Goal: Task Accomplishment & Management: Use online tool/utility

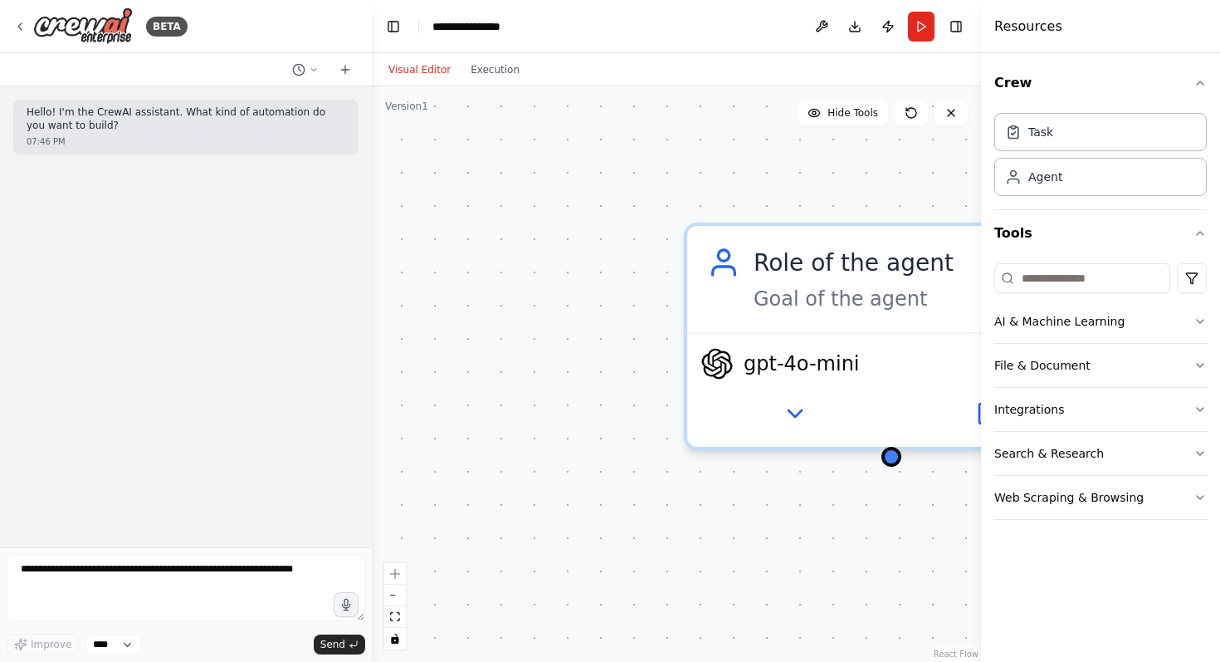
click at [874, 299] on div "Goal of the agent" at bounding box center [915, 299] width 322 height 27
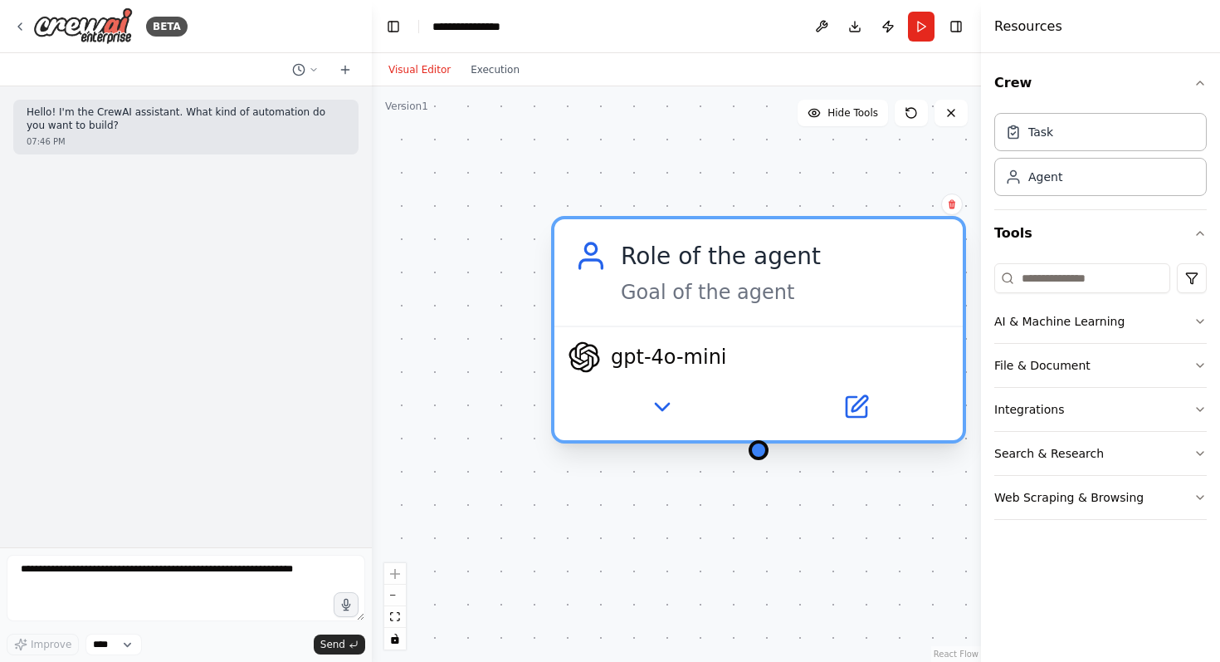
drag, startPoint x: 934, startPoint y: 281, endPoint x: 745, endPoint y: 266, distance: 189.0
click at [746, 267] on div "Role of the agent Goal of the agent" at bounding box center [782, 272] width 322 height 66
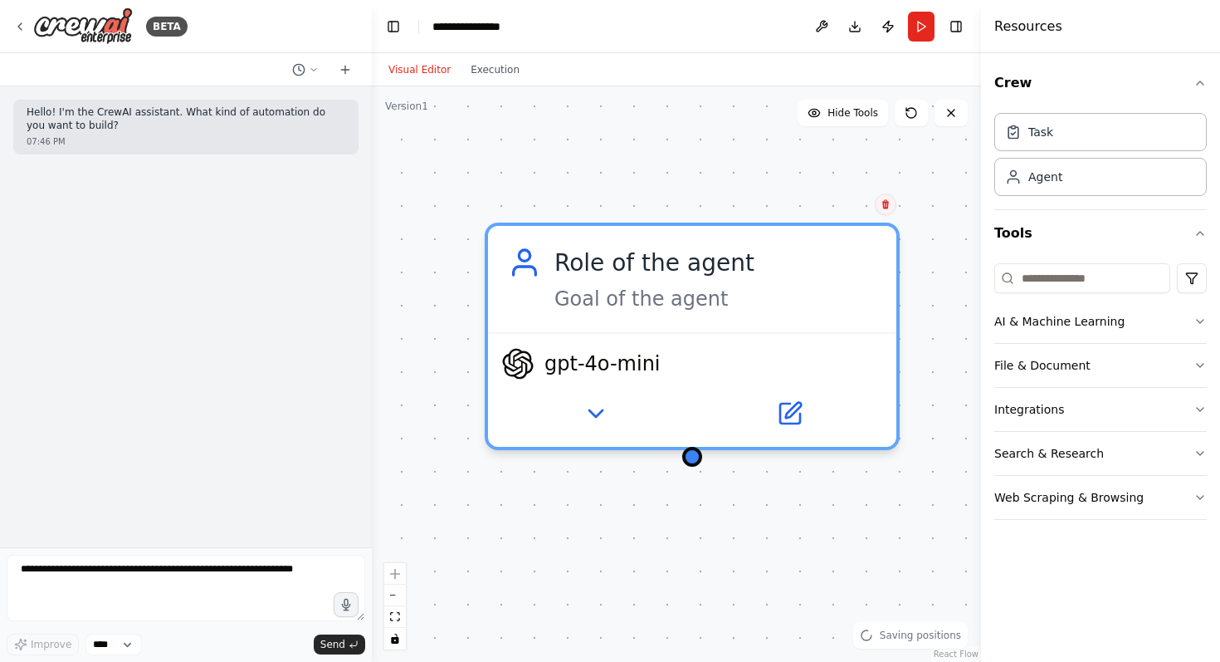
click at [887, 207] on icon at bounding box center [885, 204] width 7 height 9
click at [888, 204] on icon at bounding box center [886, 204] width 10 height 10
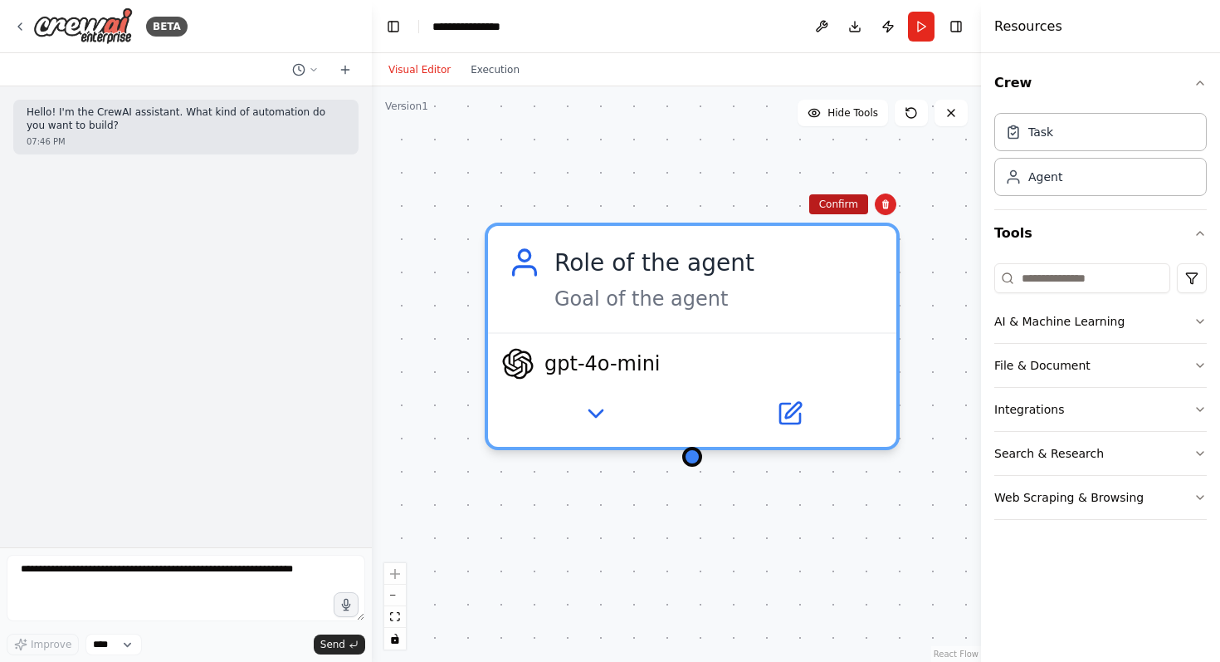
click at [853, 203] on button "Confirm" at bounding box center [838, 204] width 59 height 20
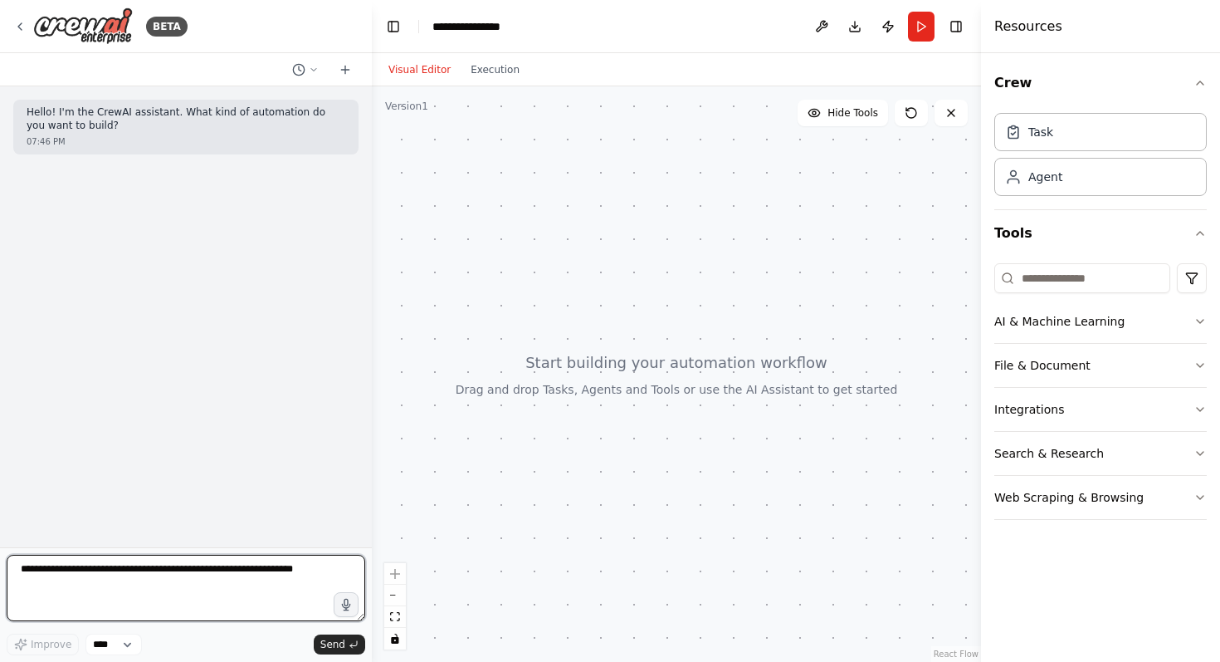
click at [291, 569] on textarea at bounding box center [186, 587] width 359 height 66
type textarea "*"
type textarea "**********"
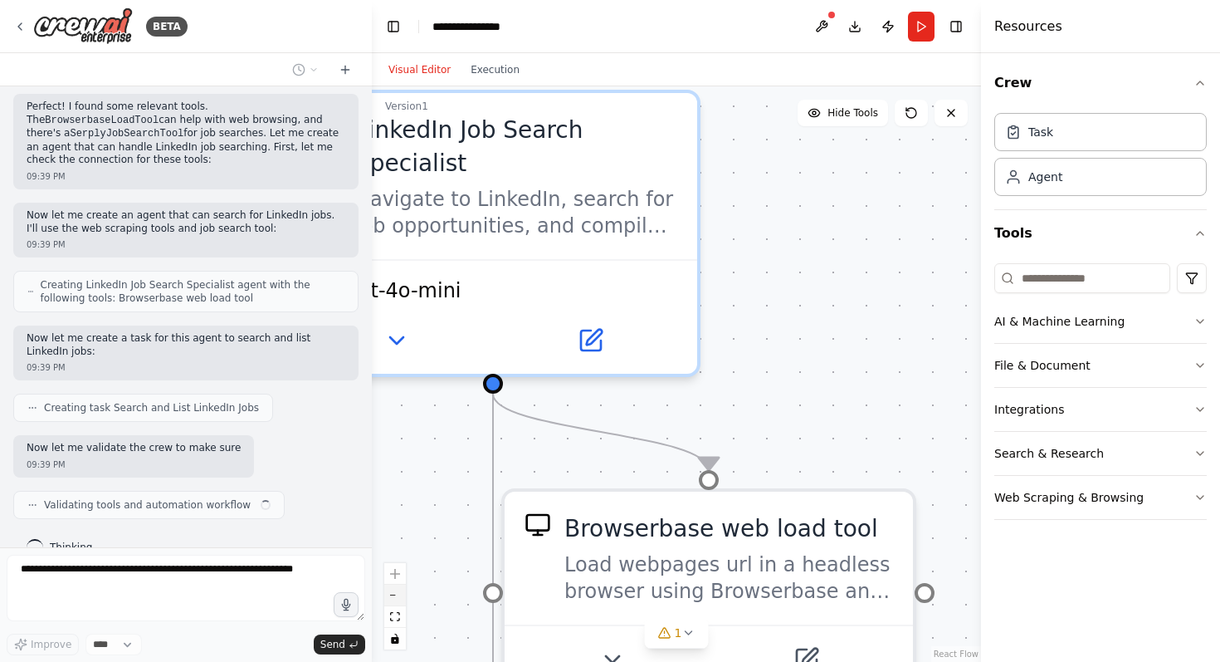
scroll to position [528, 0]
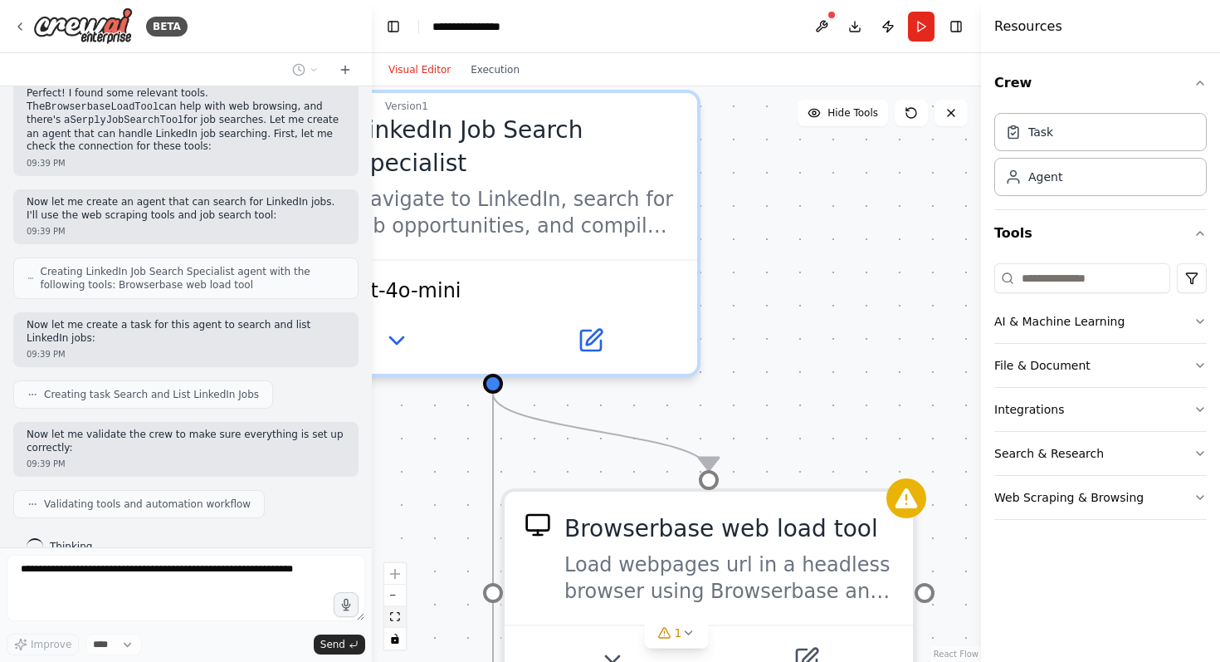
click at [398, 621] on button "fit view" at bounding box center [395, 617] width 22 height 22
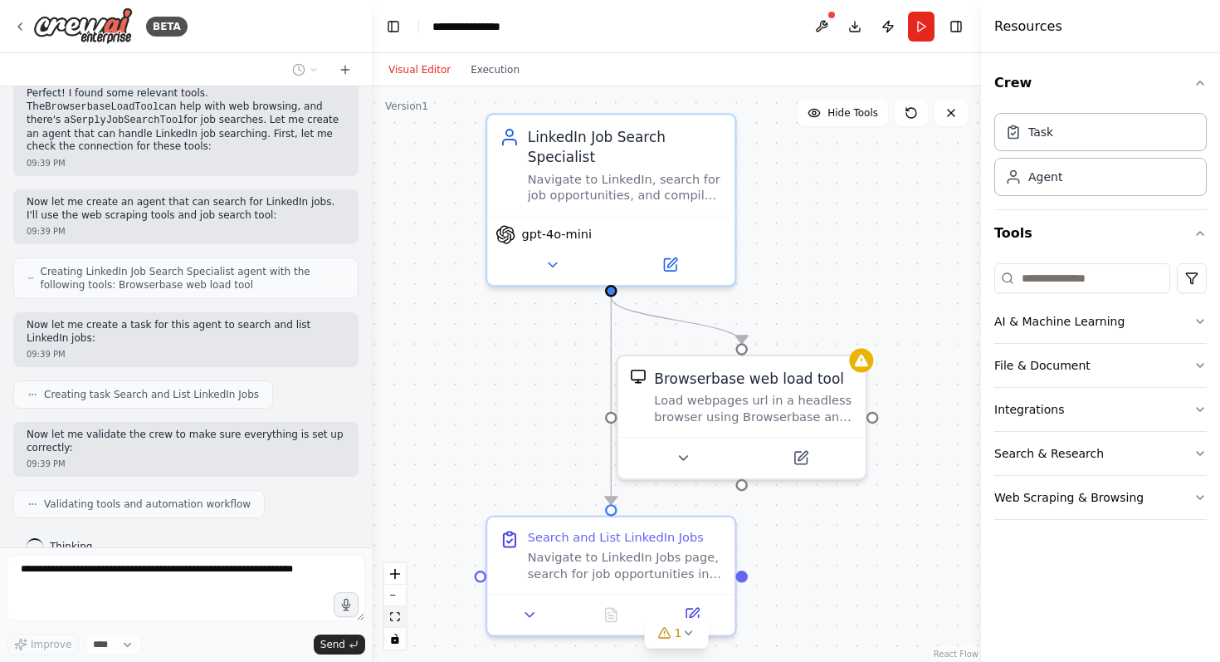
click at [398, 621] on button "fit view" at bounding box center [395, 617] width 22 height 22
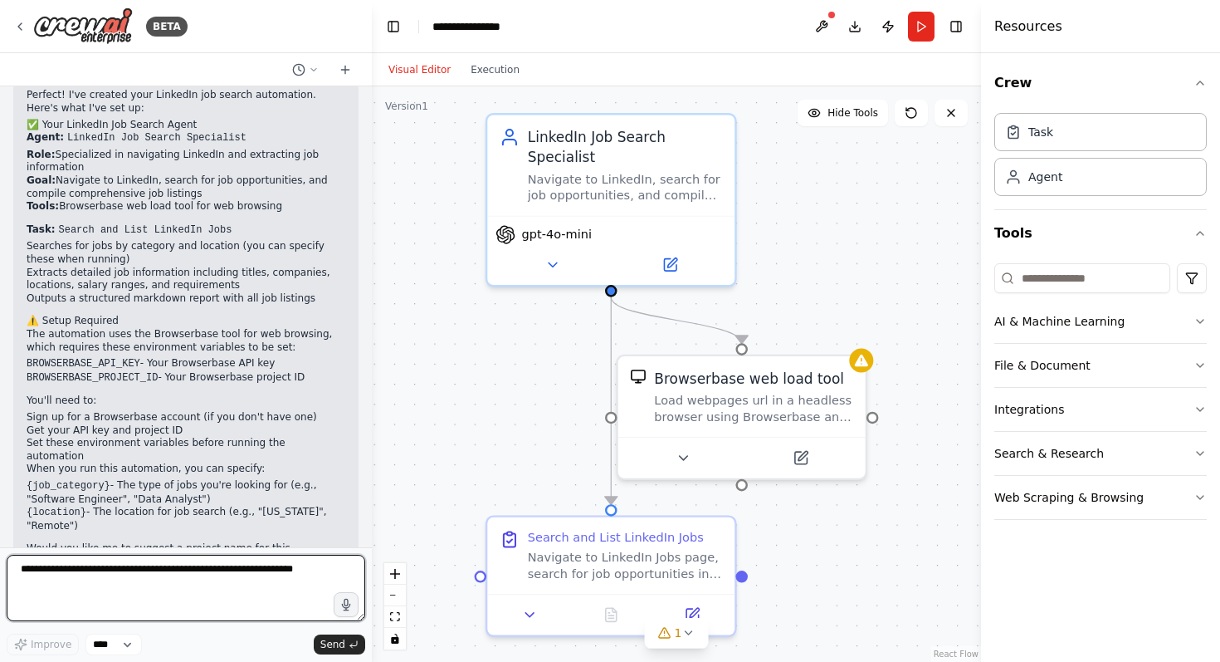
scroll to position [990, 0]
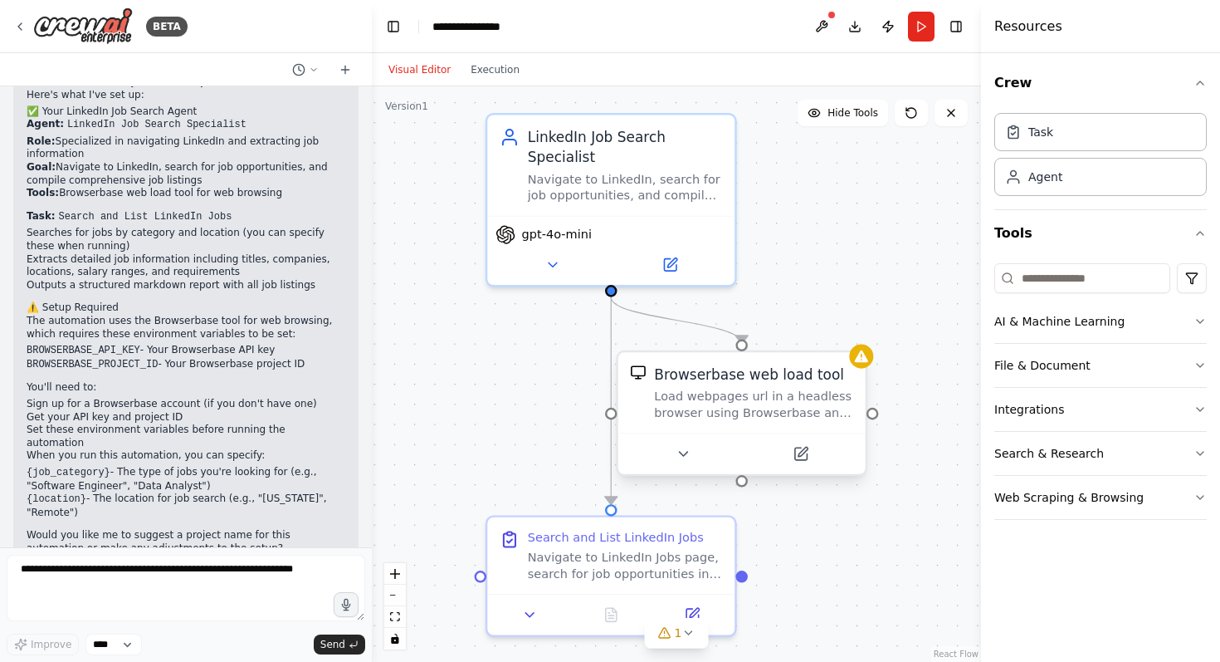
click at [739, 399] on div "Load webpages url in a headless browser using Browserbase and return the conten…" at bounding box center [753, 404] width 199 height 32
click at [783, 403] on div "Load webpages url in a headless browser using Browserbase and return the conten…" at bounding box center [753, 404] width 199 height 32
click at [647, 552] on div "Navigate to LinkedIn Jobs page, search for job opportunities in {job_category} …" at bounding box center [625, 561] width 195 height 32
click at [831, 554] on div ".deletable-edge-delete-btn { width: 20px; height: 20px; border: 0px solid #ffff…" at bounding box center [676, 373] width 609 height 575
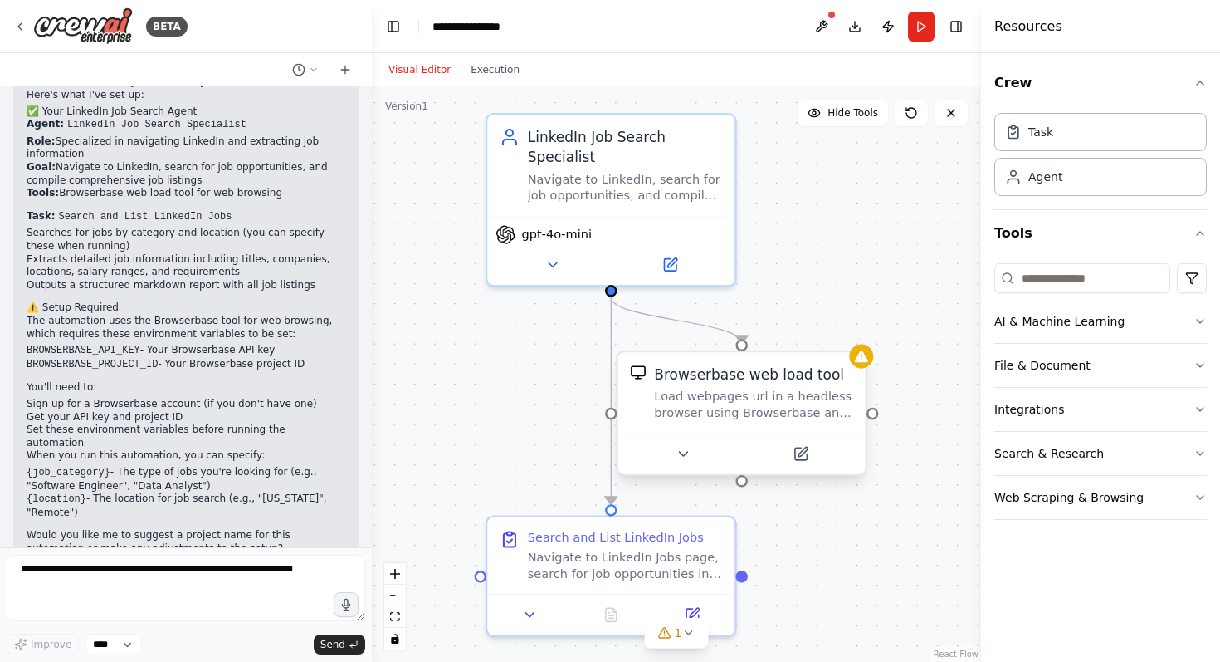
click at [779, 420] on div "Load webpages url in a headless browser using Browserbase and return the conten…" at bounding box center [753, 404] width 199 height 32
click at [860, 264] on div ".deletable-edge-delete-btn { width: 20px; height: 20px; border: 0px solid #ffff…" at bounding box center [676, 373] width 609 height 575
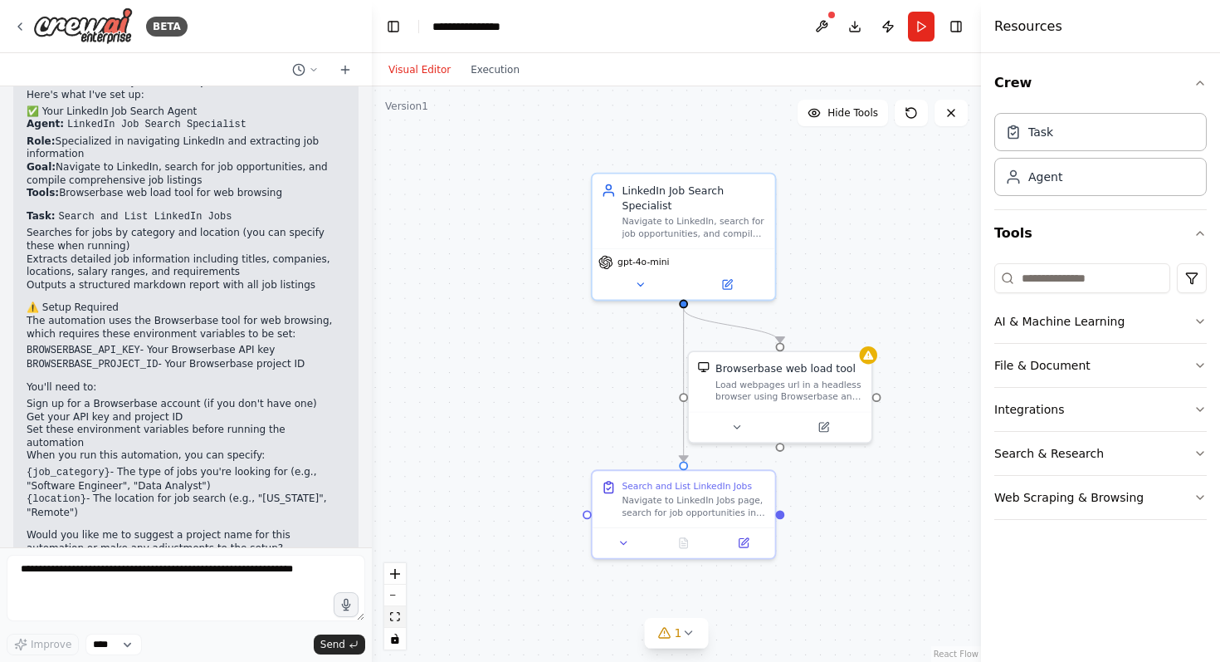
click at [400, 623] on button "fit view" at bounding box center [395, 617] width 22 height 22
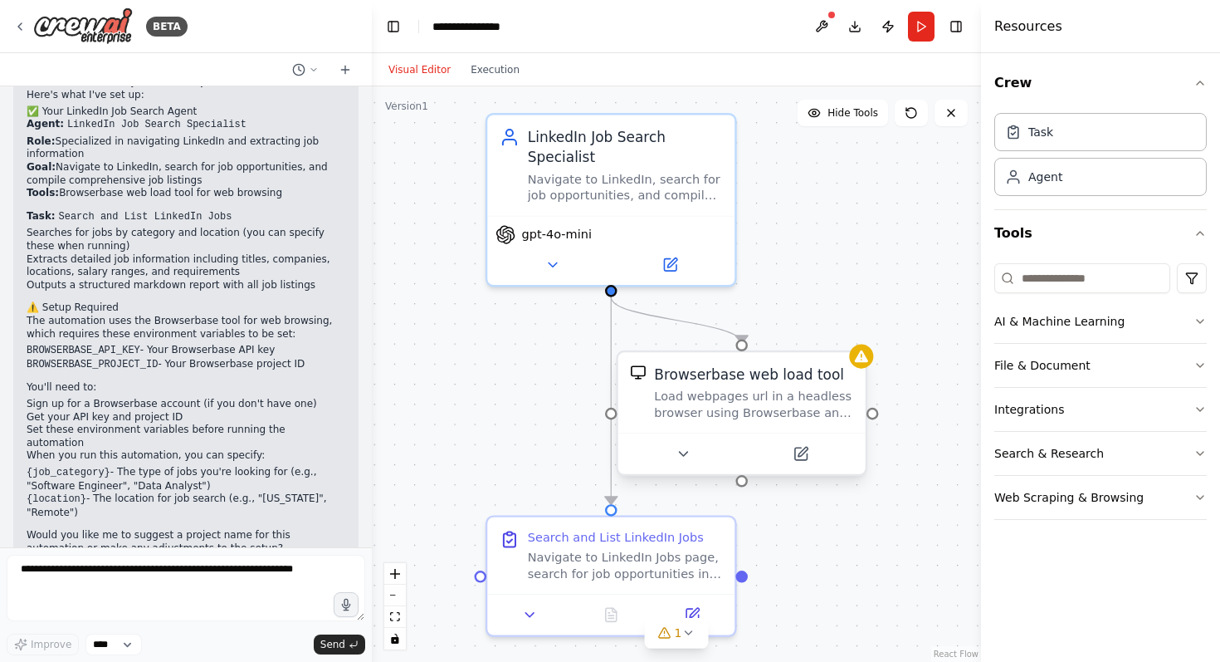
click at [804, 396] on div "Load webpages url in a headless browser using Browserbase and return the conten…" at bounding box center [753, 404] width 199 height 32
click at [681, 457] on icon at bounding box center [683, 454] width 16 height 16
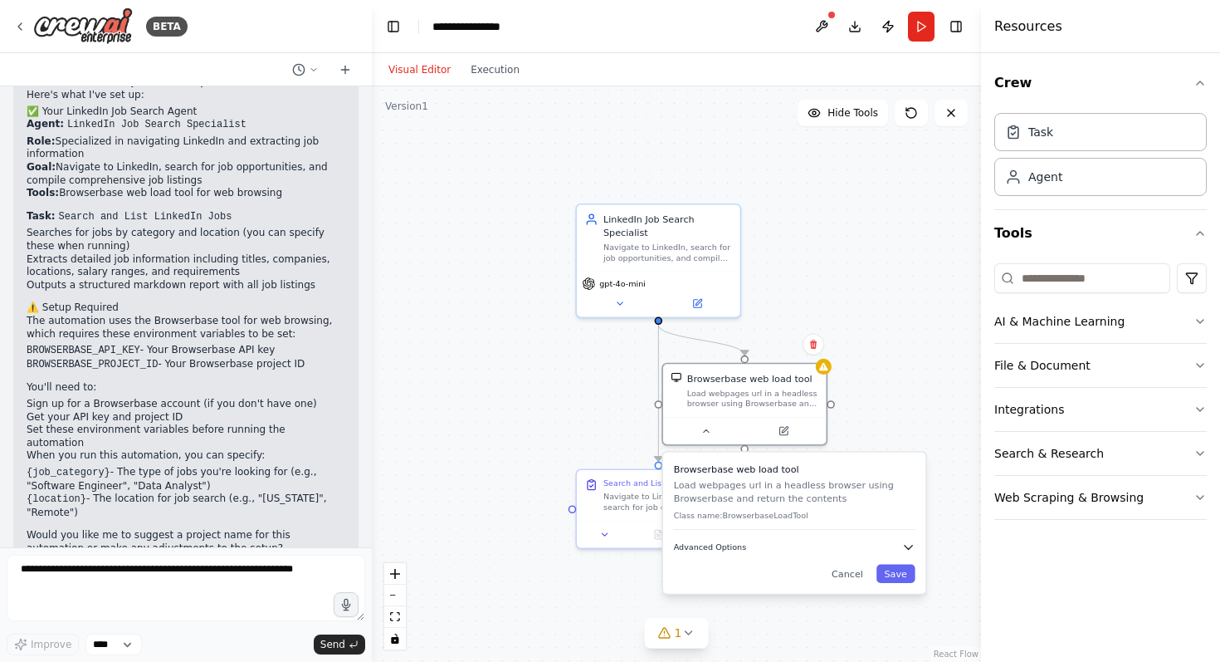
click at [906, 549] on icon "button" at bounding box center [908, 546] width 13 height 13
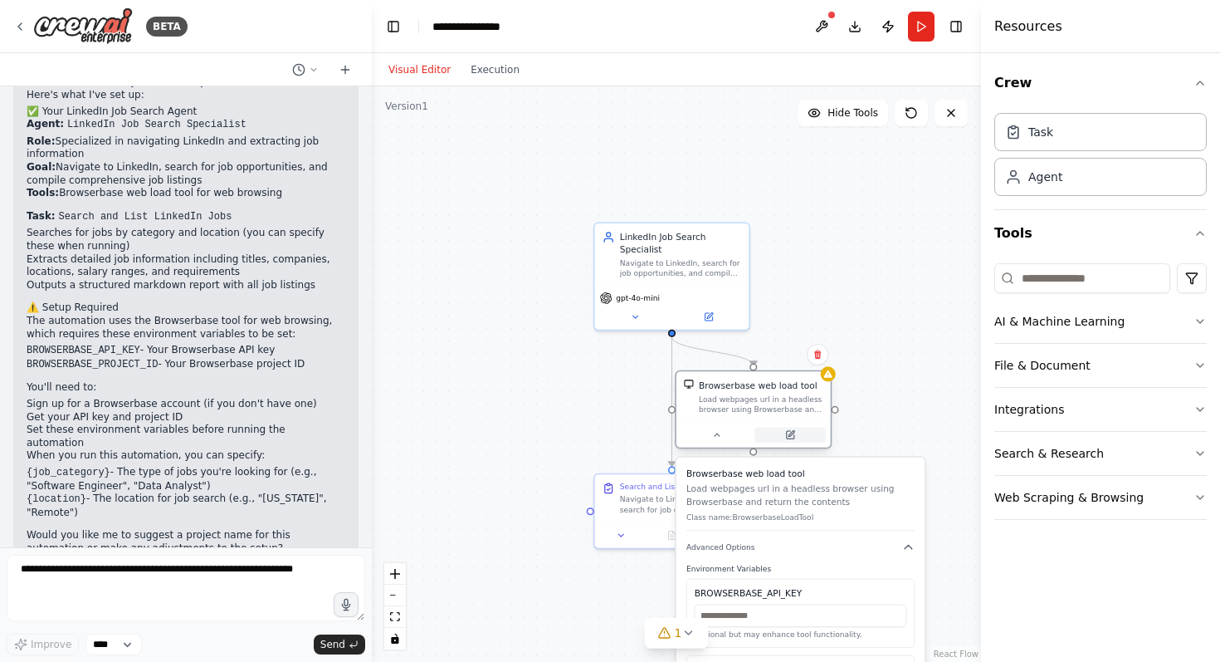
click at [797, 434] on button at bounding box center [790, 434] width 71 height 15
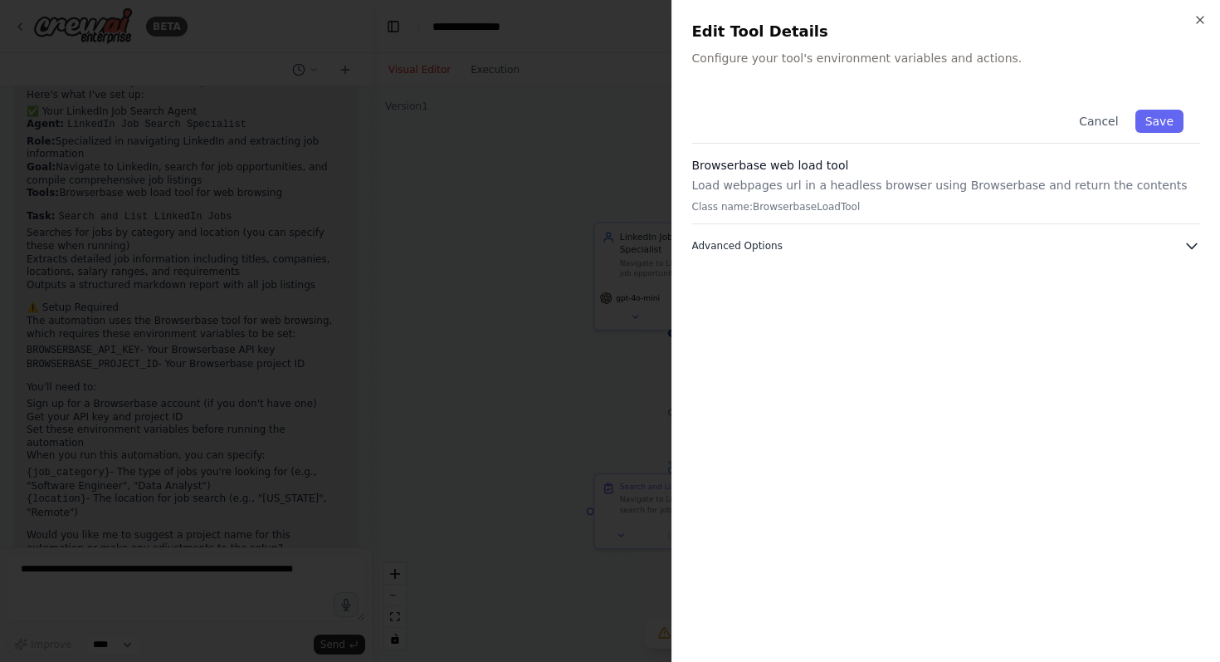
click at [1059, 244] on button "Advanced Options" at bounding box center [946, 245] width 509 height 17
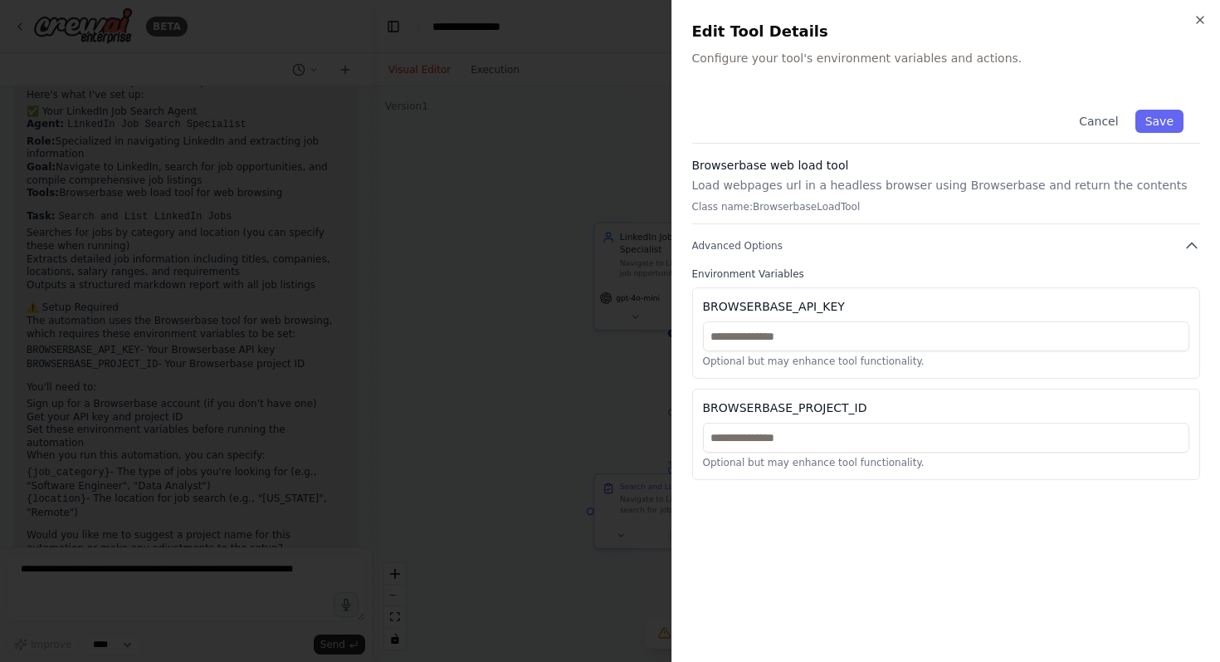
click at [1205, 12] on div "Close Edit Tool Details Configure your tool's environment variables and actions…" at bounding box center [947, 331] width 550 height 662
click at [1201, 21] on icon "button" at bounding box center [1200, 20] width 7 height 7
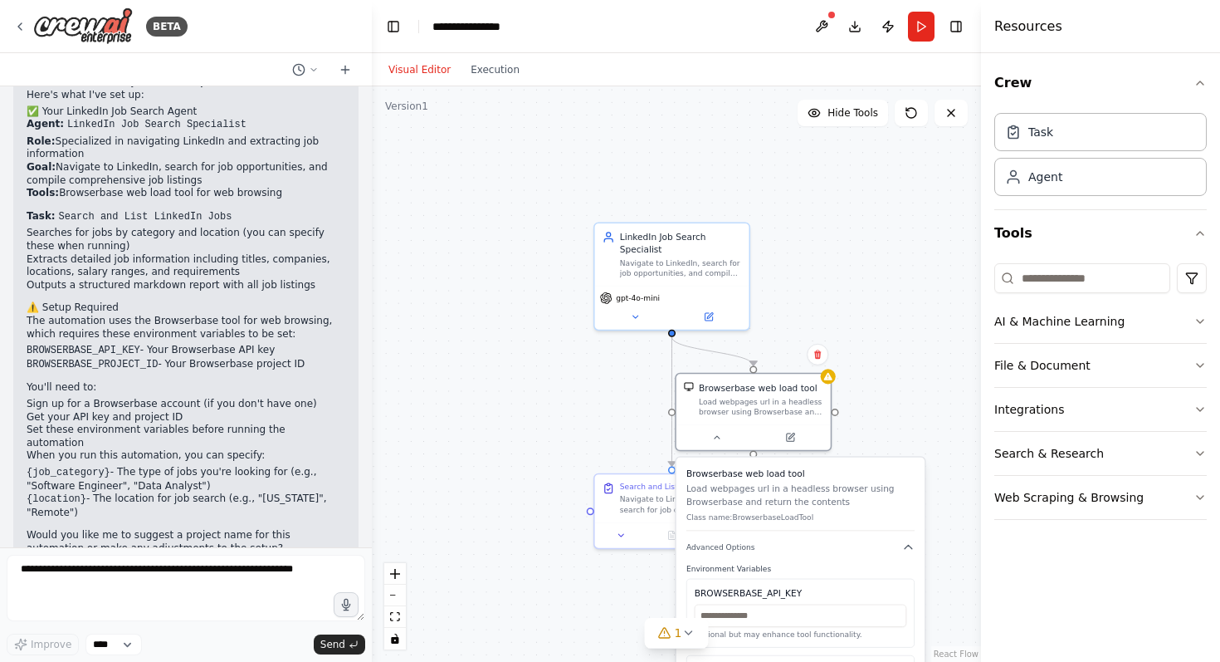
click at [896, 373] on div ".deletable-edge-delete-btn { width: 20px; height: 20px; border: 0px solid #ffff…" at bounding box center [676, 373] width 609 height 575
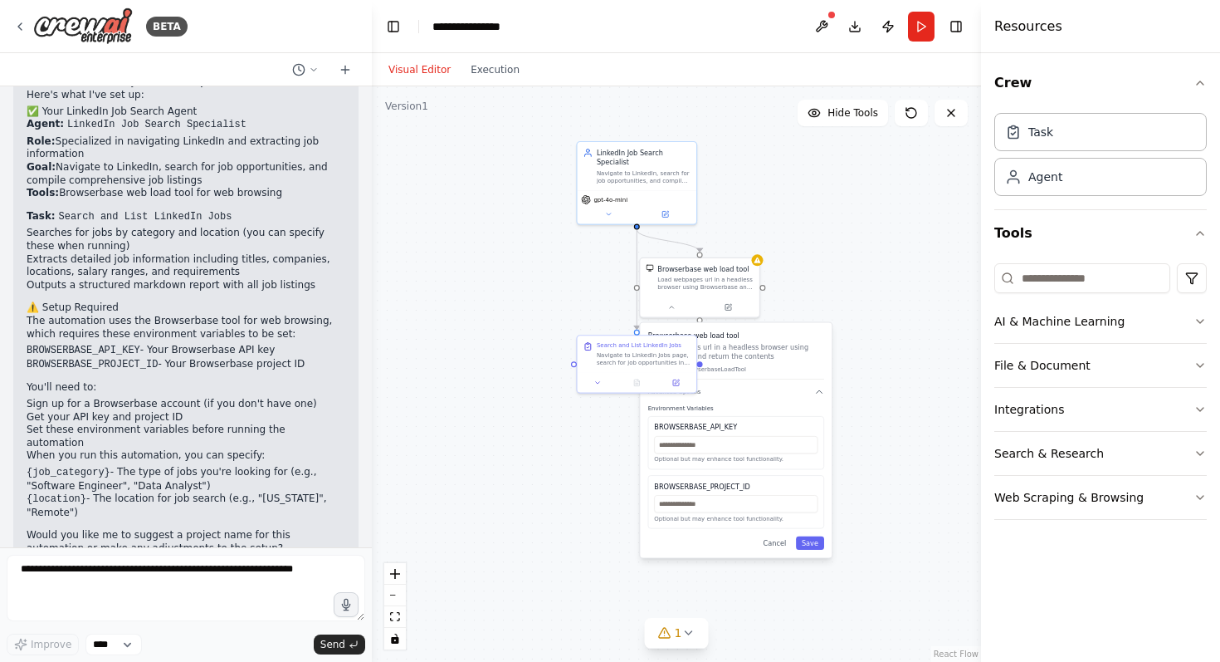
drag, startPoint x: 896, startPoint y: 373, endPoint x: 790, endPoint y: 231, distance: 177.3
click at [791, 232] on div ".deletable-edge-delete-btn { width: 20px; height: 20px; border: 0px solid #ffff…" at bounding box center [676, 373] width 609 height 575
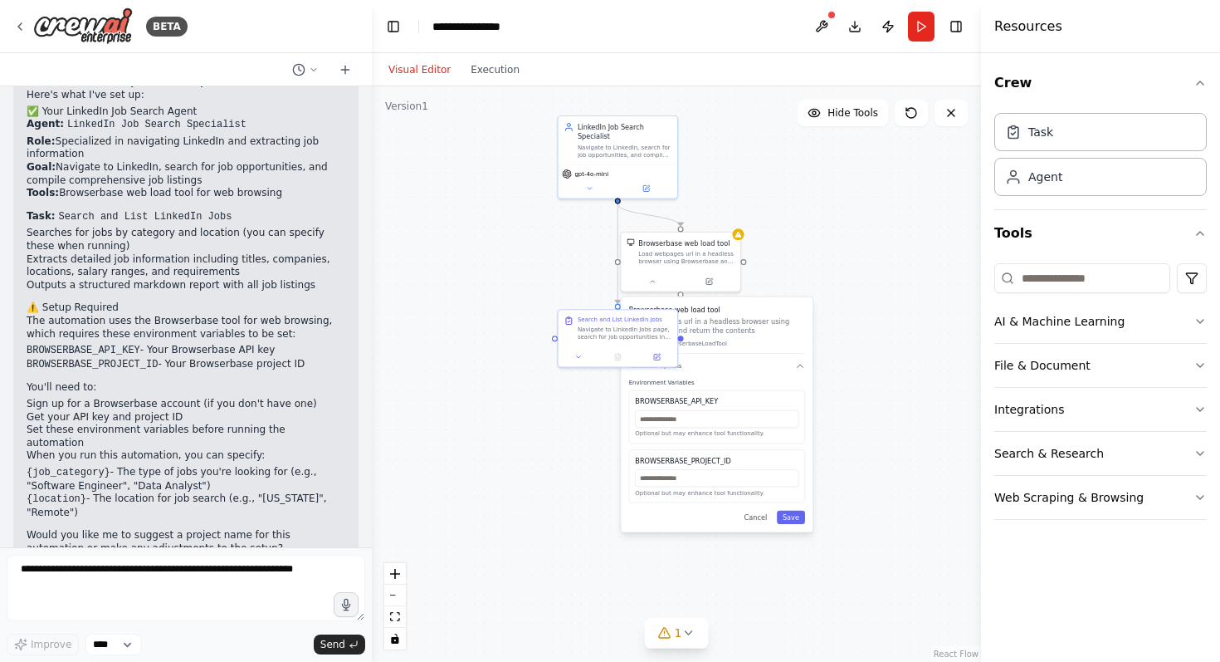
click at [835, 427] on div ".deletable-edge-delete-btn { width: 20px; height: 20px; border: 0px solid #ffff…" at bounding box center [676, 373] width 609 height 575
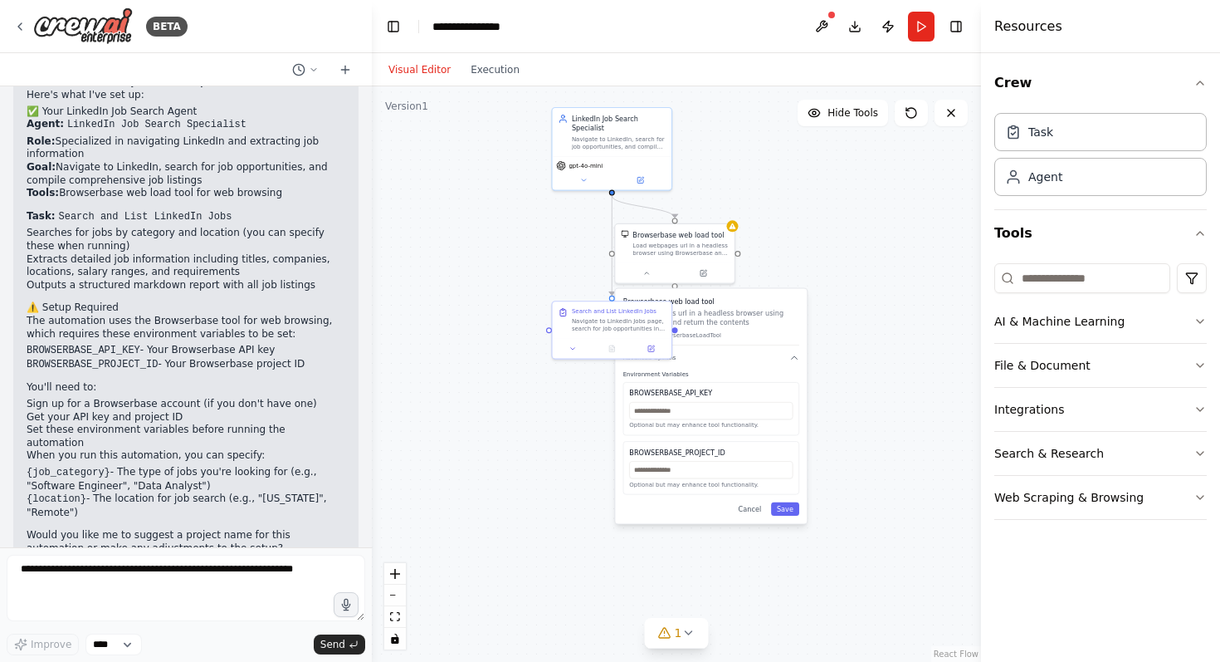
drag, startPoint x: 847, startPoint y: 408, endPoint x: 837, endPoint y: 395, distance: 16.6
click at [838, 396] on div ".deletable-edge-delete-btn { width: 20px; height: 20px; border: 0px solid #ffff…" at bounding box center [676, 373] width 609 height 575
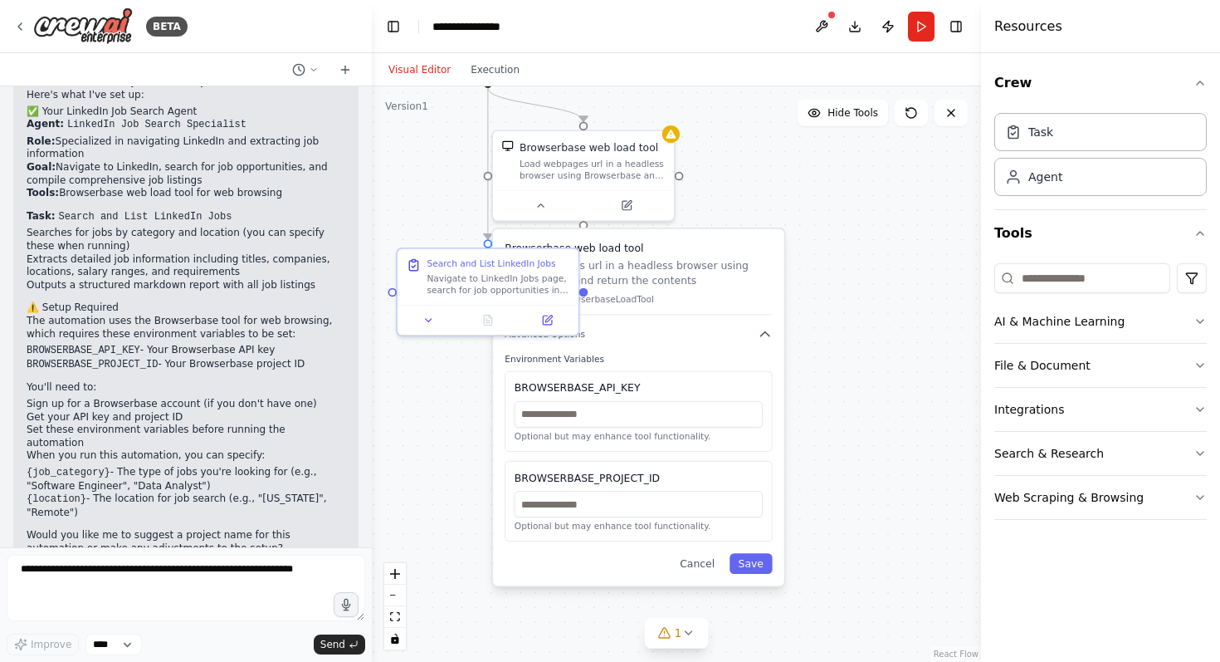
click at [700, 575] on div "Browserbase web load tool Load webpages url in a headless browser using Browser…" at bounding box center [638, 407] width 291 height 356
click at [705, 563] on button "Cancel" at bounding box center [698, 563] width 52 height 21
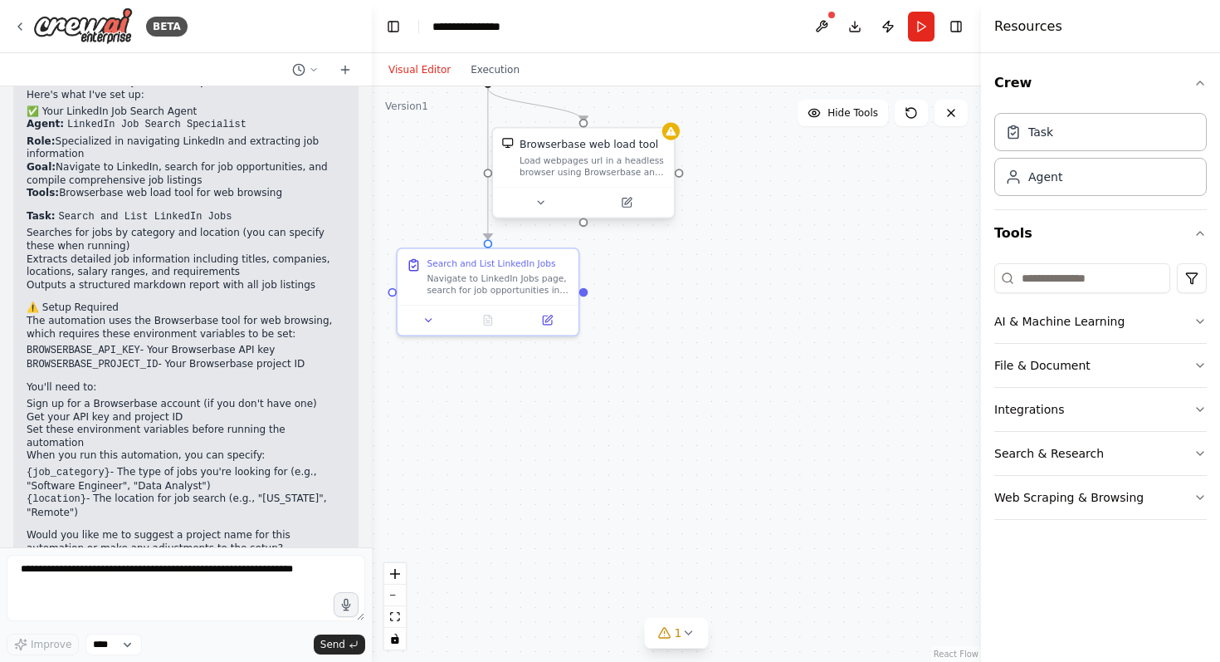
click at [622, 155] on div "Load webpages url in a headless browser using Browserbase and return the conten…" at bounding box center [592, 165] width 145 height 23
click at [628, 201] on icon at bounding box center [627, 201] width 7 height 7
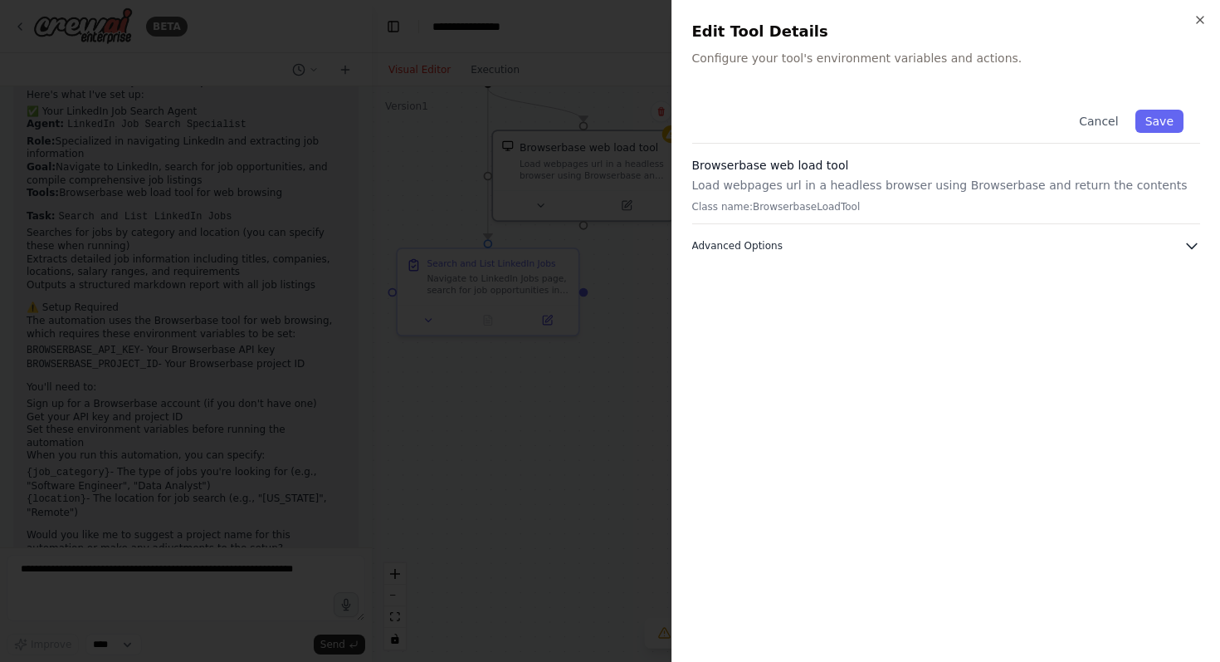
click at [789, 247] on button "Advanced Options" at bounding box center [946, 245] width 509 height 17
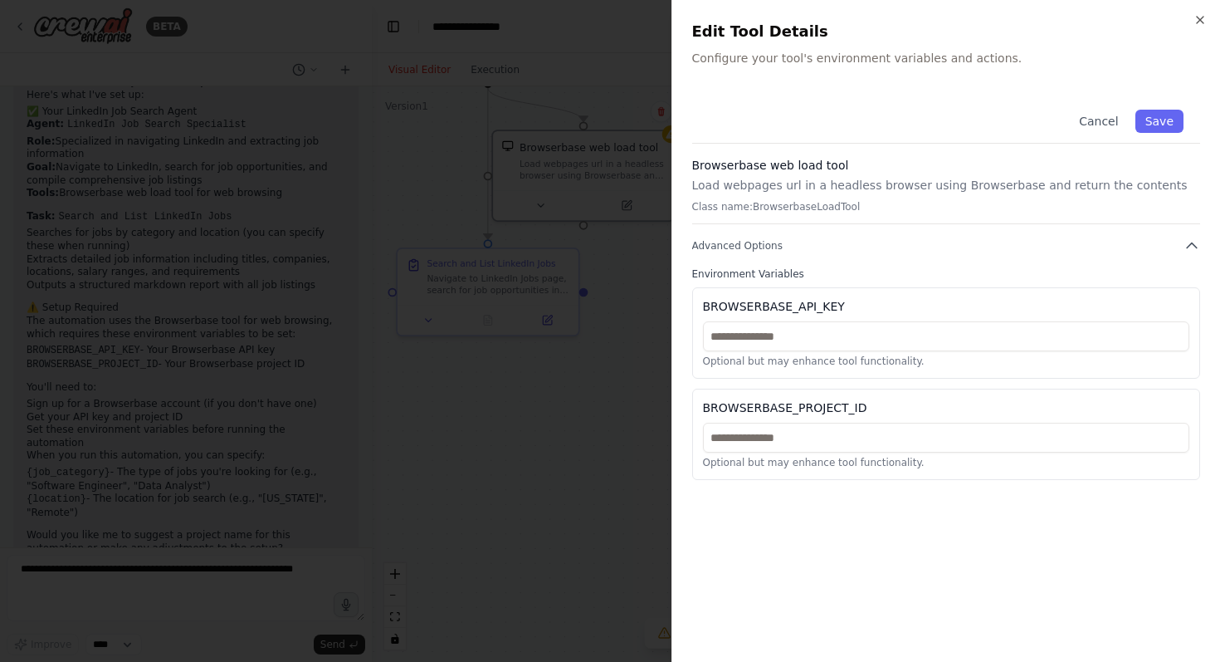
click at [814, 190] on p "Load webpages url in a headless browser using Browserbase and return the conten…" at bounding box center [946, 185] width 509 height 17
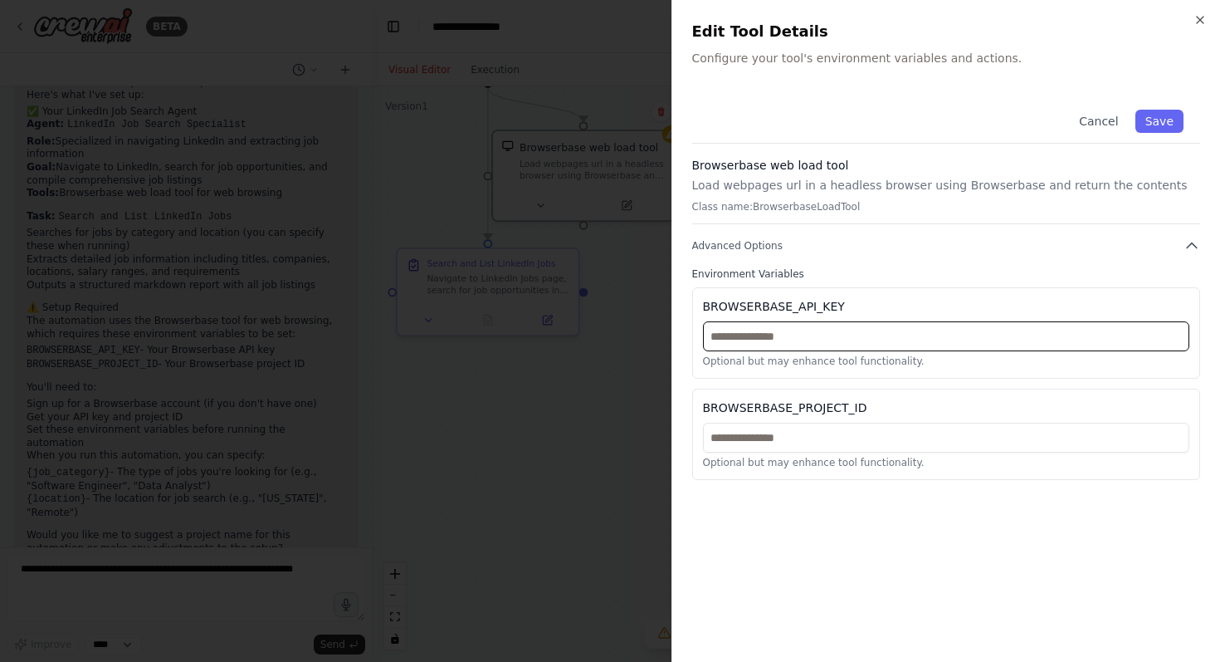
click at [794, 338] on input "text" at bounding box center [946, 336] width 487 height 30
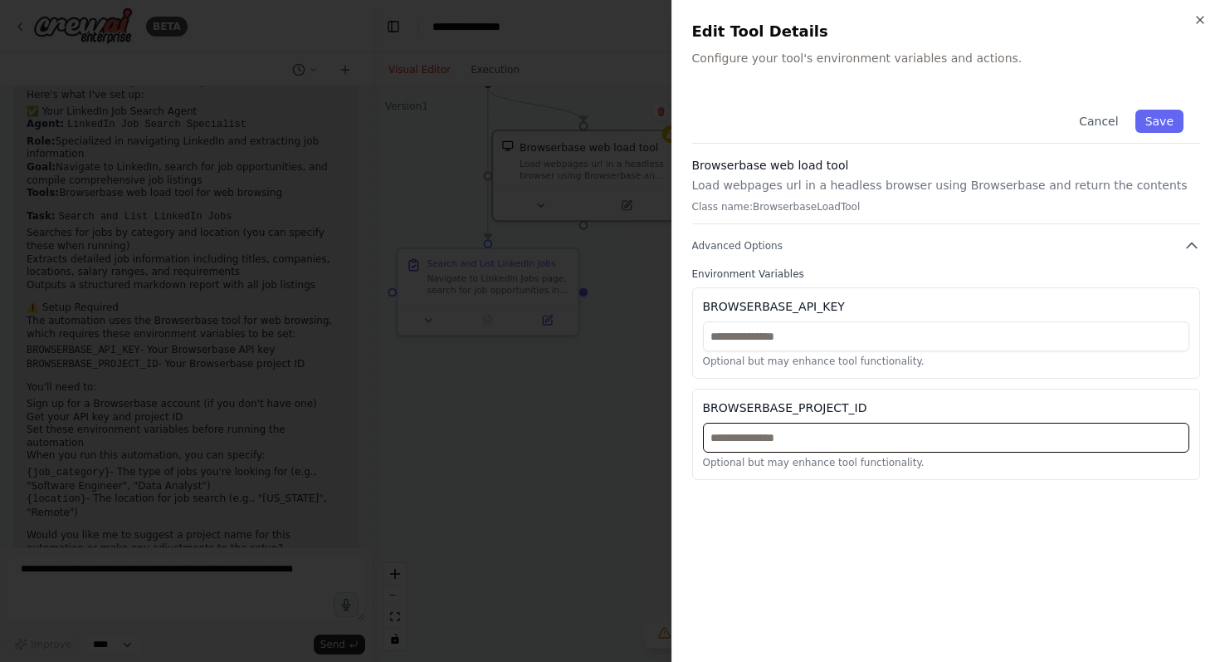
click at [791, 428] on input "text" at bounding box center [946, 438] width 487 height 30
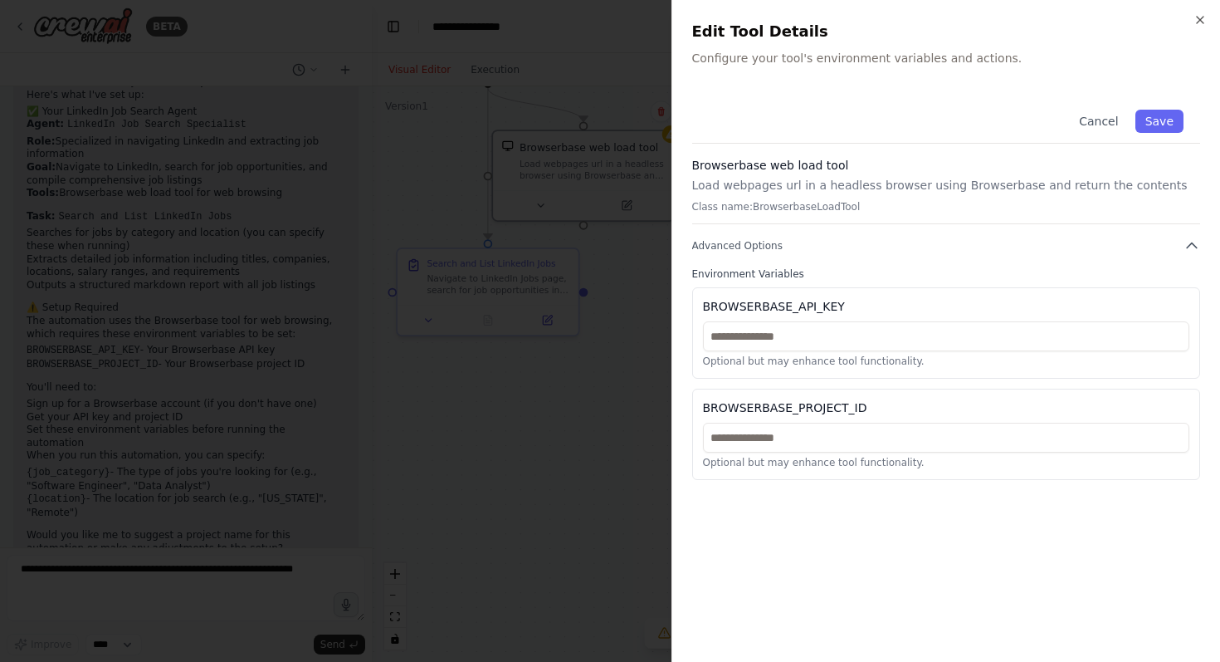
click at [791, 487] on div "Cancel Save Browserbase web load tool Load webpages url in a headless browser u…" at bounding box center [946, 367] width 509 height 549
click at [794, 320] on div "BROWSERBASE_API_KEY Optional but may enhance tool functionality." at bounding box center [946, 332] width 509 height 91
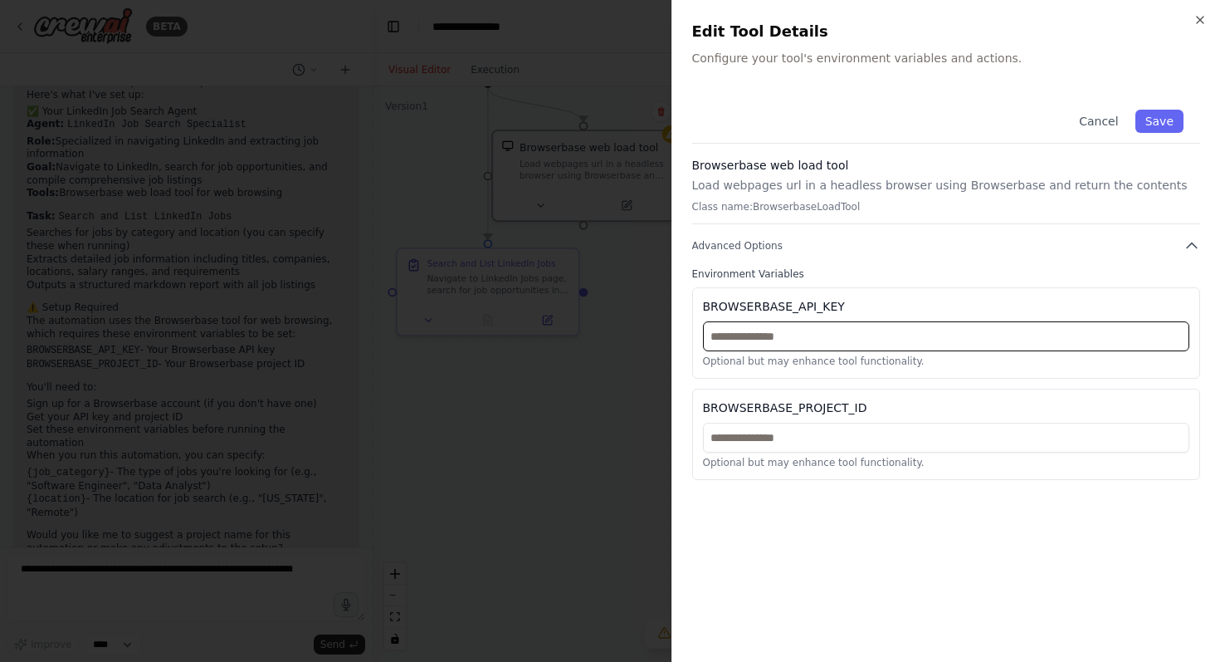
click at [789, 335] on input "text" at bounding box center [946, 336] width 487 height 30
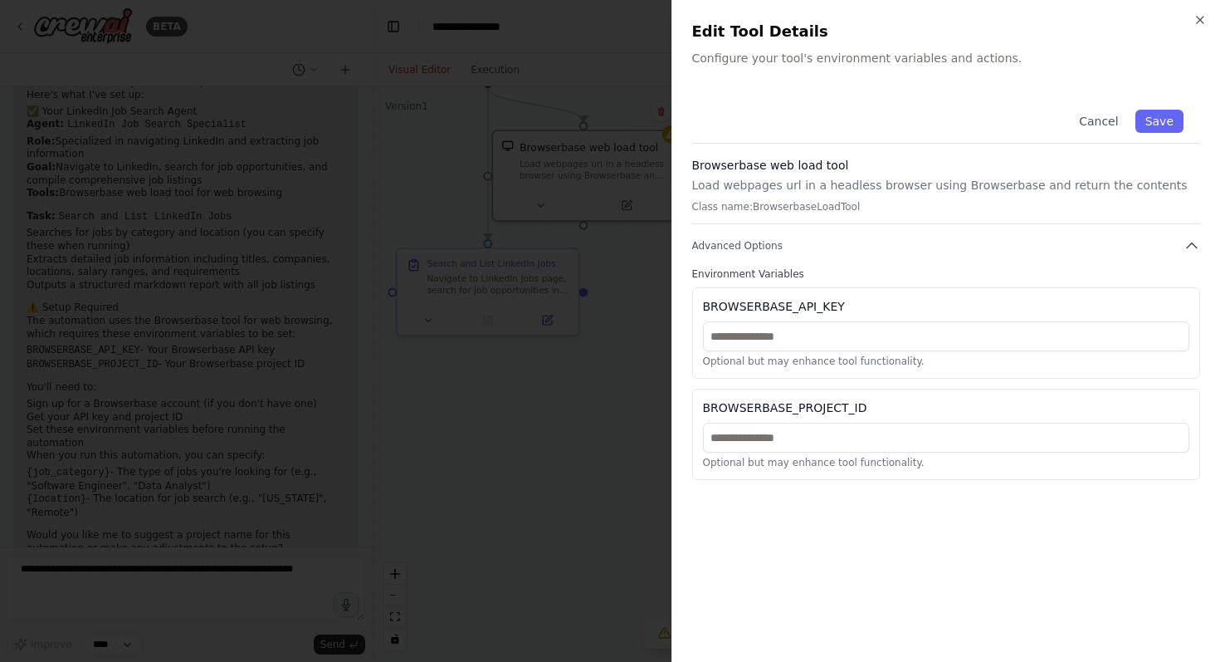
click at [789, 408] on div "BROWSERBASE_PROJECT_ID" at bounding box center [785, 407] width 164 height 17
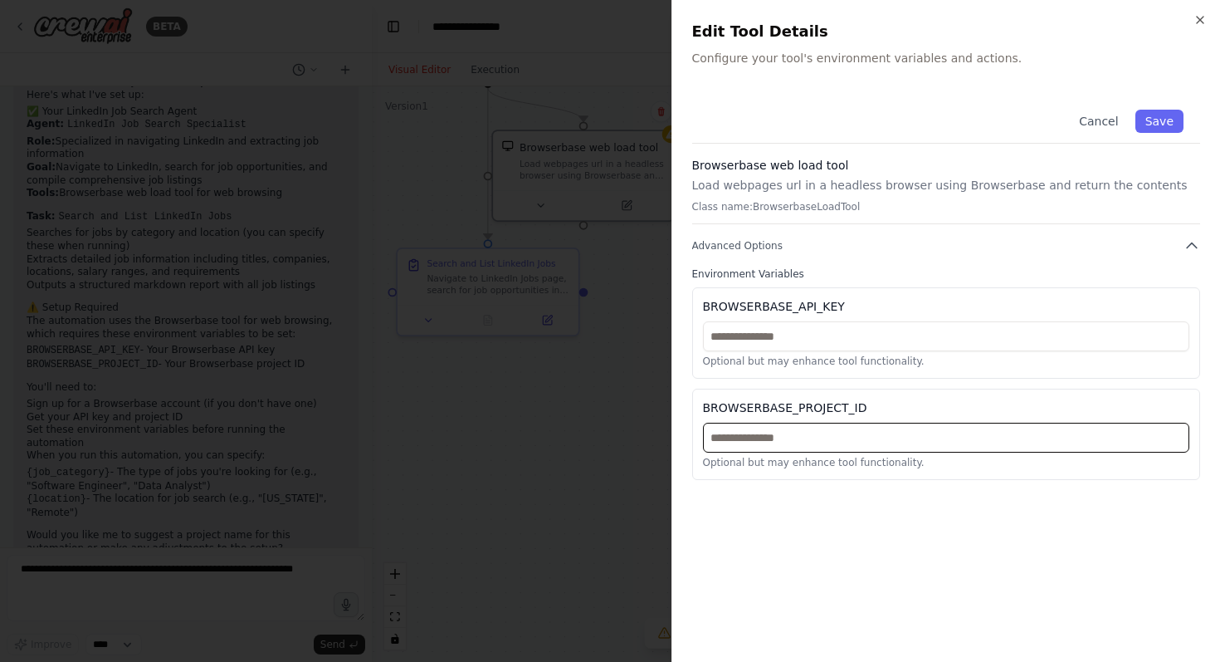
click at [776, 439] on input "text" at bounding box center [946, 438] width 487 height 30
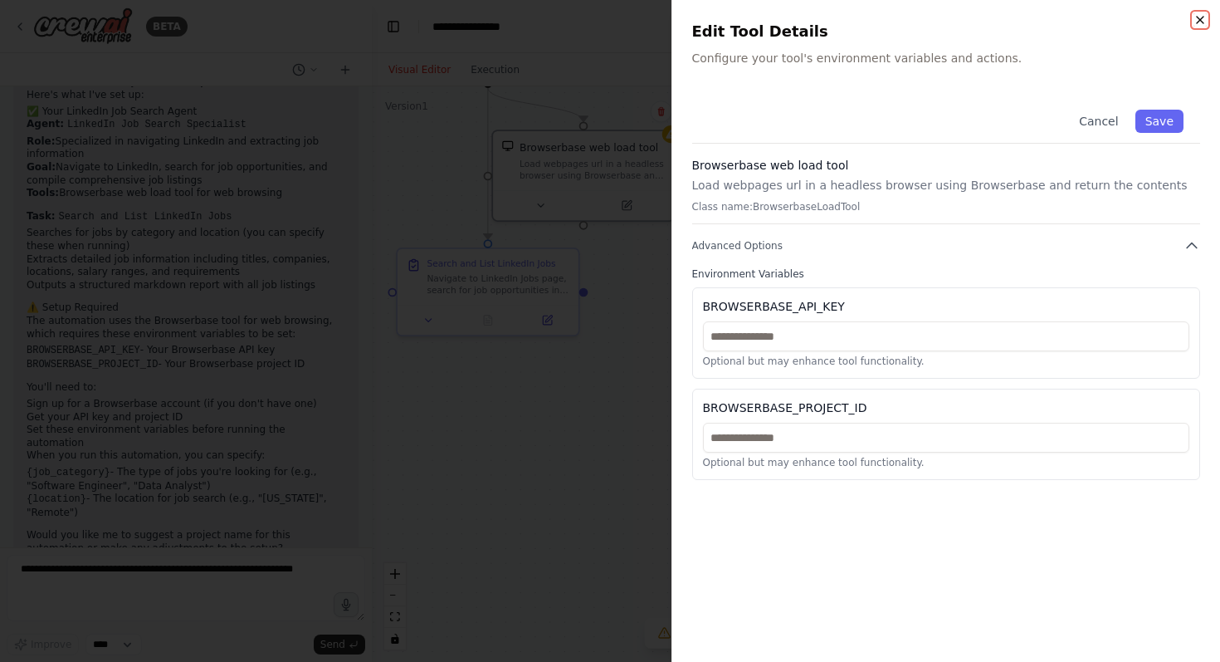
click at [1198, 19] on icon "button" at bounding box center [1200, 19] width 13 height 13
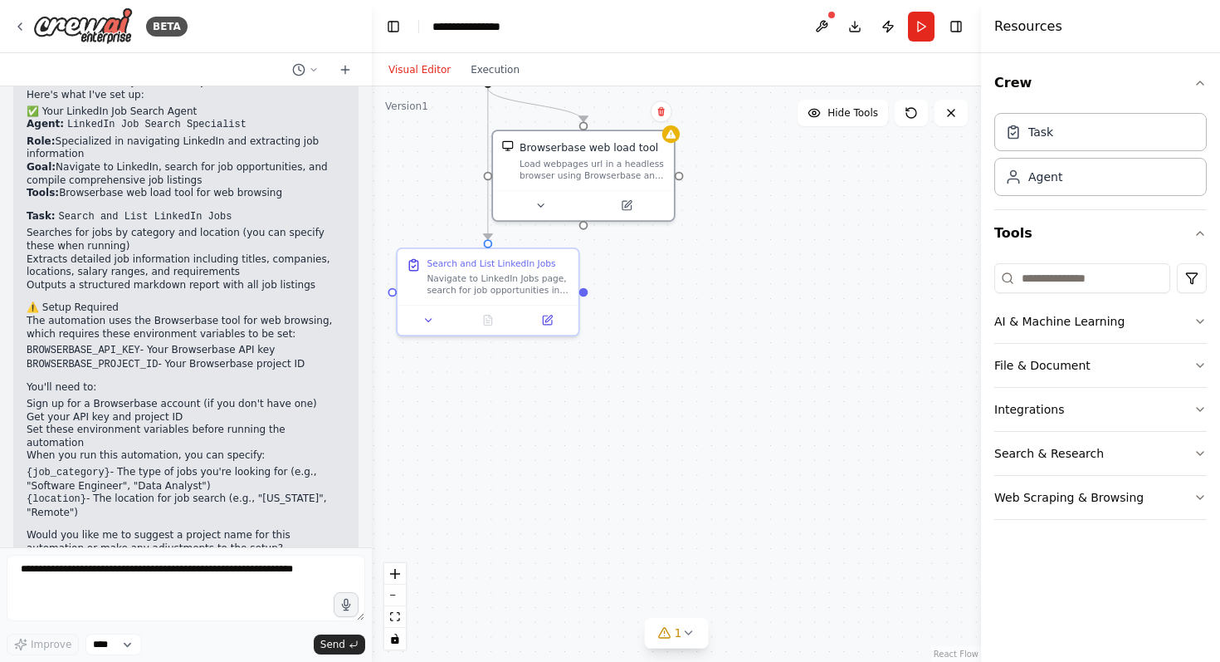
click at [725, 384] on div ".deletable-edge-delete-btn { width: 20px; height: 20px; border: 0px solid #ffff…" at bounding box center [676, 373] width 609 height 575
click at [753, 400] on div ".deletable-edge-delete-btn { width: 20px; height: 20px; border: 0px solid #ffff…" at bounding box center [676, 373] width 609 height 575
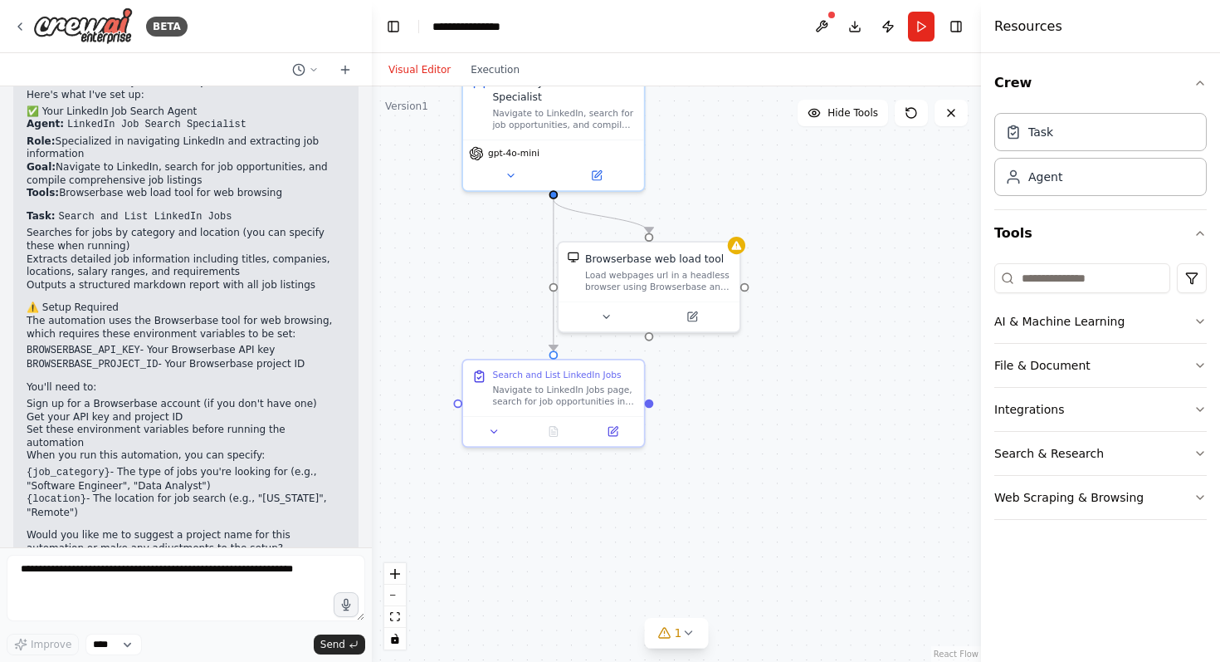
drag, startPoint x: 657, startPoint y: 309, endPoint x: 719, endPoint y: 438, distance: 143.3
click at [720, 438] on div ".deletable-edge-delete-btn { width: 20px; height: 20px; border: 0px solid #ffff…" at bounding box center [676, 373] width 609 height 575
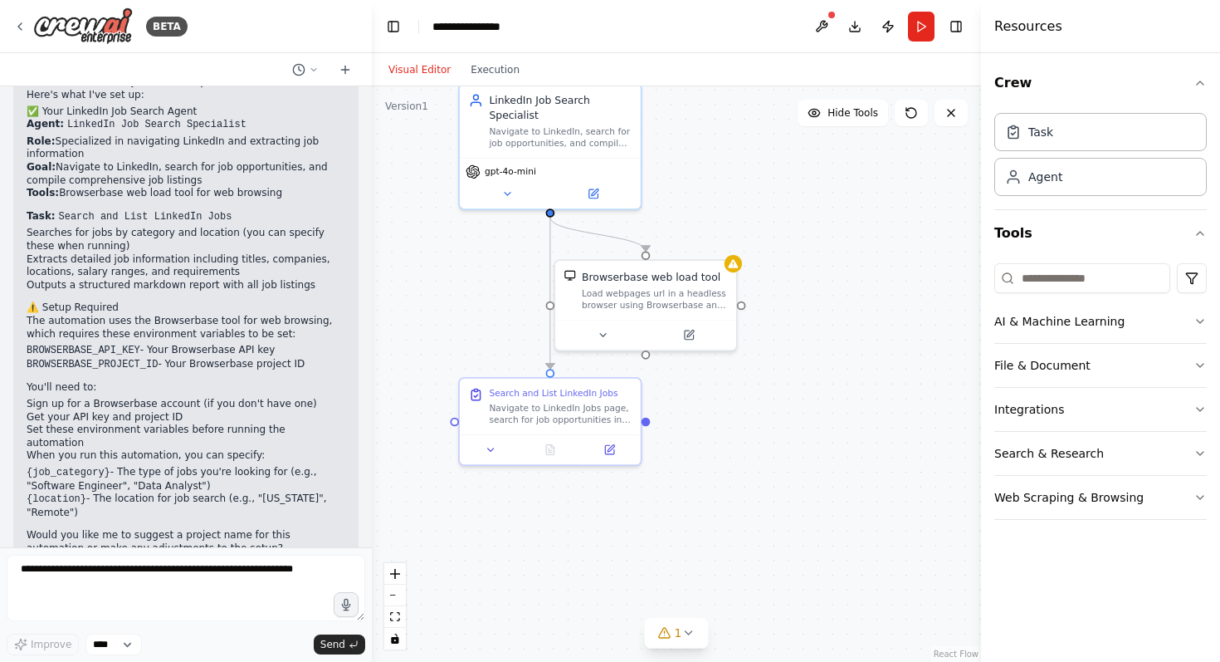
click at [719, 438] on div ".deletable-edge-delete-btn { width: 20px; height: 20px; border: 0px solid #ffff…" at bounding box center [676, 373] width 609 height 575
click at [505, 172] on span "gpt-4o-mini" at bounding box center [510, 169] width 51 height 12
click at [504, 192] on icon at bounding box center [507, 191] width 12 height 12
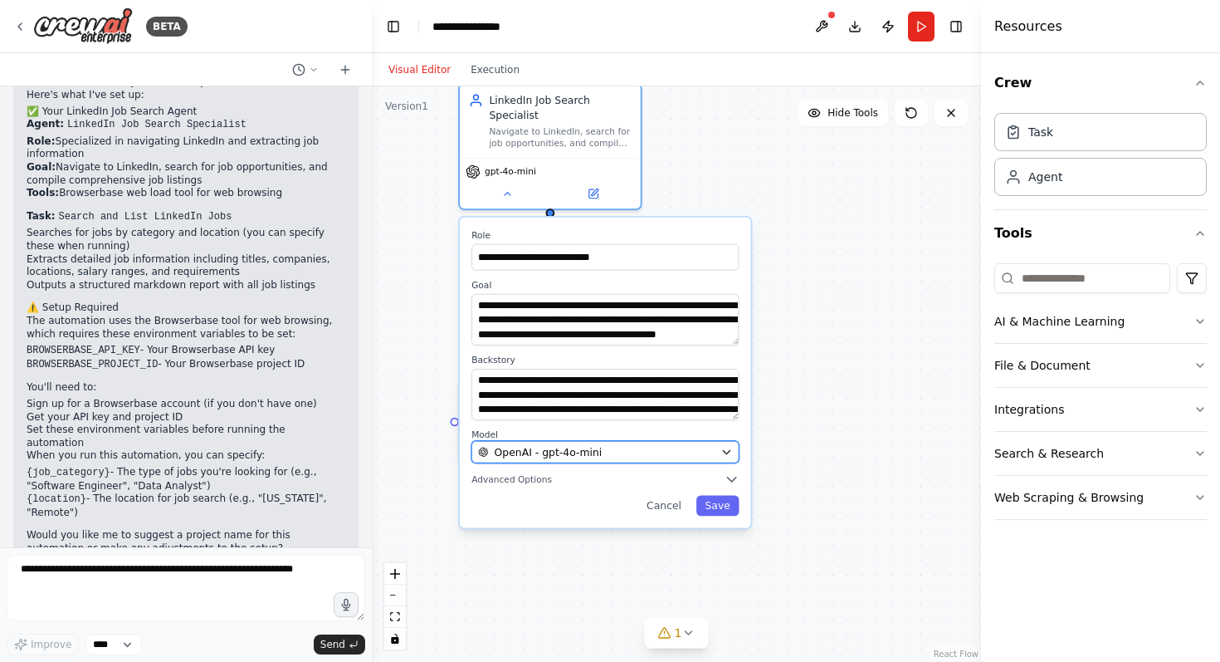
click at [555, 446] on span "OpenAI - gpt-4o-mini" at bounding box center [549, 451] width 108 height 15
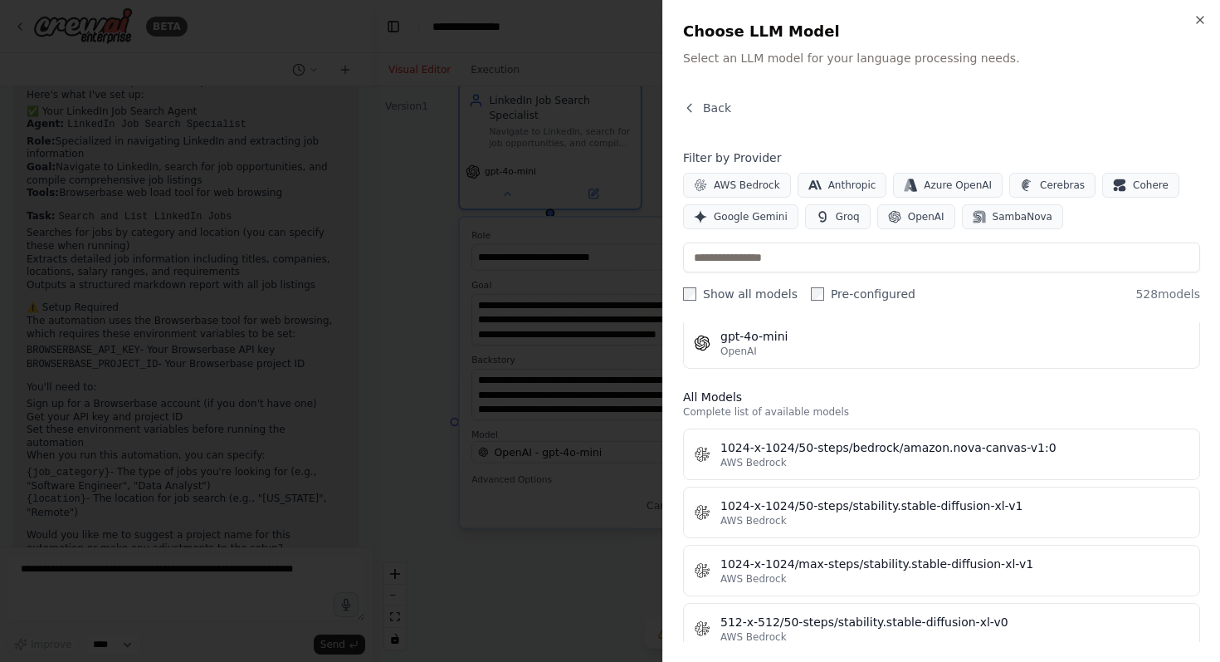
scroll to position [0, 0]
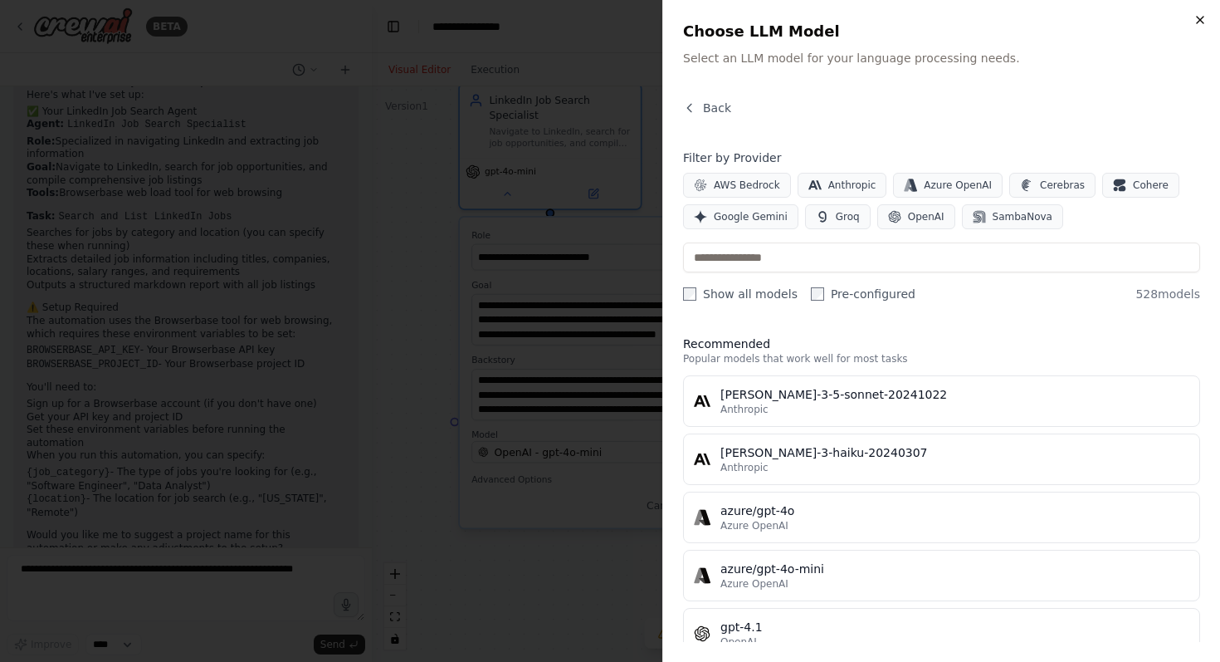
click at [1195, 22] on icon "button" at bounding box center [1200, 19] width 13 height 13
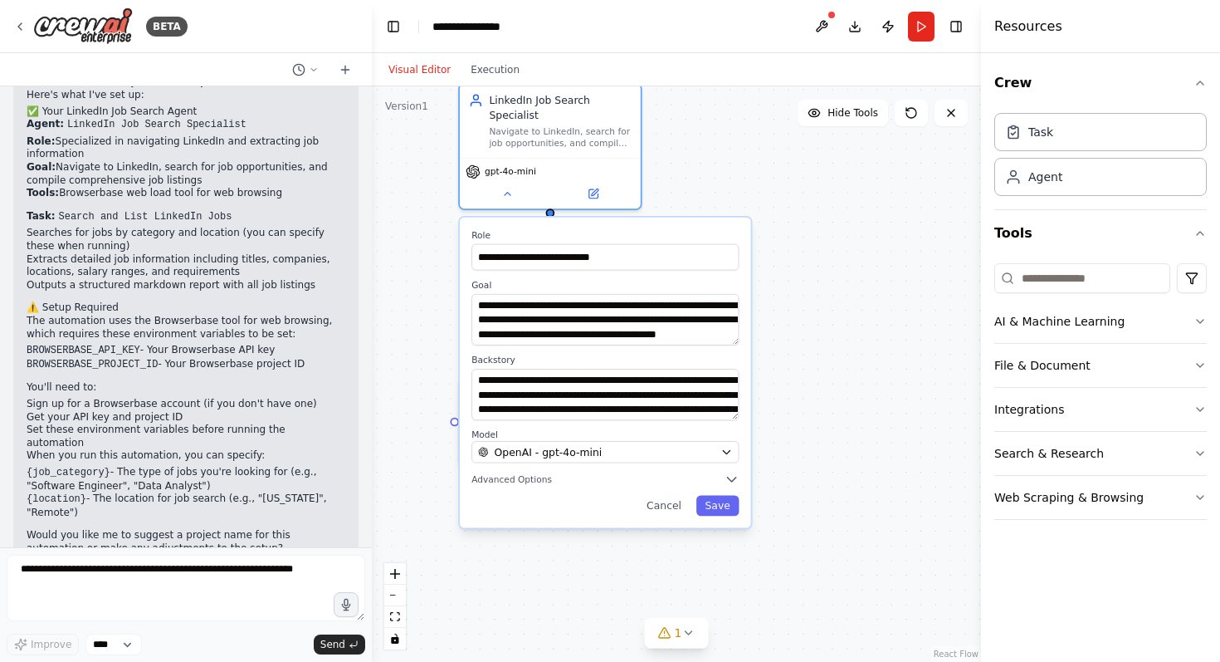
click at [803, 330] on div ".deletable-edge-delete-btn { width: 20px; height: 20px; border: 0px solid #ffff…" at bounding box center [676, 373] width 609 height 575
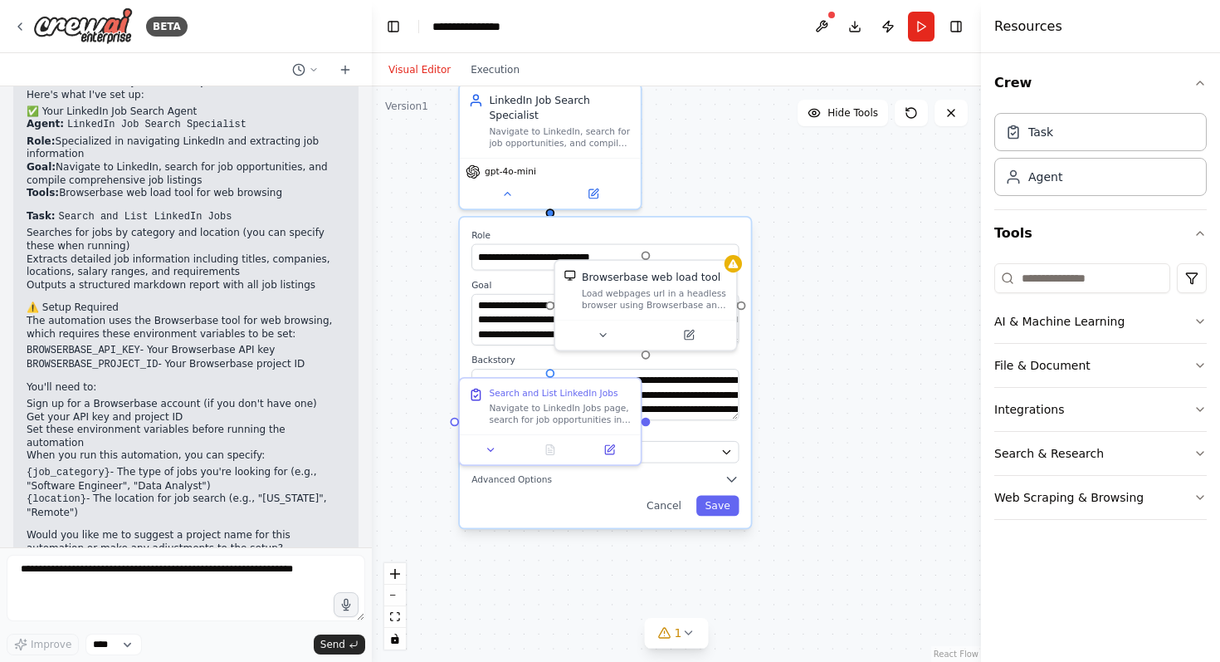
click at [803, 330] on div ".deletable-edge-delete-btn { width: 20px; height: 20px; border: 0px solid #ffff…" at bounding box center [676, 373] width 609 height 575
click at [674, 503] on button "Cancel" at bounding box center [664, 505] width 52 height 21
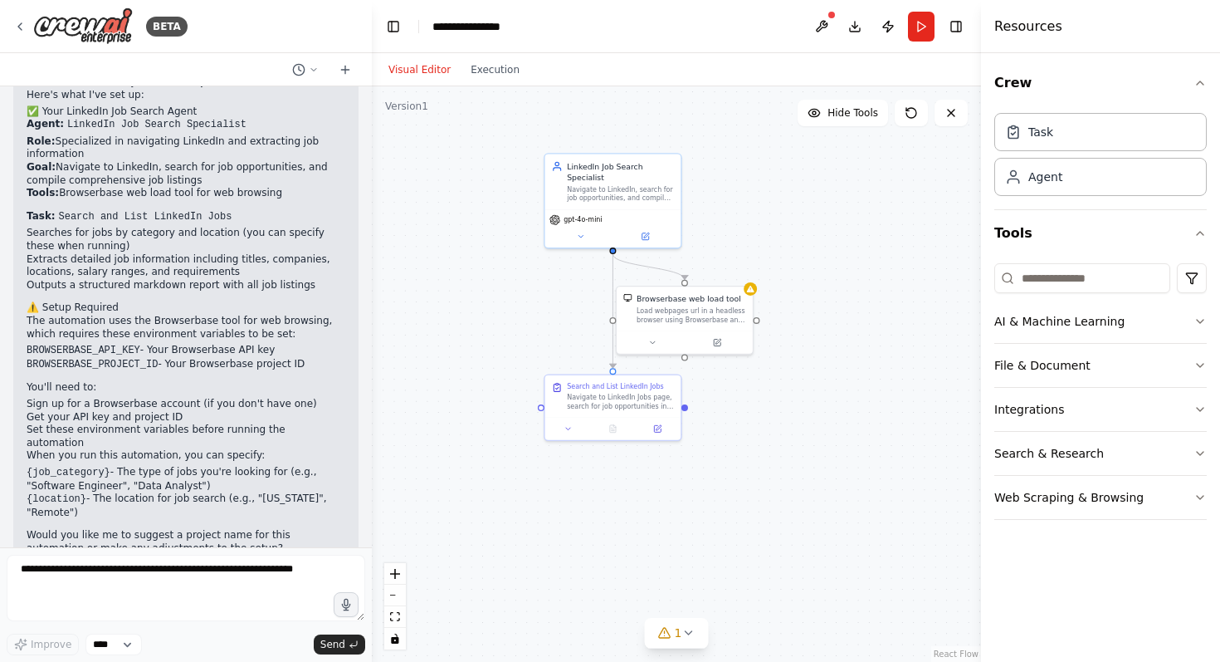
drag, startPoint x: 812, startPoint y: 242, endPoint x: 810, endPoint y: 281, distance: 39.0
click at [811, 281] on div ".deletable-edge-delete-btn { width: 20px; height: 20px; border: 0px solid #ffff…" at bounding box center [676, 373] width 609 height 575
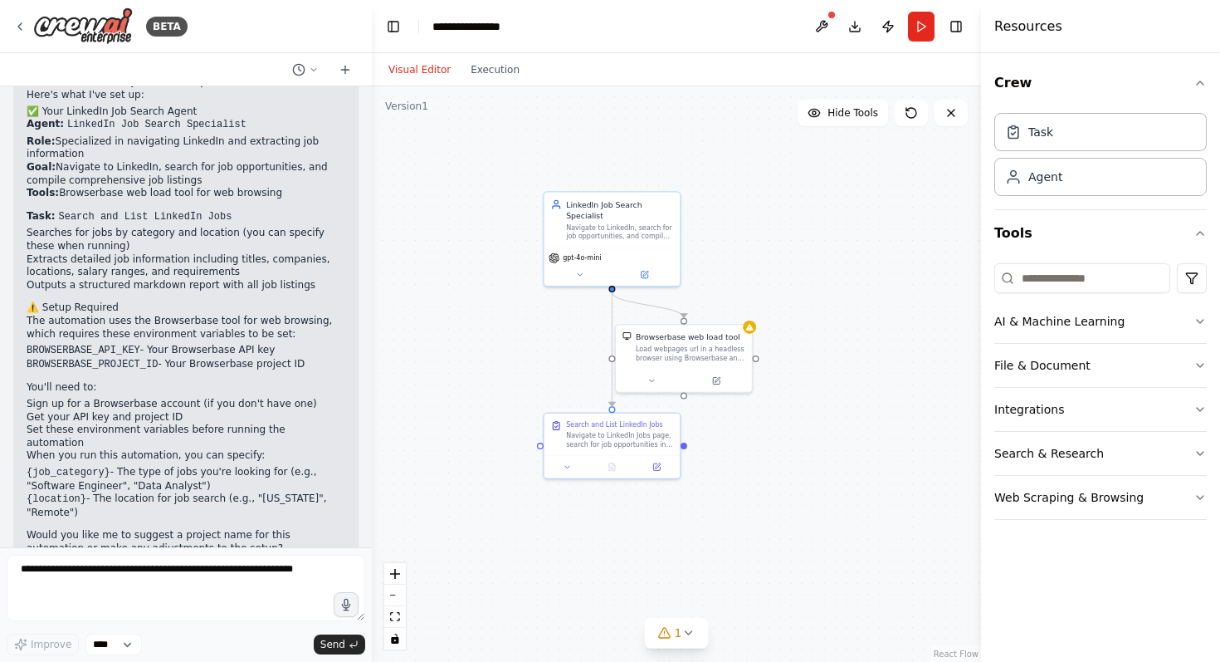
click at [820, 313] on div ".deletable-edge-delete-btn { width: 20px; height: 20px; border: 0px solid #ffff…" at bounding box center [676, 373] width 609 height 575
click at [706, 358] on div "Load webpages url in a headless browser using Browserbase and return the conten…" at bounding box center [691, 351] width 110 height 17
drag, startPoint x: 702, startPoint y: 356, endPoint x: 757, endPoint y: 360, distance: 54.9
click at [757, 360] on div "Browserbase web load tool Load webpages url in a headless browser using Browser…" at bounding box center [734, 345] width 136 height 44
click at [819, 462] on div ".deletable-edge-delete-btn { width: 20px; height: 20px; border: 0px solid #ffff…" at bounding box center [676, 373] width 609 height 575
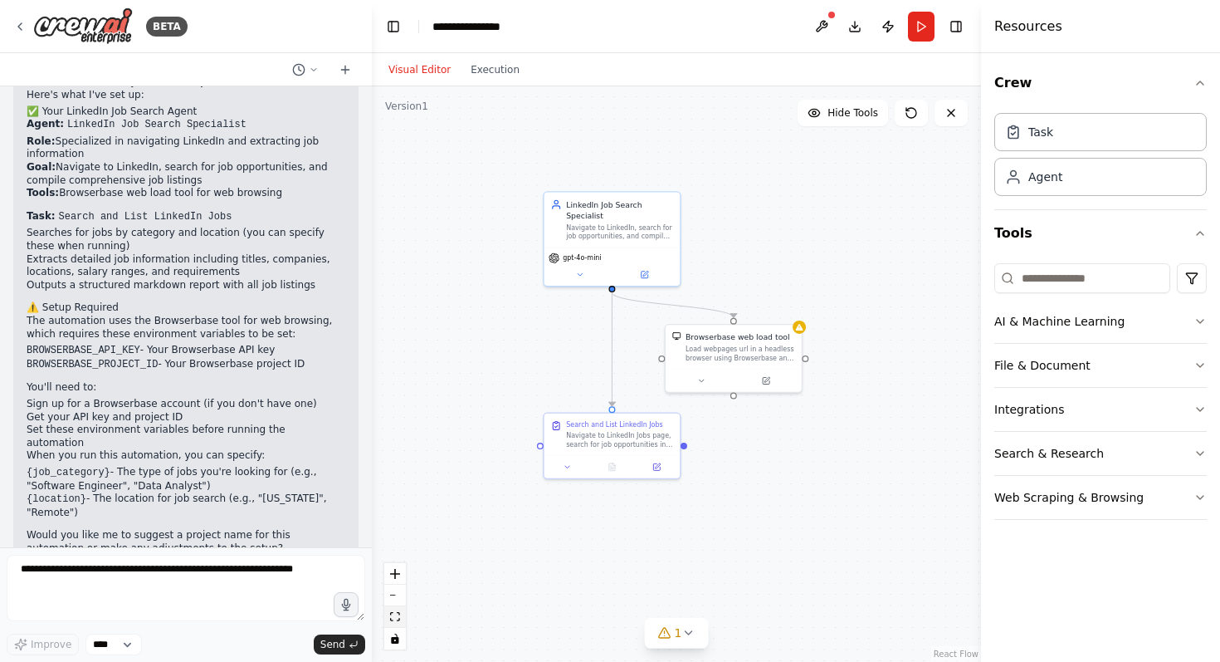
click at [394, 614] on icon "fit view" at bounding box center [395, 616] width 10 height 9
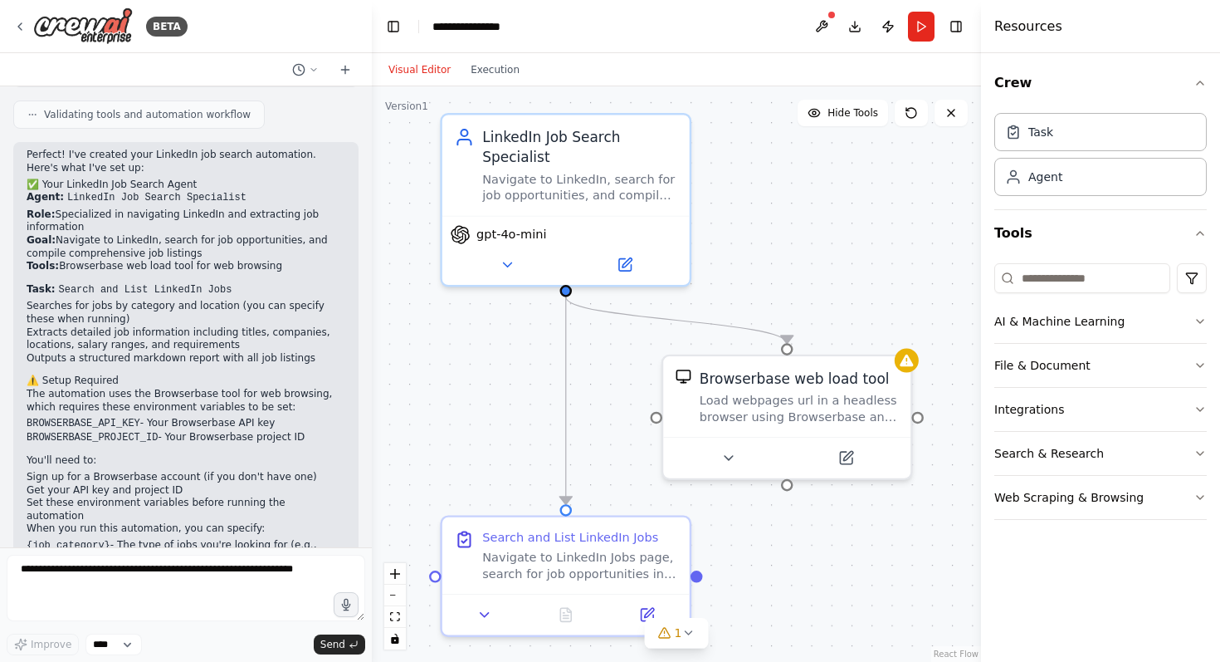
scroll to position [990, 0]
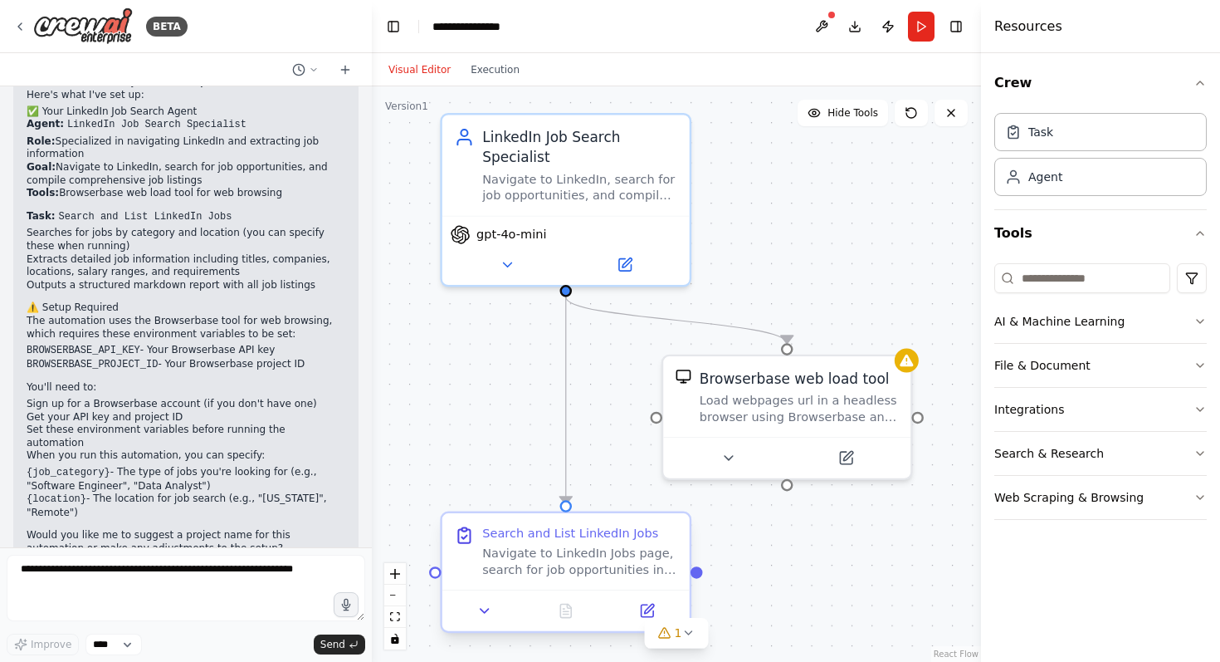
click at [602, 566] on div "Navigate to LinkedIn Jobs page, search for job opportunities in {job_category} …" at bounding box center [579, 561] width 195 height 32
click at [496, 613] on button at bounding box center [484, 610] width 69 height 24
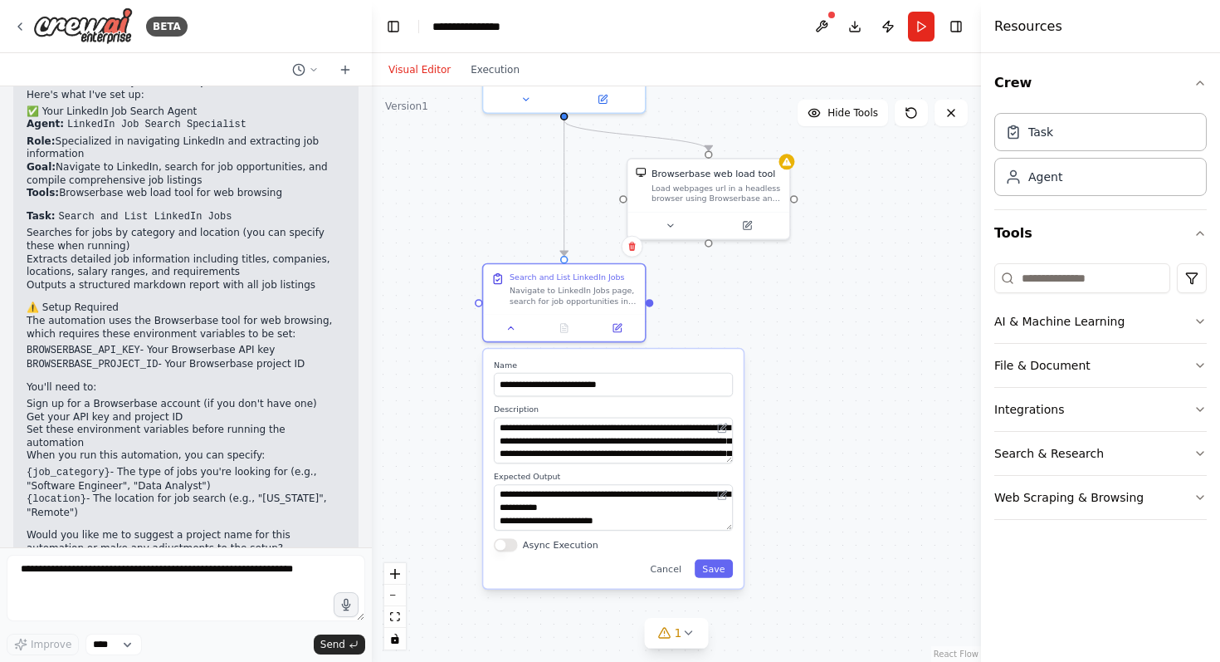
drag, startPoint x: 706, startPoint y: 519, endPoint x: 710, endPoint y: 281, distance: 237.4
click at [710, 285] on div ".deletable-edge-delete-btn { width: 20px; height: 20px; border: 0px solid #ffff…" at bounding box center [676, 373] width 609 height 575
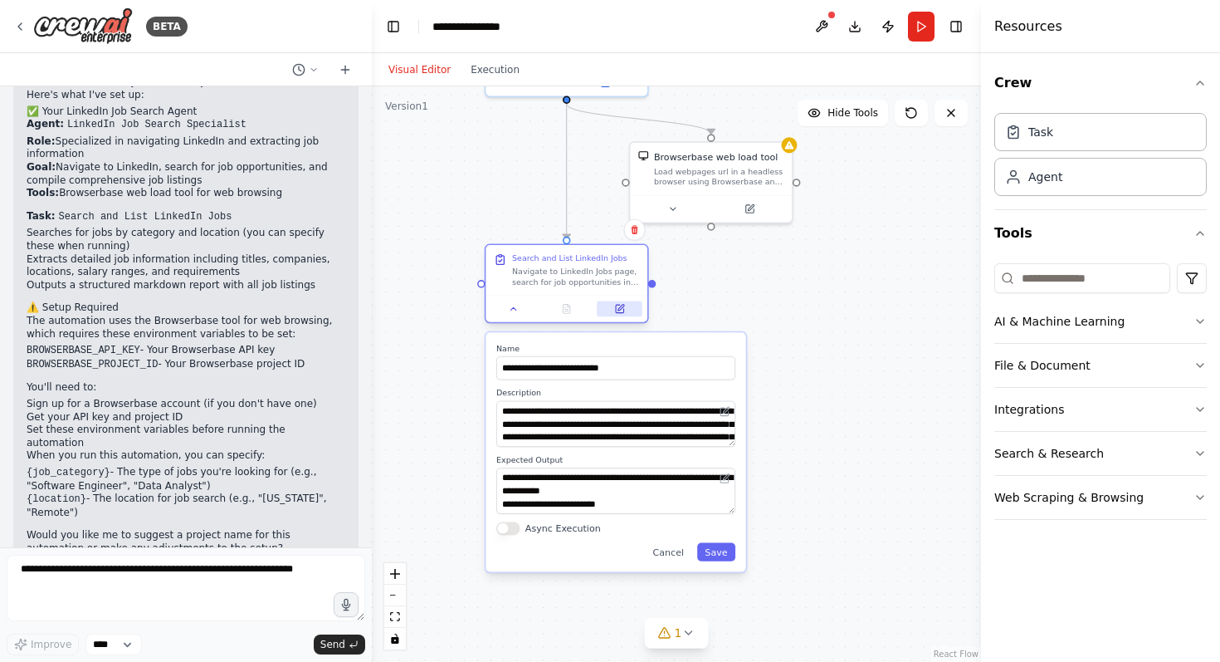
click at [618, 309] on icon at bounding box center [621, 308] width 6 height 6
click at [670, 550] on button "Cancel" at bounding box center [668, 552] width 47 height 18
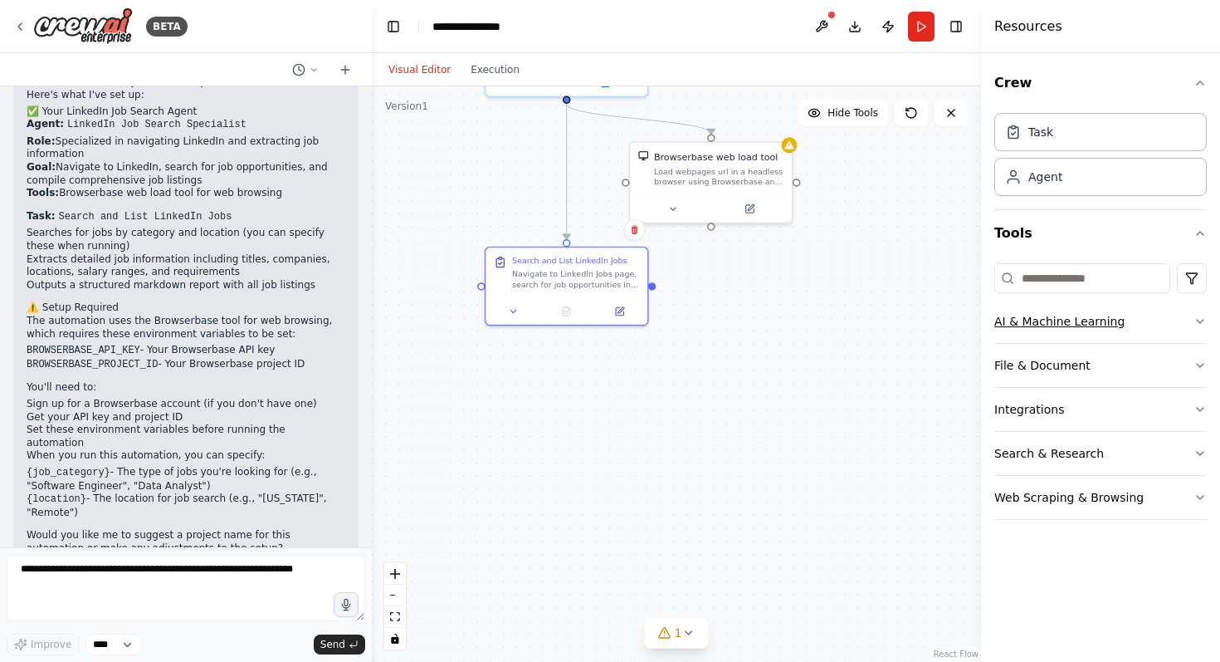
click at [1062, 320] on button "AI & Machine Learning" at bounding box center [1100, 321] width 213 height 43
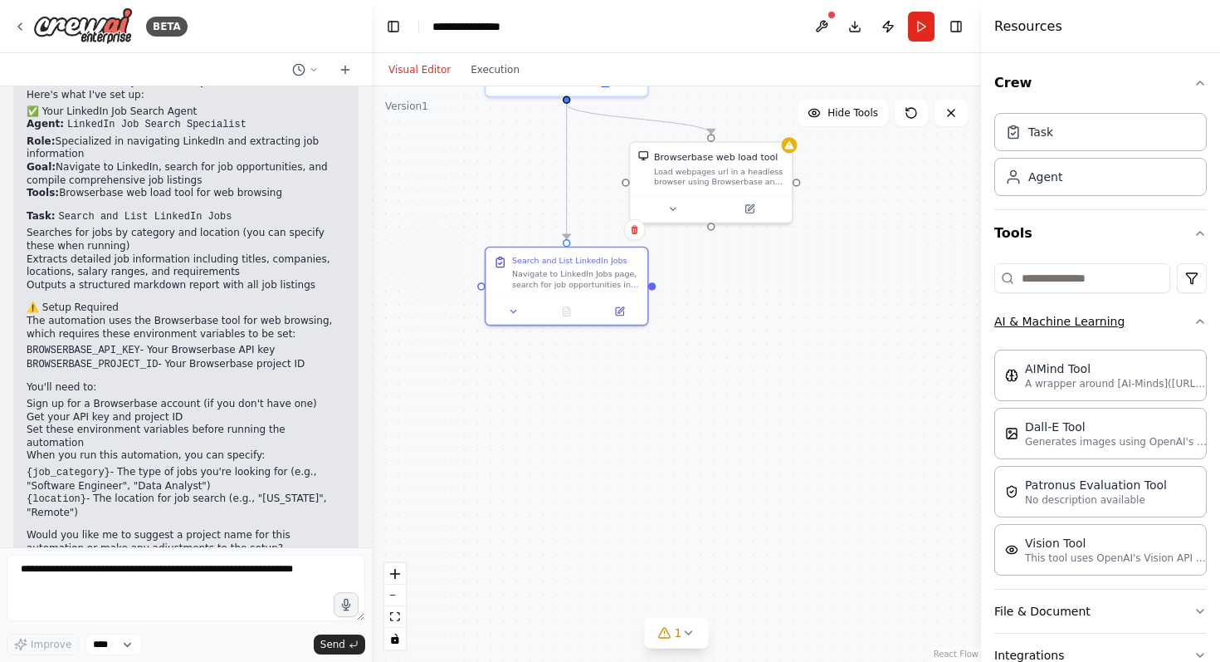
click at [1062, 320] on button "AI & Machine Learning" at bounding box center [1100, 321] width 213 height 43
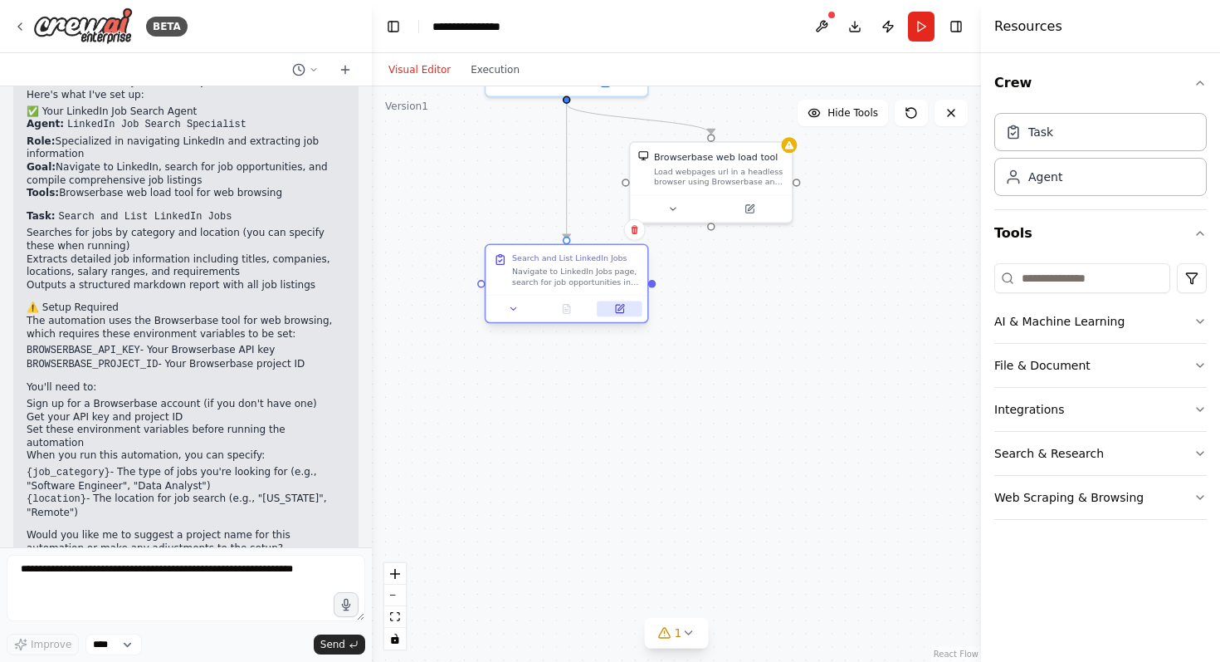
click at [621, 305] on icon at bounding box center [619, 309] width 11 height 11
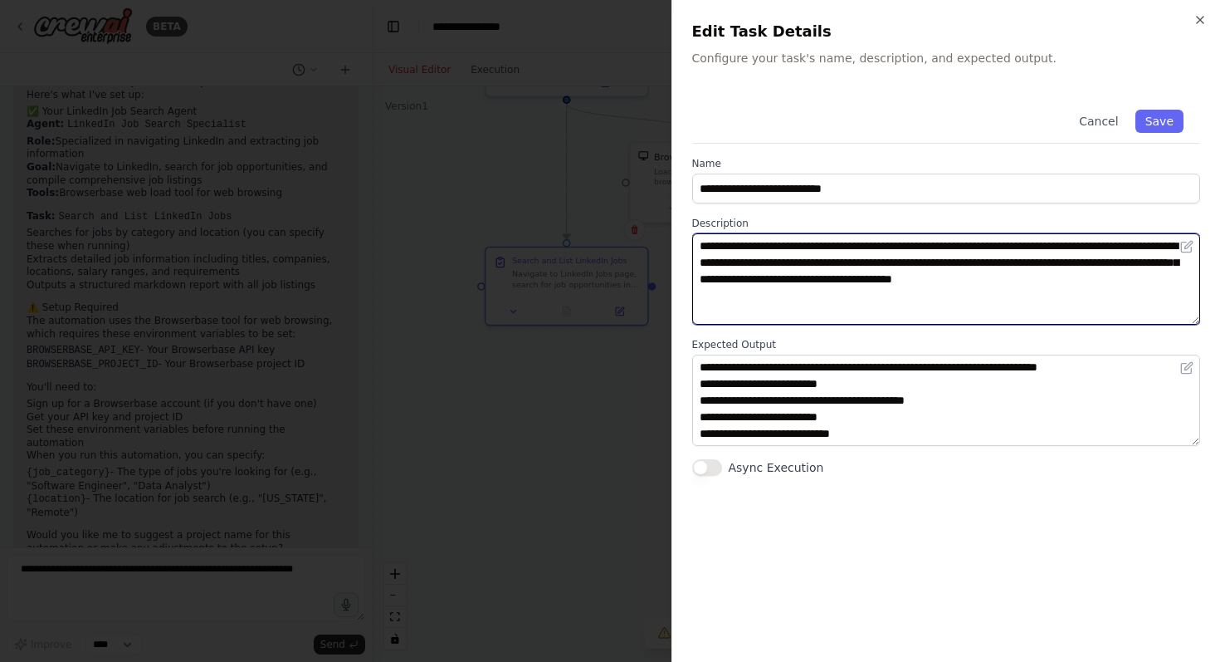
click at [846, 271] on textarea "**********" at bounding box center [946, 278] width 509 height 91
click at [1021, 247] on textarea "**********" at bounding box center [946, 278] width 509 height 91
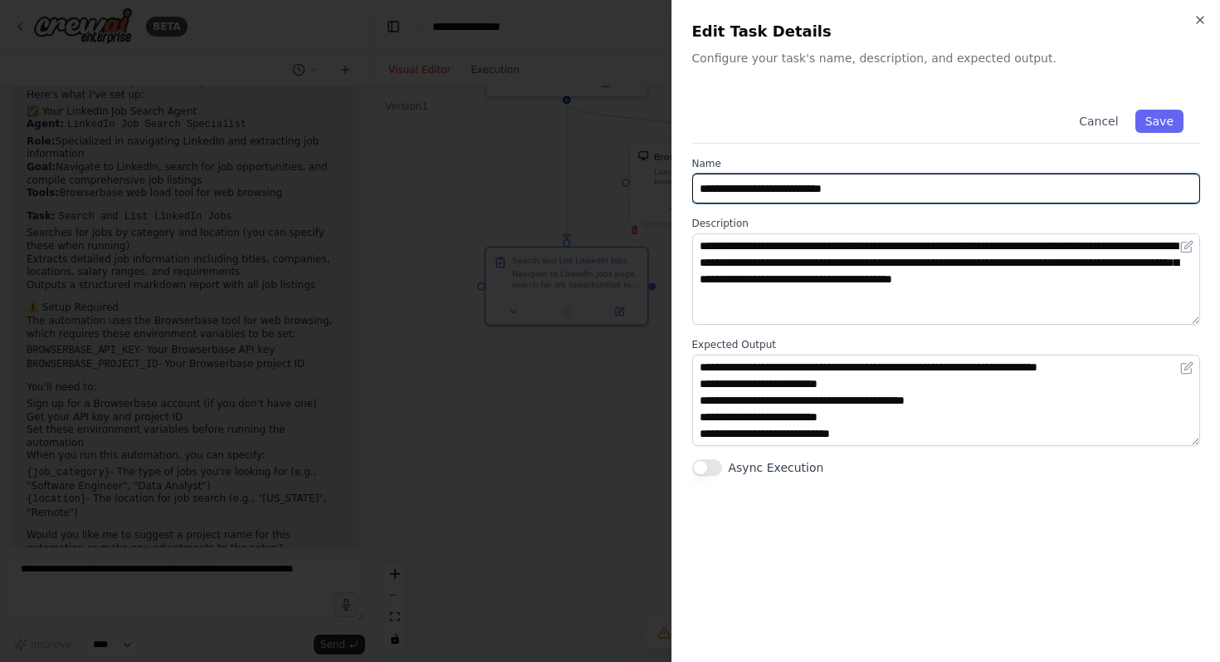
click at [906, 179] on input "**********" at bounding box center [946, 188] width 509 height 30
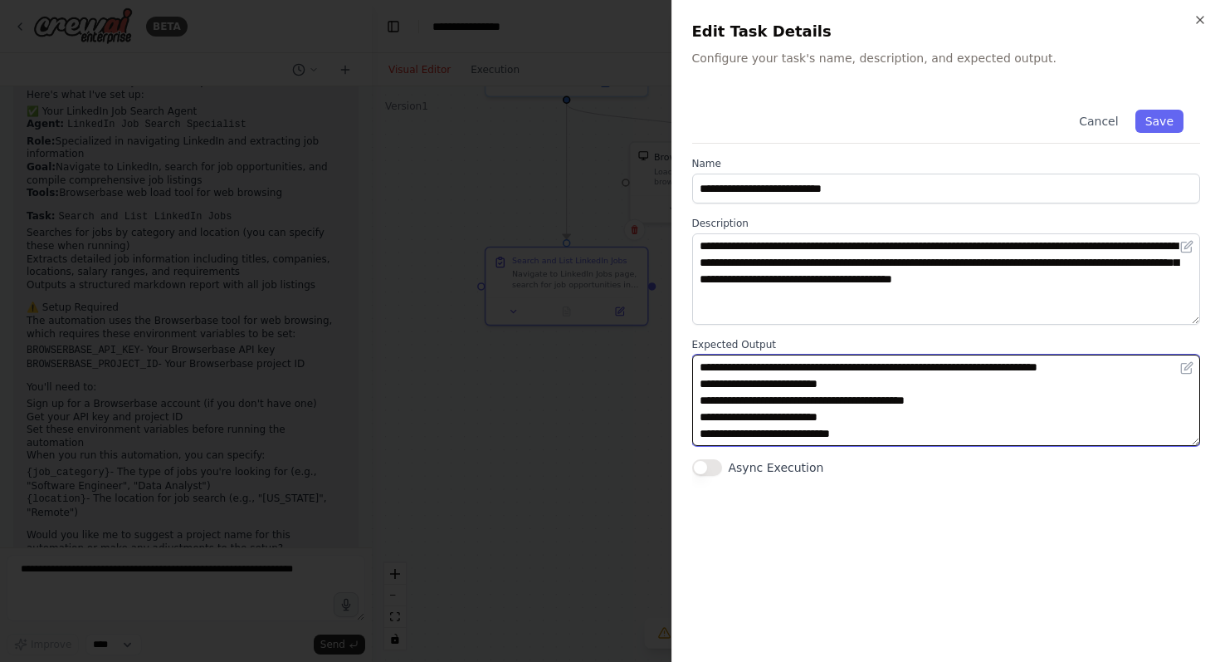
click at [911, 442] on textarea "**********" at bounding box center [946, 399] width 509 height 91
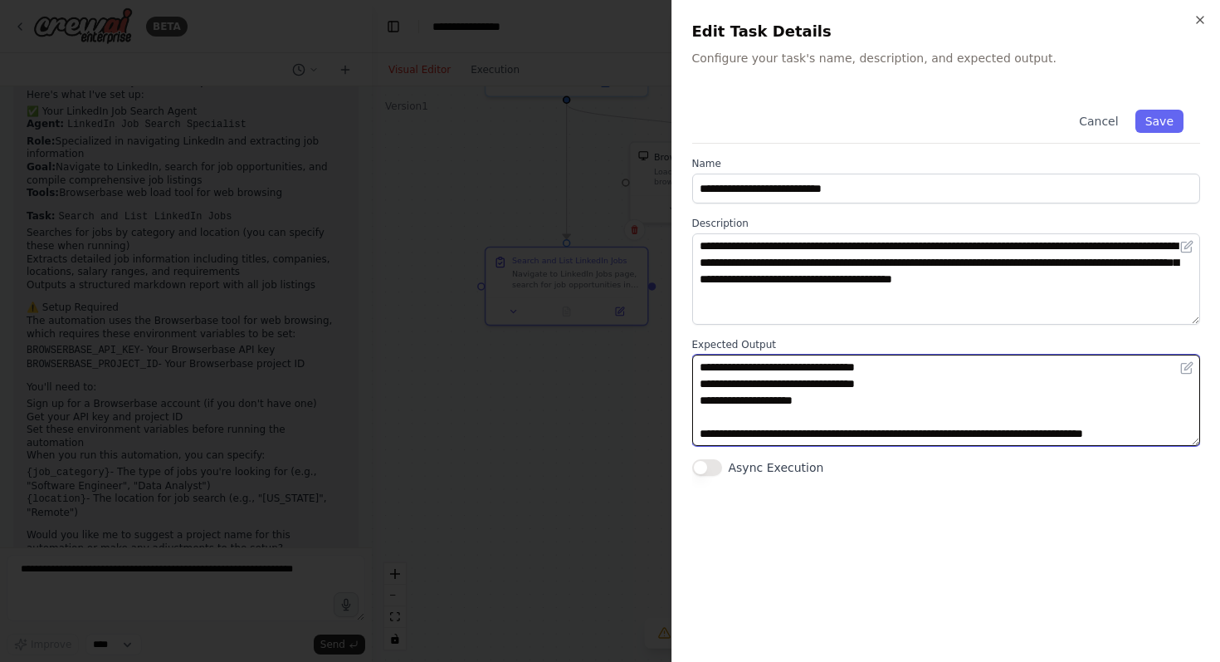
click at [916, 403] on textarea "**********" at bounding box center [946, 399] width 509 height 91
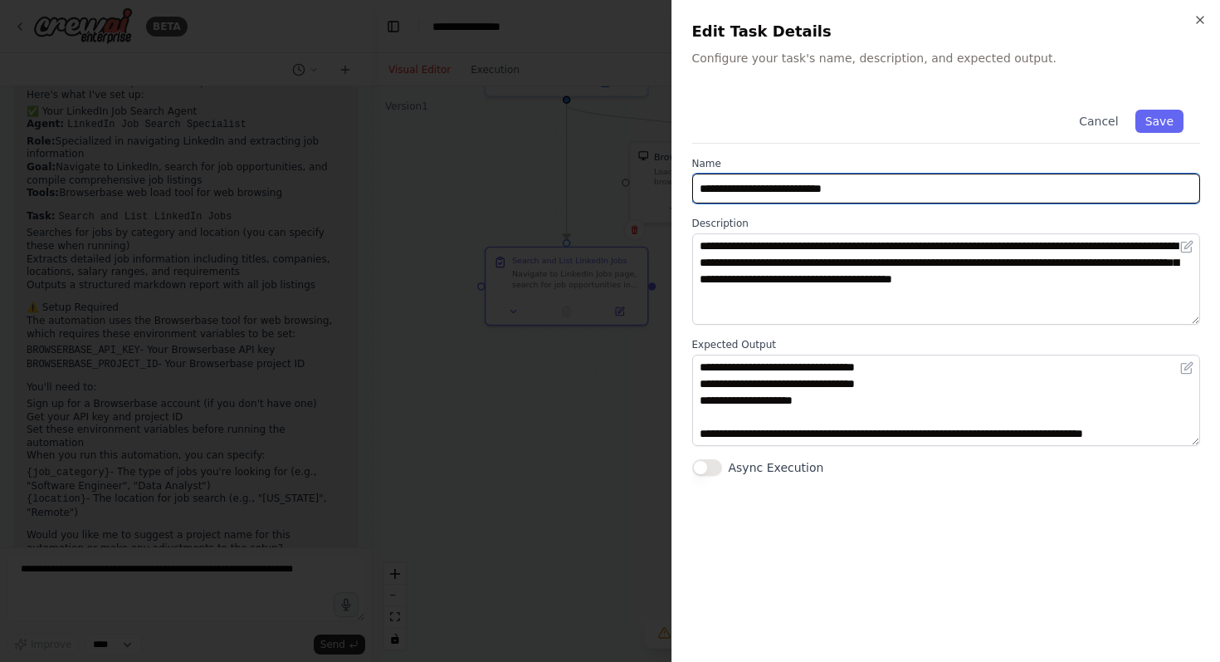
click at [910, 192] on input "**********" at bounding box center [946, 188] width 509 height 30
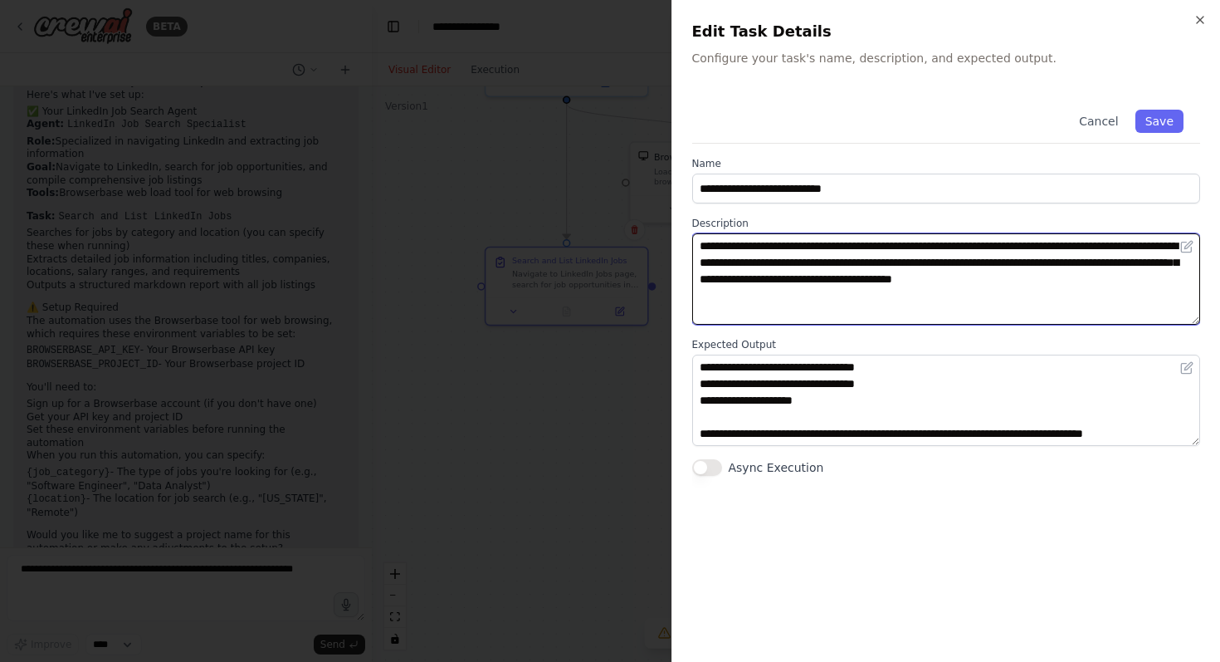
click at [907, 310] on textarea "**********" at bounding box center [946, 278] width 509 height 91
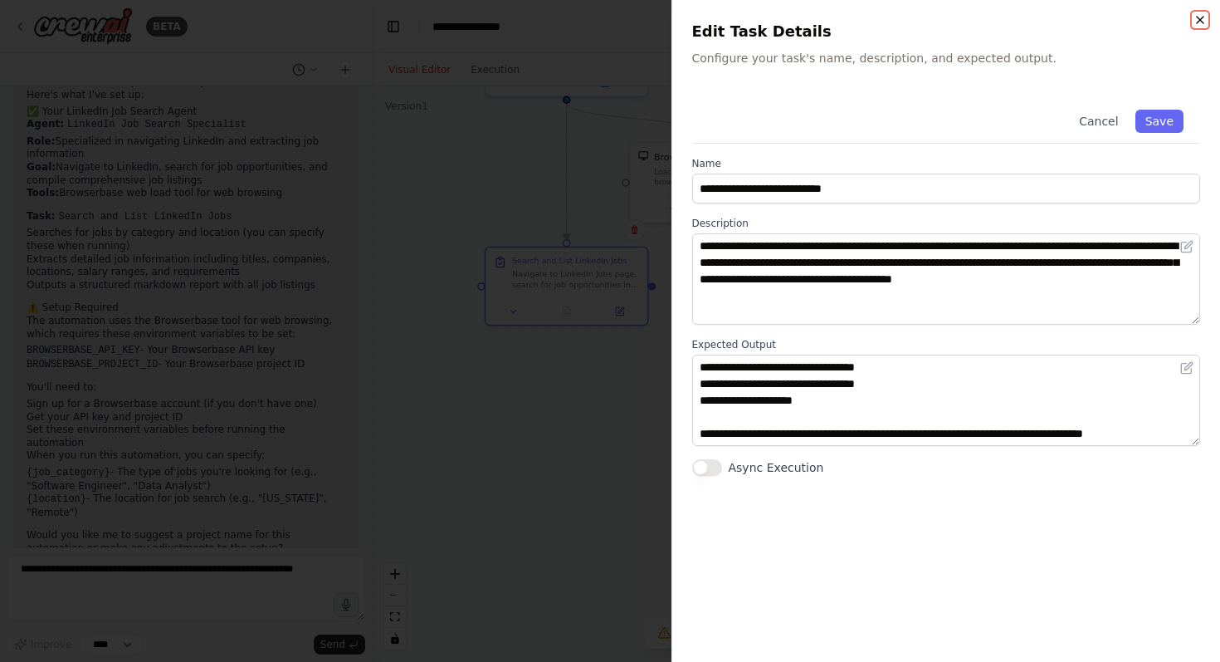
click at [1199, 19] on icon "button" at bounding box center [1200, 19] width 13 height 13
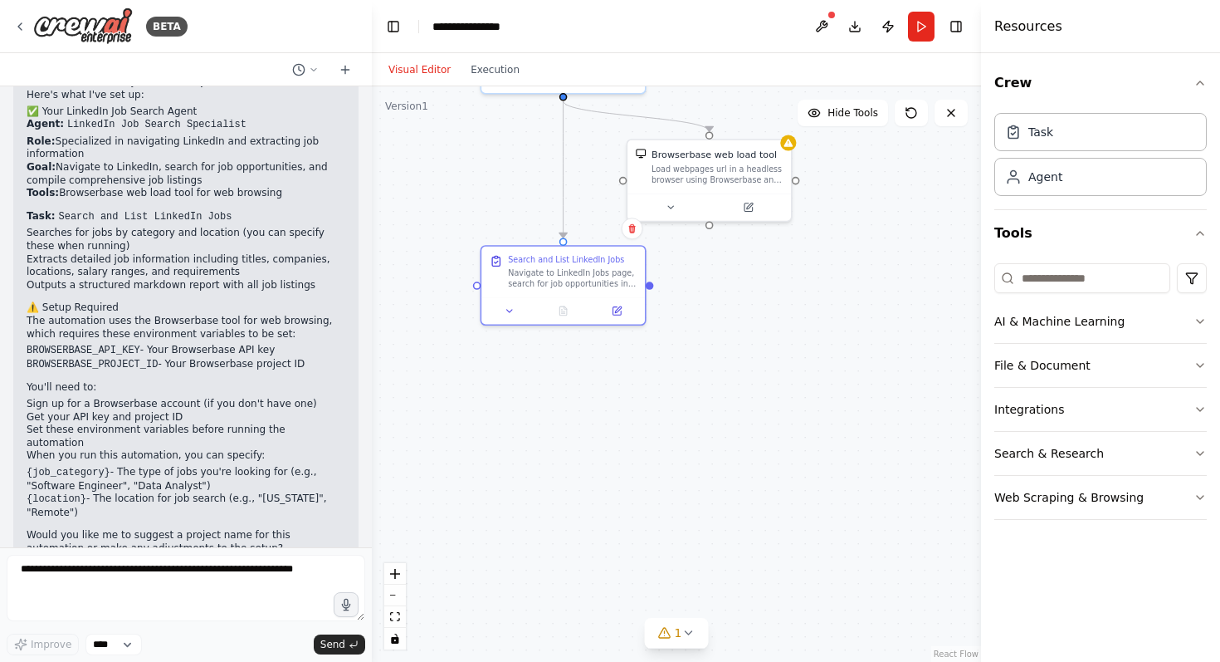
click at [795, 310] on div ".deletable-edge-delete-btn { width: 20px; height: 20px; border: 0px solid #ffff…" at bounding box center [676, 373] width 609 height 575
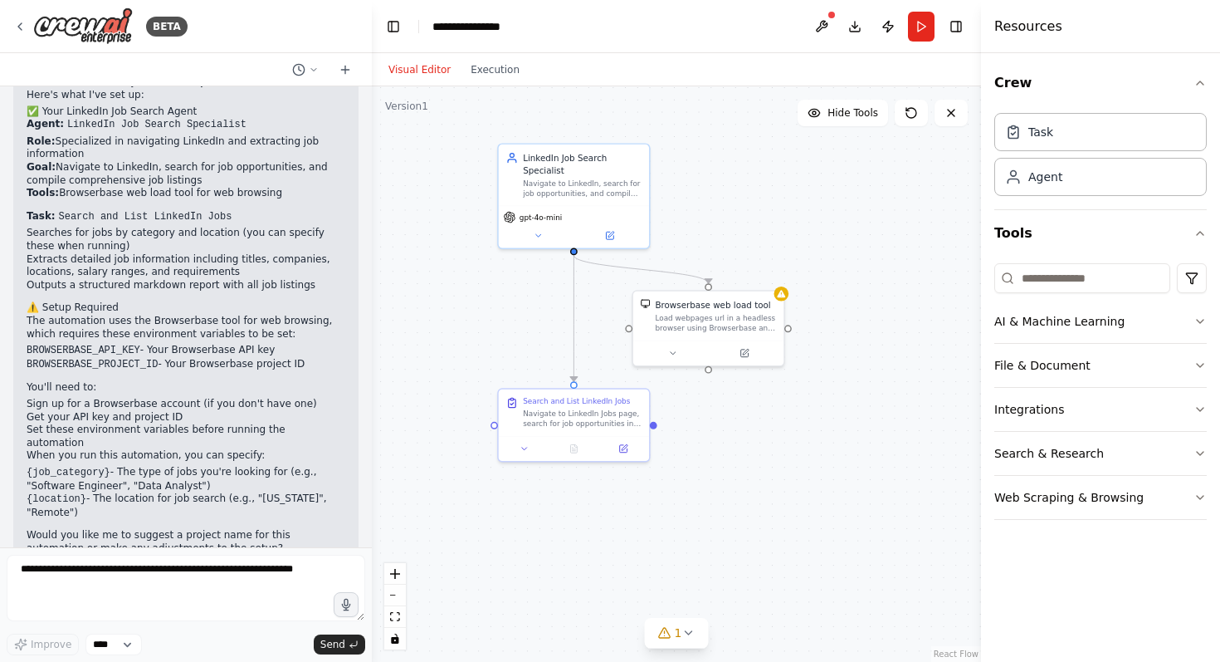
drag, startPoint x: 792, startPoint y: 373, endPoint x: 788, endPoint y: 526, distance: 153.6
click at [788, 526] on div ".deletable-edge-delete-btn { width: 20px; height: 20px; border: 0px solid #ffff…" at bounding box center [676, 373] width 609 height 575
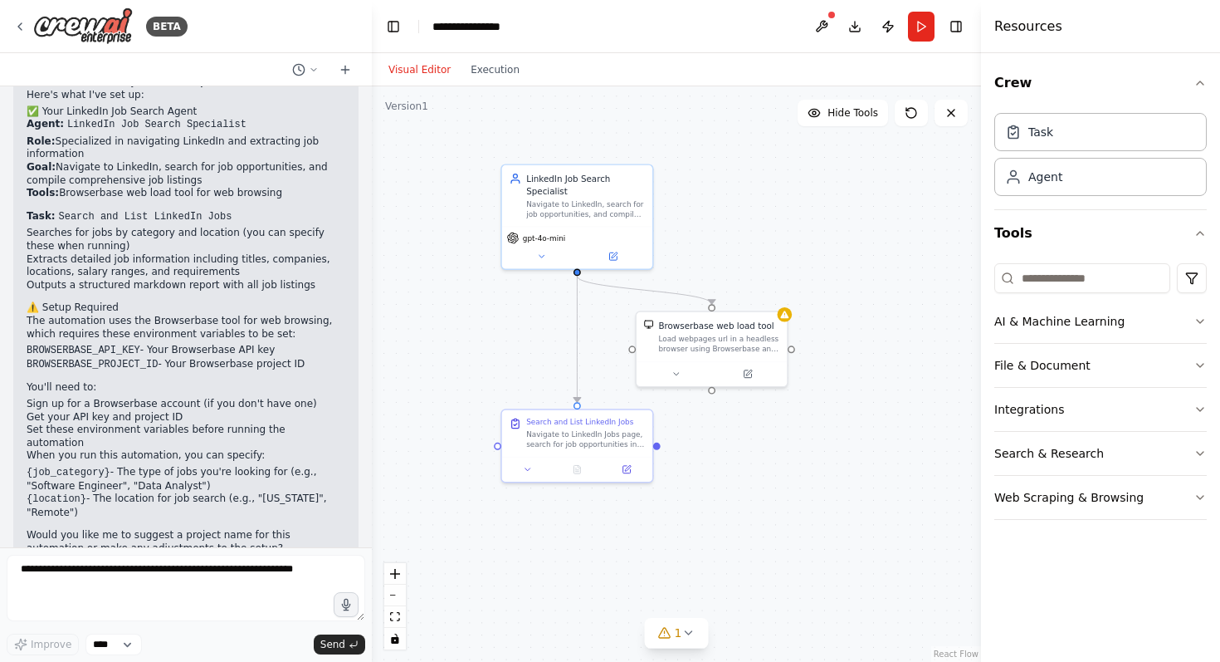
click at [838, 479] on div ".deletable-edge-delete-btn { width: 20px; height: 20px; border: 0px solid #ffff…" at bounding box center [676, 373] width 609 height 575
click at [836, 286] on div ".deletable-edge-delete-btn { width: 20px; height: 20px; border: 0px solid #ffff…" at bounding box center [676, 373] width 609 height 575
click at [920, 26] on button "Run" at bounding box center [921, 27] width 27 height 30
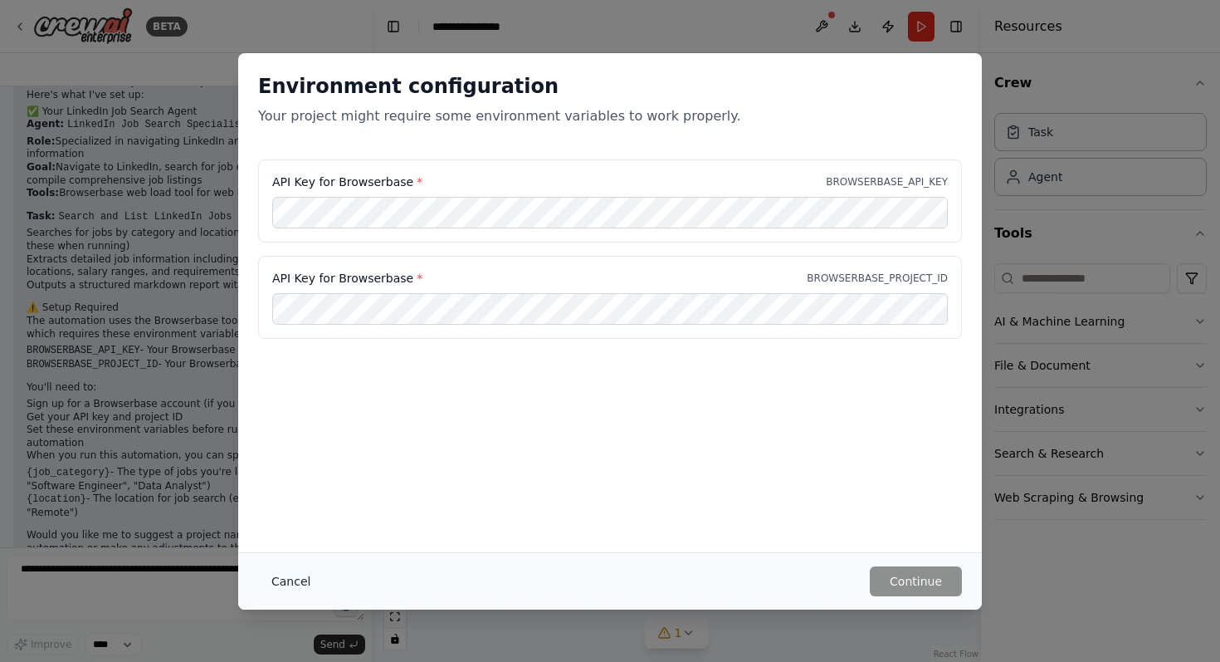
click at [283, 574] on button "Cancel" at bounding box center [291, 581] width 66 height 30
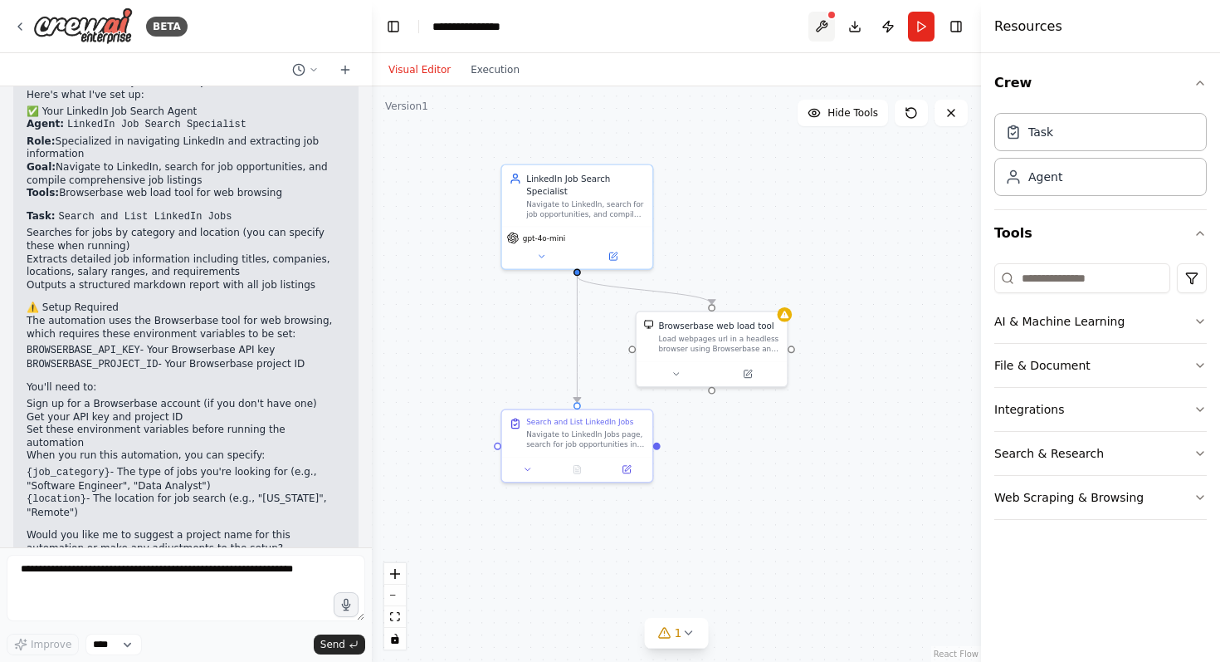
click at [833, 21] on button at bounding box center [821, 27] width 27 height 30
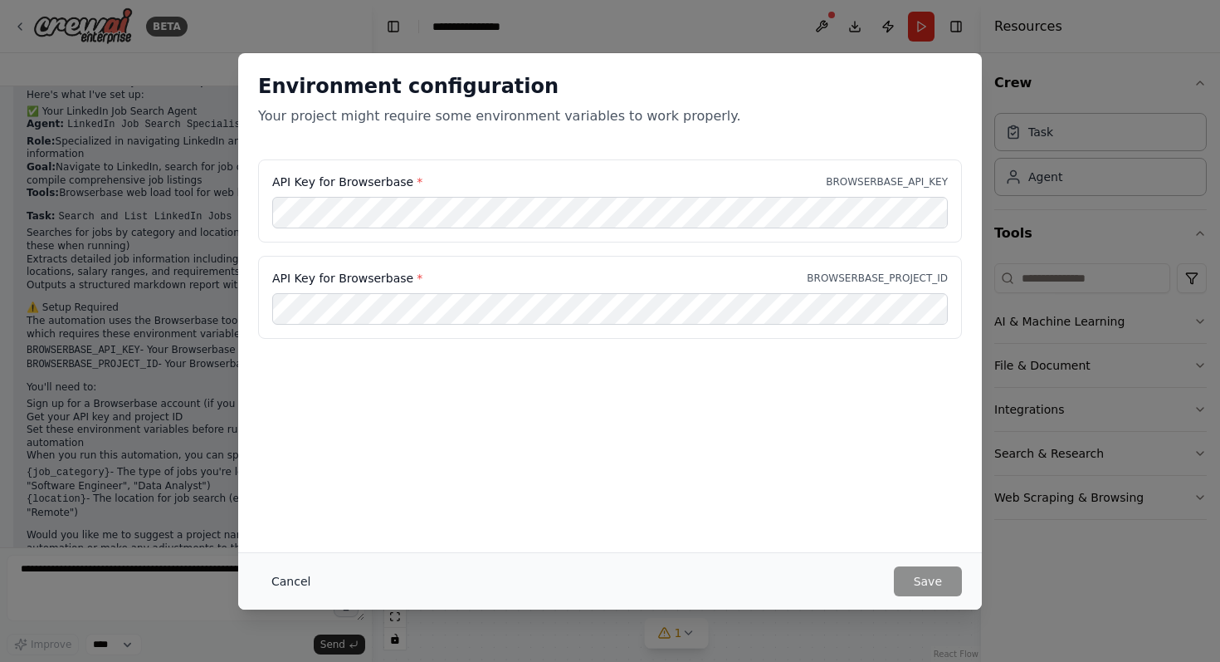
click at [299, 578] on button "Cancel" at bounding box center [291, 581] width 66 height 30
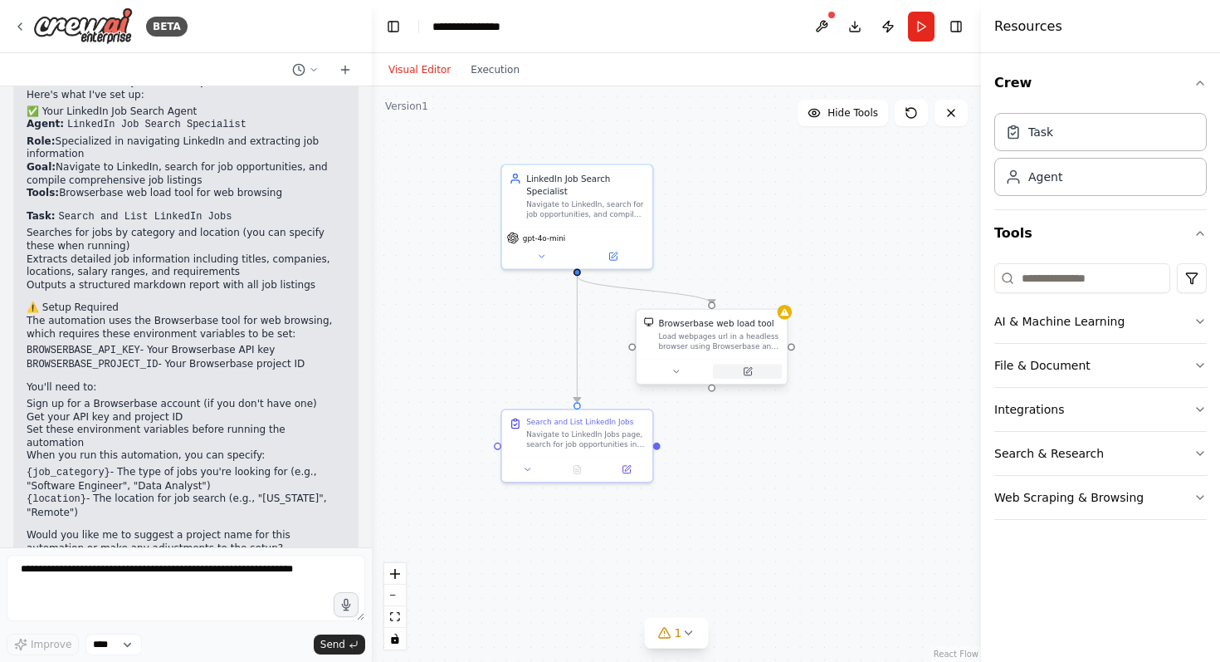
click at [748, 371] on icon at bounding box center [749, 370] width 6 height 6
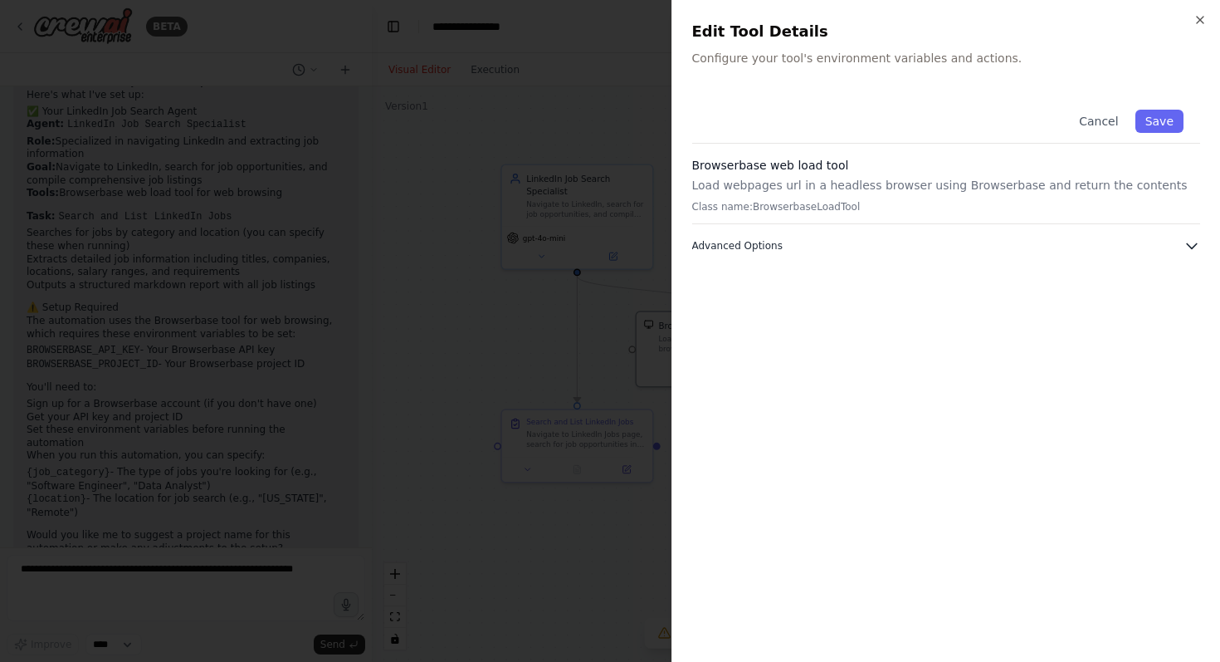
click at [786, 242] on button "Advanced Options" at bounding box center [946, 245] width 509 height 17
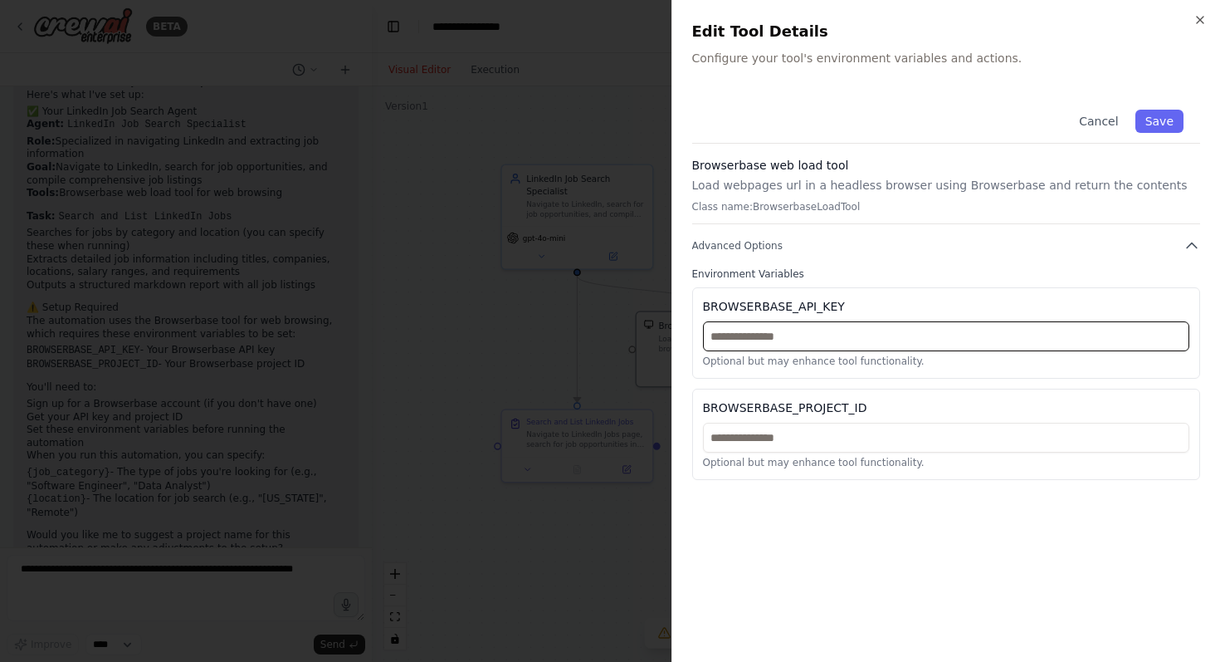
click at [788, 337] on input "text" at bounding box center [946, 336] width 487 height 30
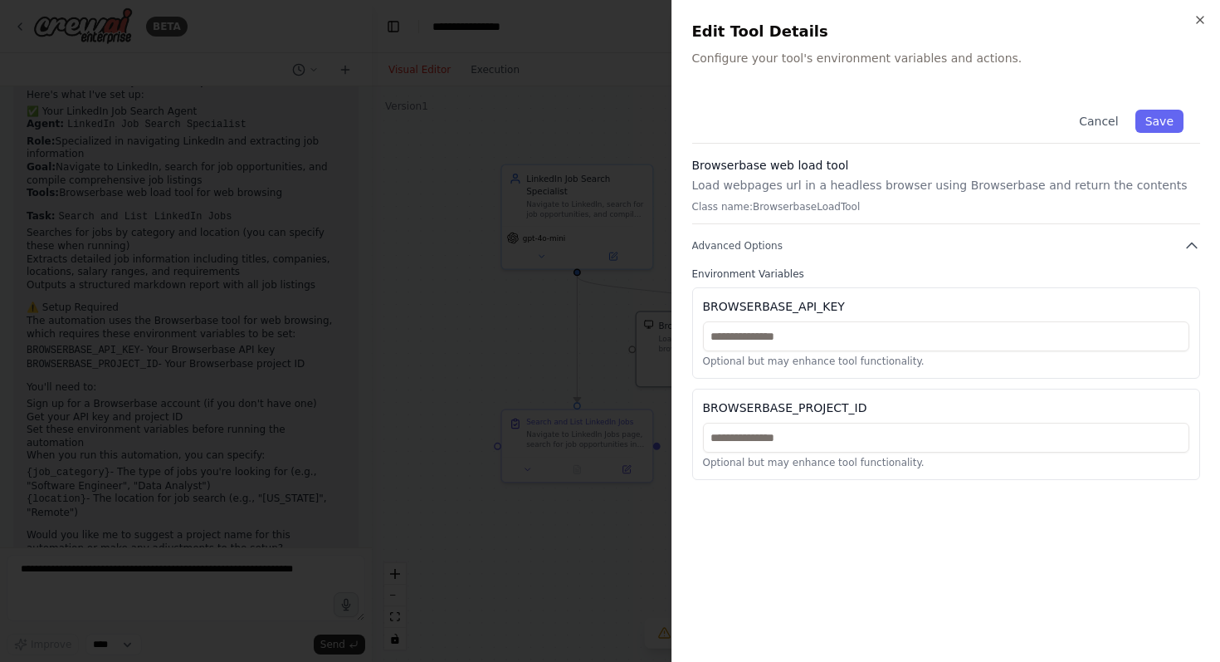
click at [660, 315] on div at bounding box center [610, 331] width 1220 height 662
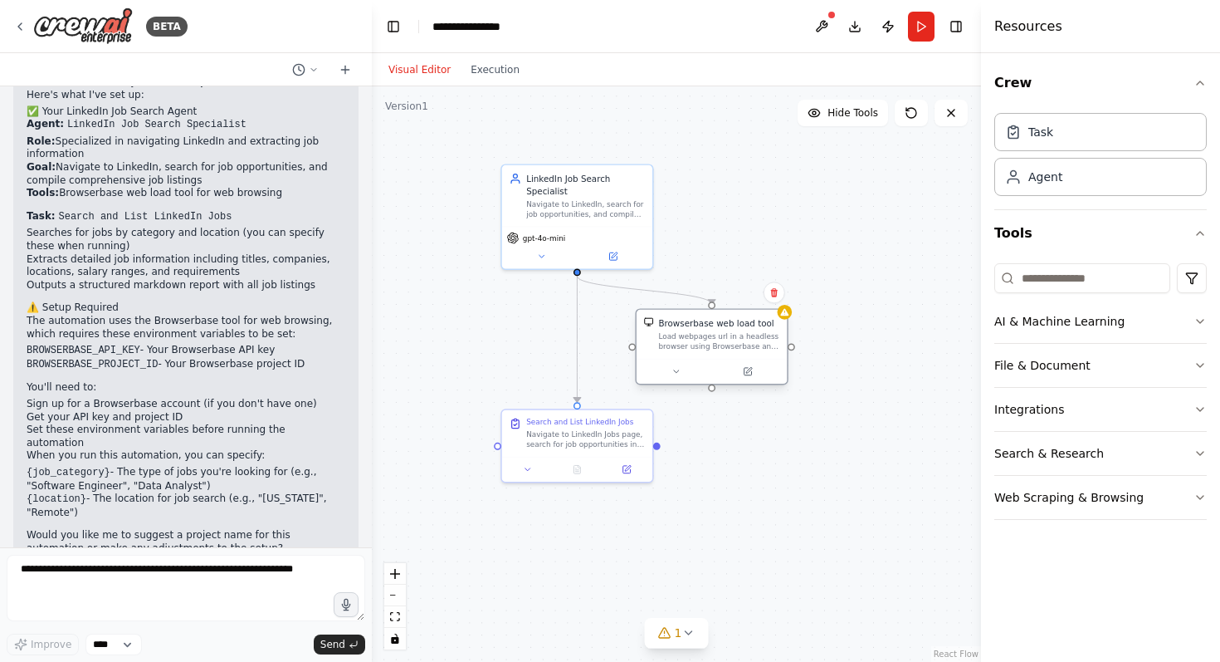
click at [674, 341] on div "Load webpages url in a headless browser using Browserbase and return the conten…" at bounding box center [718, 341] width 121 height 20
click at [765, 337] on div "Load webpages url in a headless browser using Browserbase and return the conten…" at bounding box center [718, 341] width 121 height 20
click at [590, 424] on div "Search and List LinkedIn Jobs Navigate to LinkedIn Jobs page, search for job op…" at bounding box center [585, 431] width 119 height 32
click at [627, 469] on icon at bounding box center [626, 466] width 7 height 7
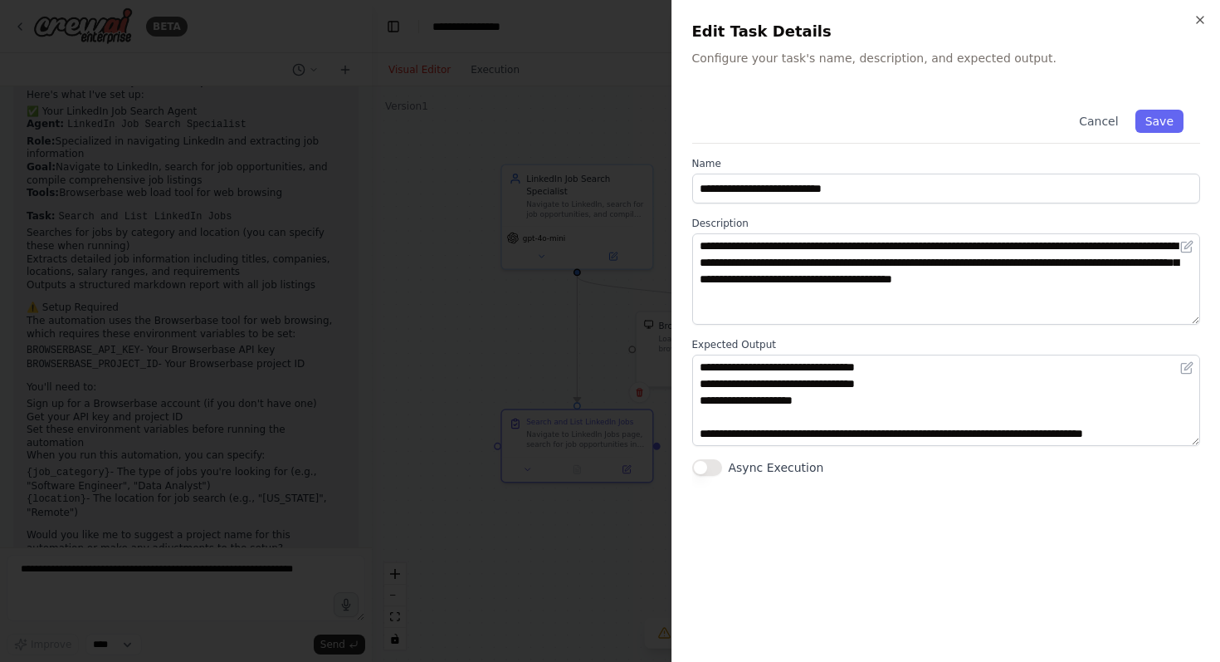
scroll to position [0, 0]
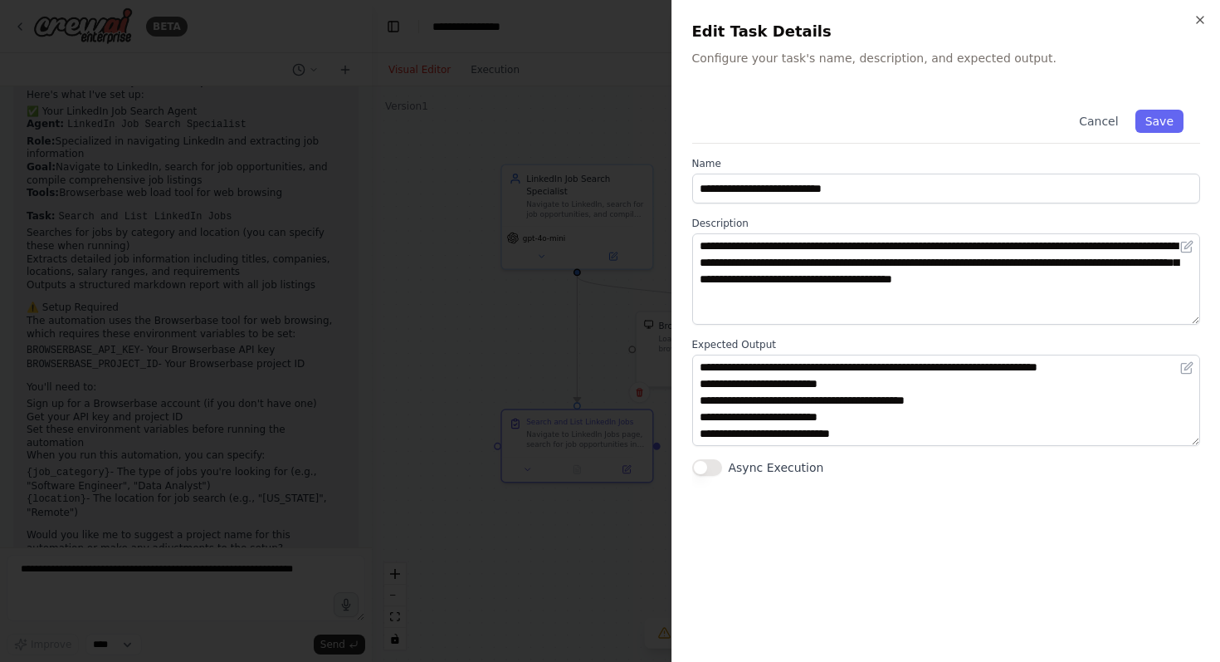
click at [631, 317] on div at bounding box center [610, 331] width 1220 height 662
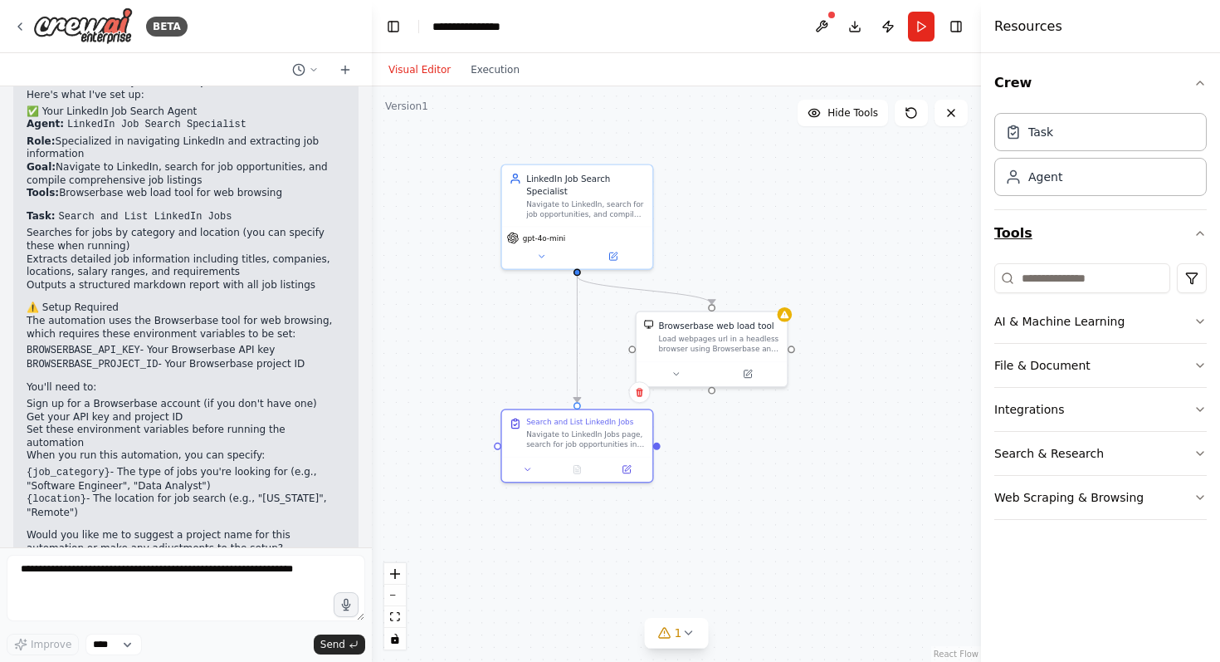
click at [1019, 237] on button "Tools" at bounding box center [1100, 233] width 213 height 46
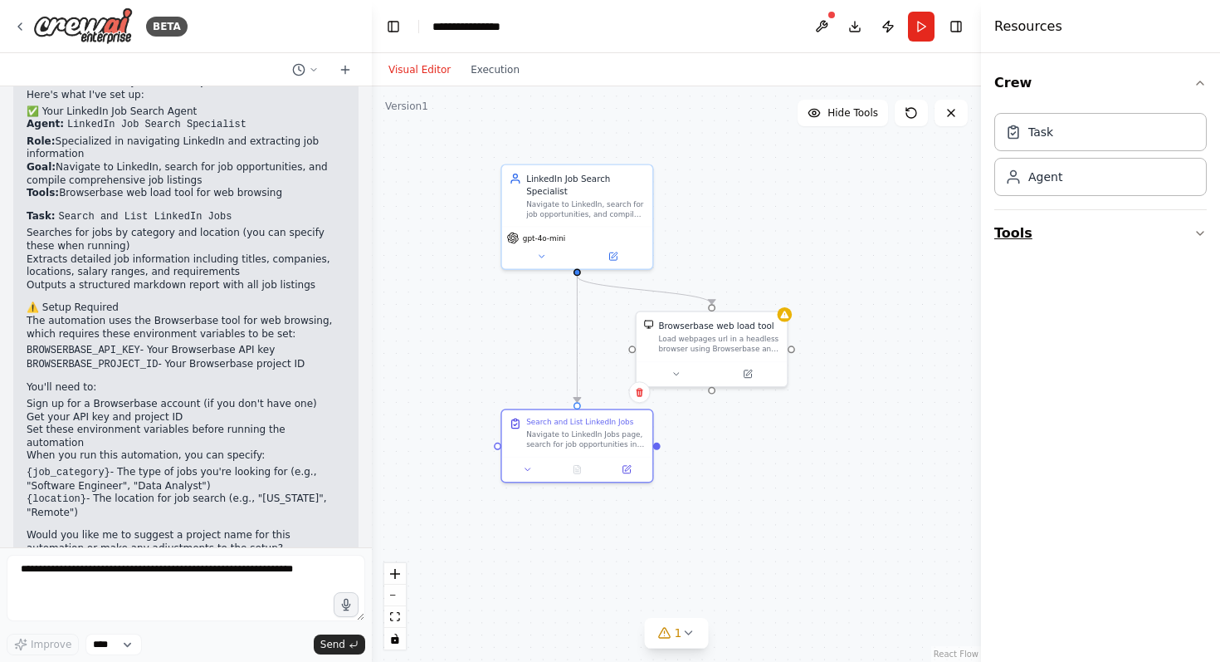
click at [1019, 237] on button "Tools" at bounding box center [1100, 233] width 213 height 46
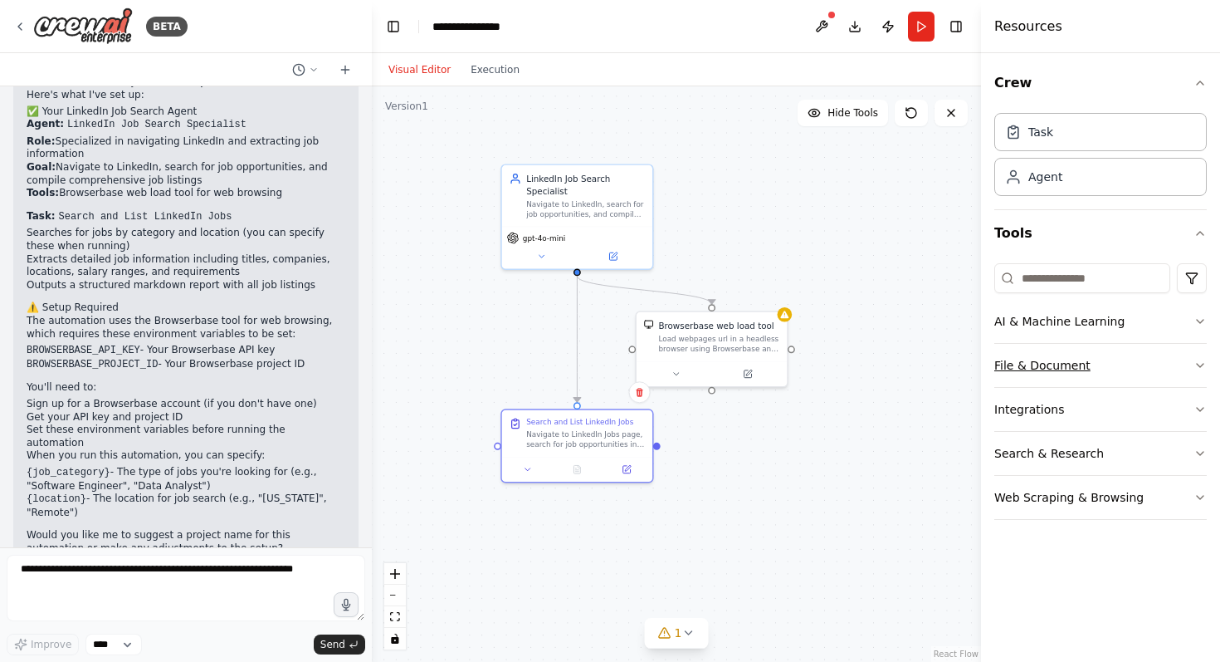
click at [1049, 363] on button "File & Document" at bounding box center [1100, 365] width 213 height 43
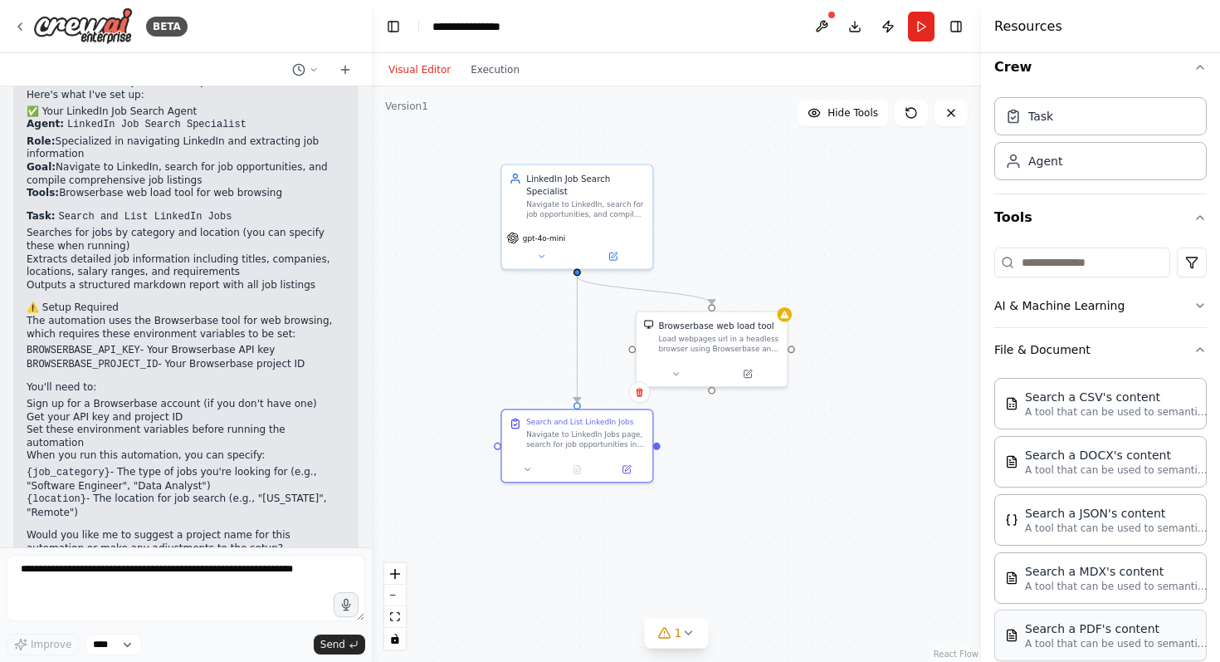
scroll to position [7, 0]
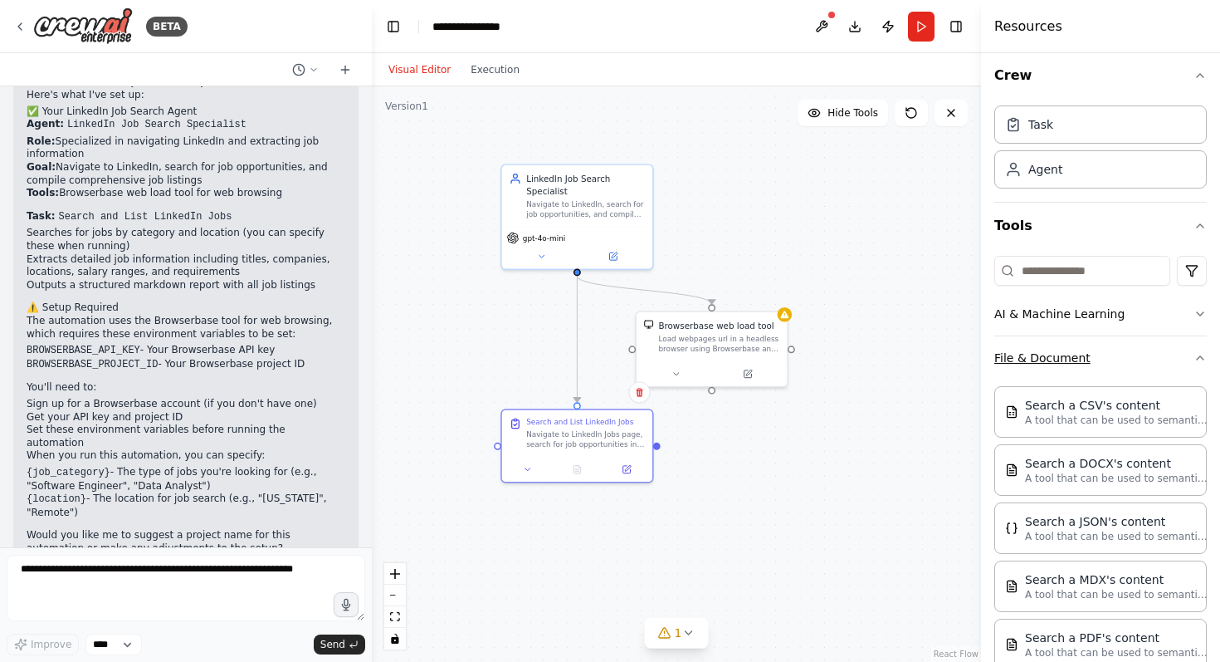
click at [1106, 364] on button "File & Document" at bounding box center [1100, 357] width 213 height 43
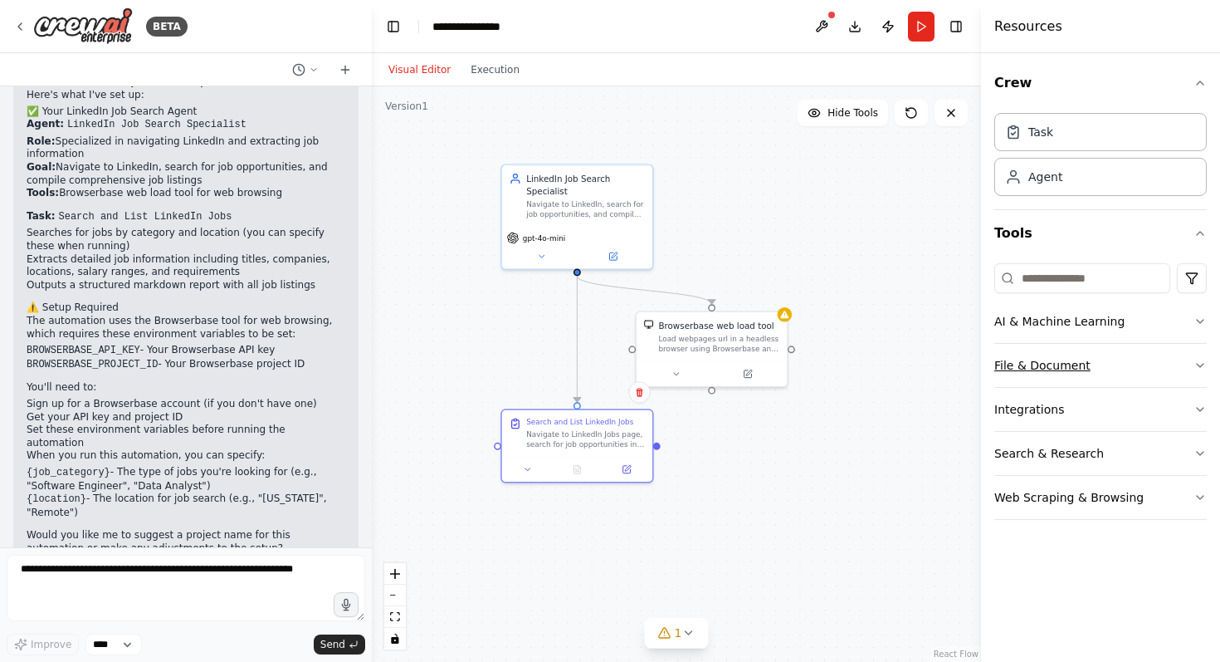
click at [1090, 375] on button "File & Document" at bounding box center [1100, 365] width 213 height 43
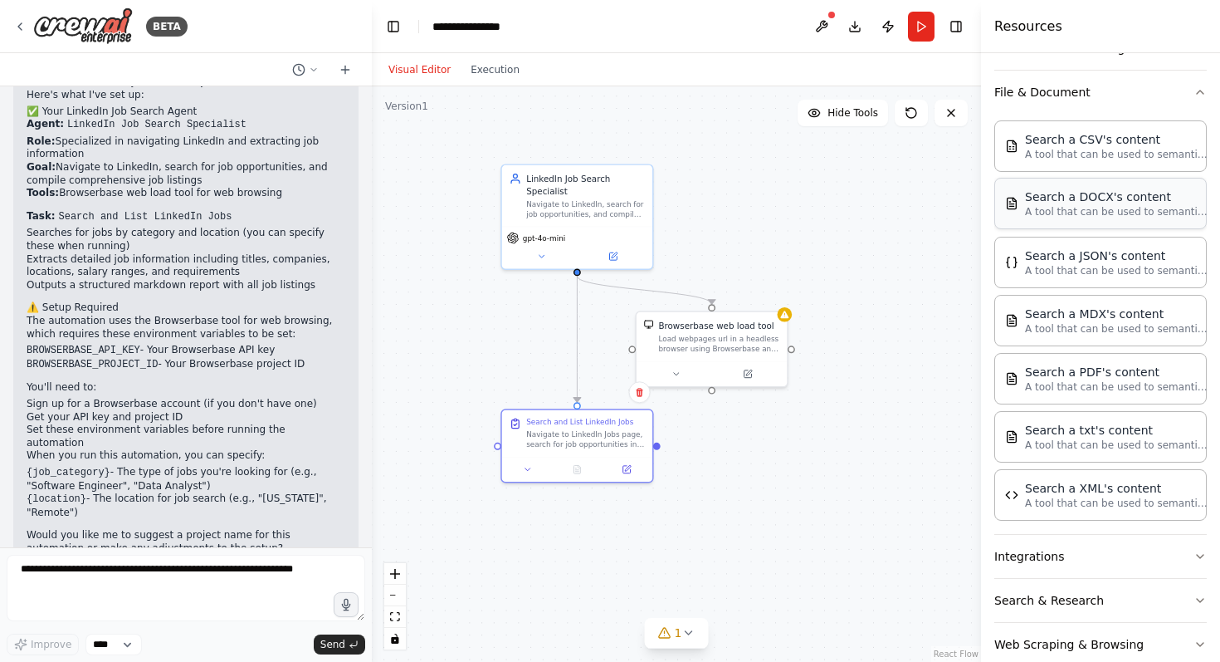
scroll to position [305, 0]
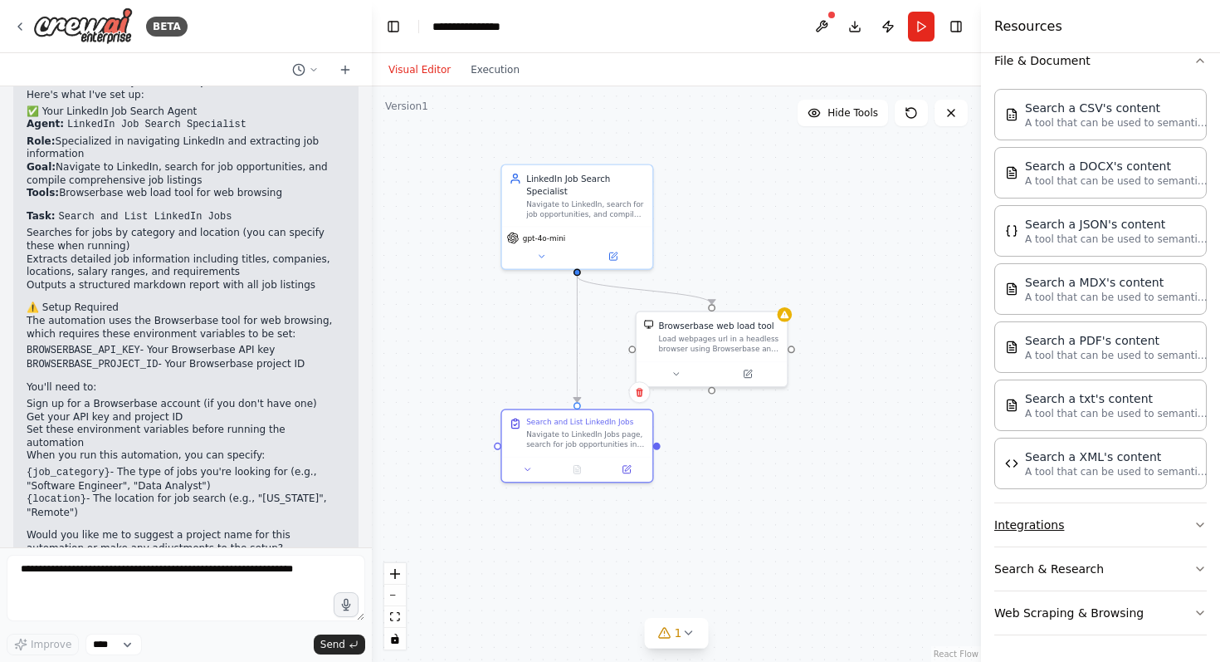
click at [1131, 521] on button "Integrations" at bounding box center [1100, 524] width 213 height 43
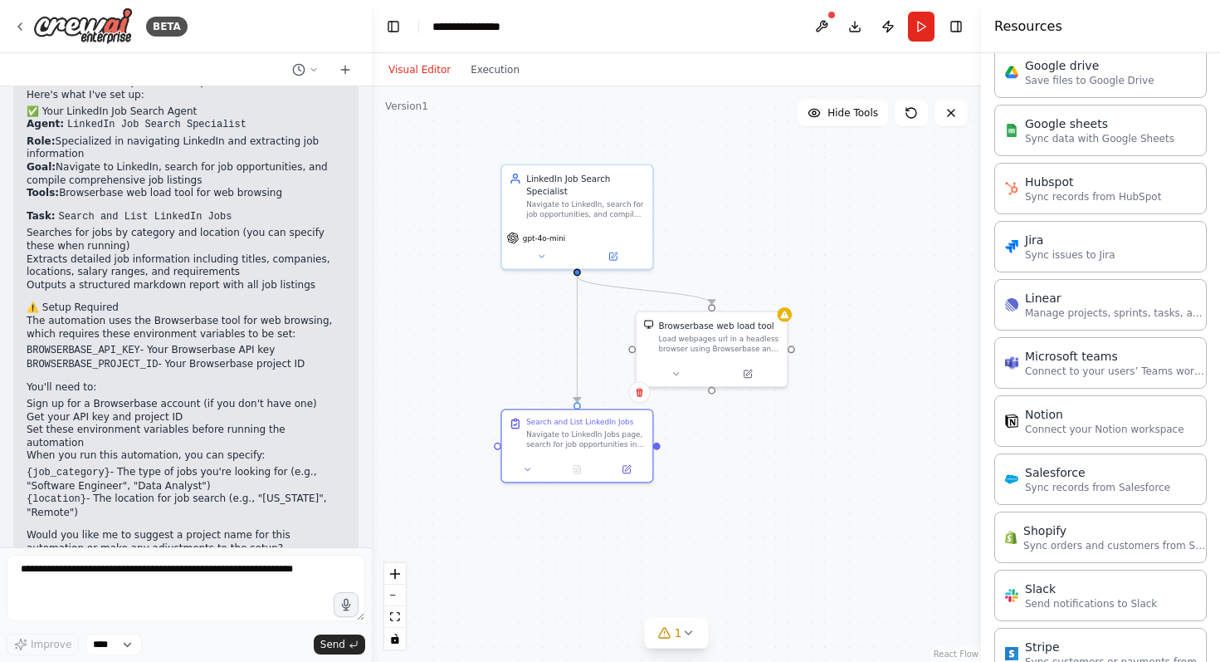
scroll to position [1422, 0]
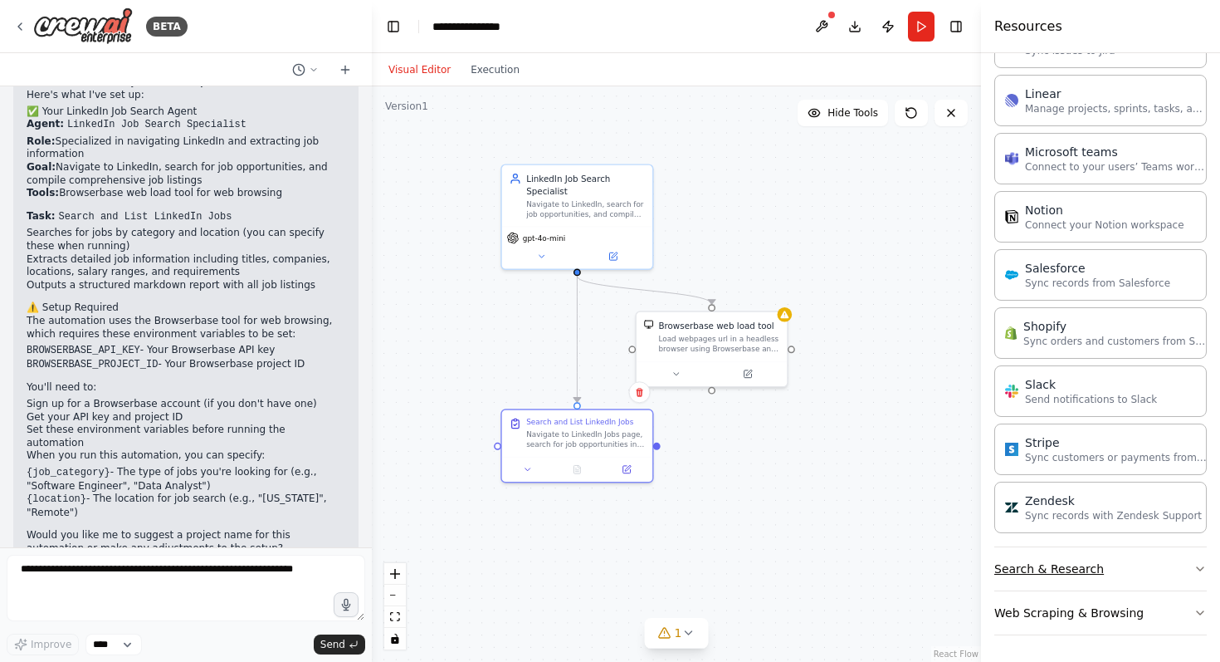
click at [1115, 567] on button "Search & Research" at bounding box center [1100, 568] width 213 height 43
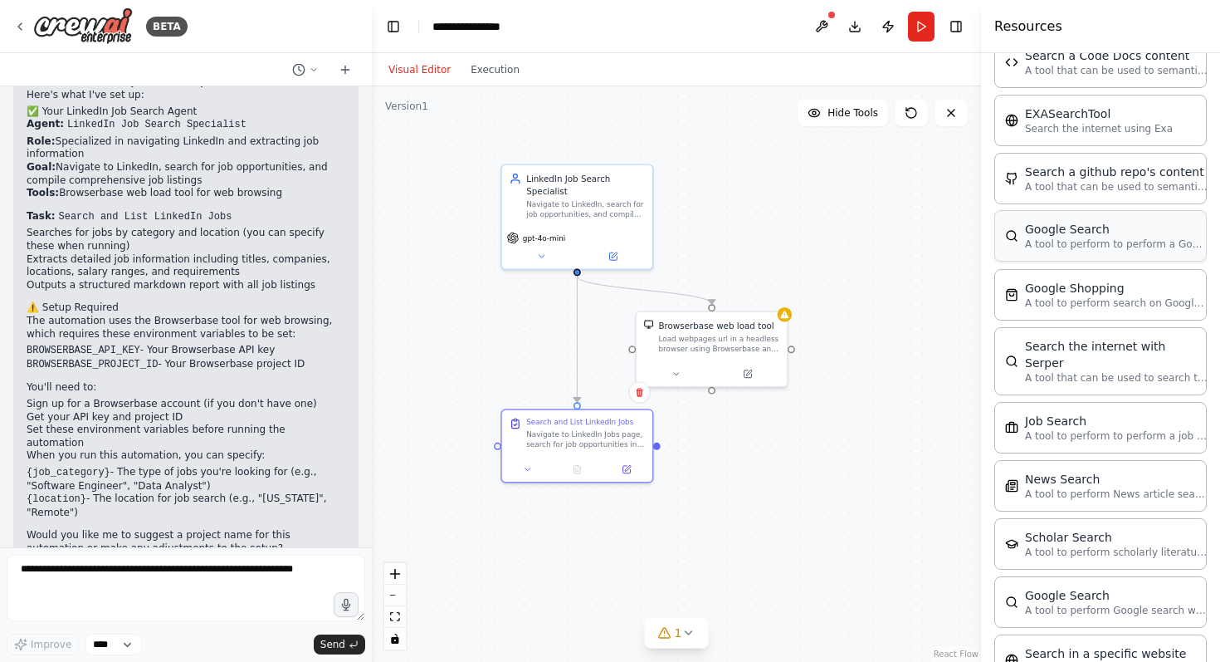
scroll to position [2054, 0]
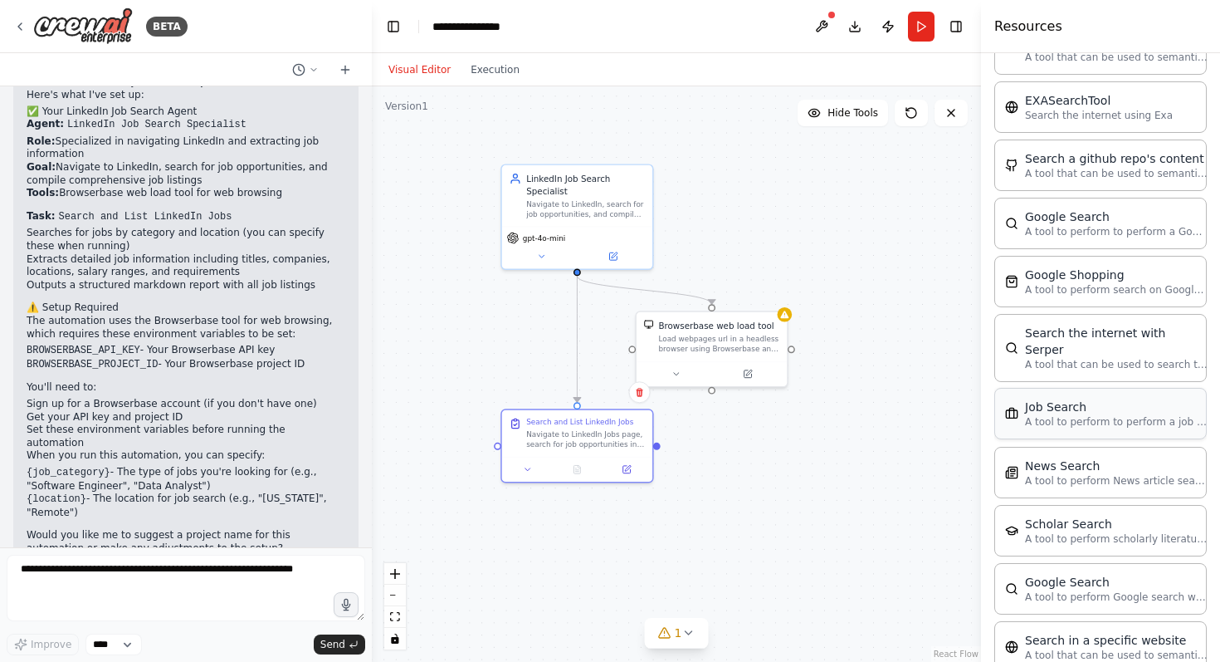
click at [1046, 415] on p "A tool to perform to perform a job search in the [GEOGRAPHIC_DATA] with a searc…" at bounding box center [1116, 421] width 183 height 13
click at [823, 545] on div "A tool to perform to perform a job search in the [GEOGRAPHIC_DATA] with a searc…" at bounding box center [841, 537] width 121 height 20
click at [869, 566] on icon at bounding box center [871, 566] width 6 height 6
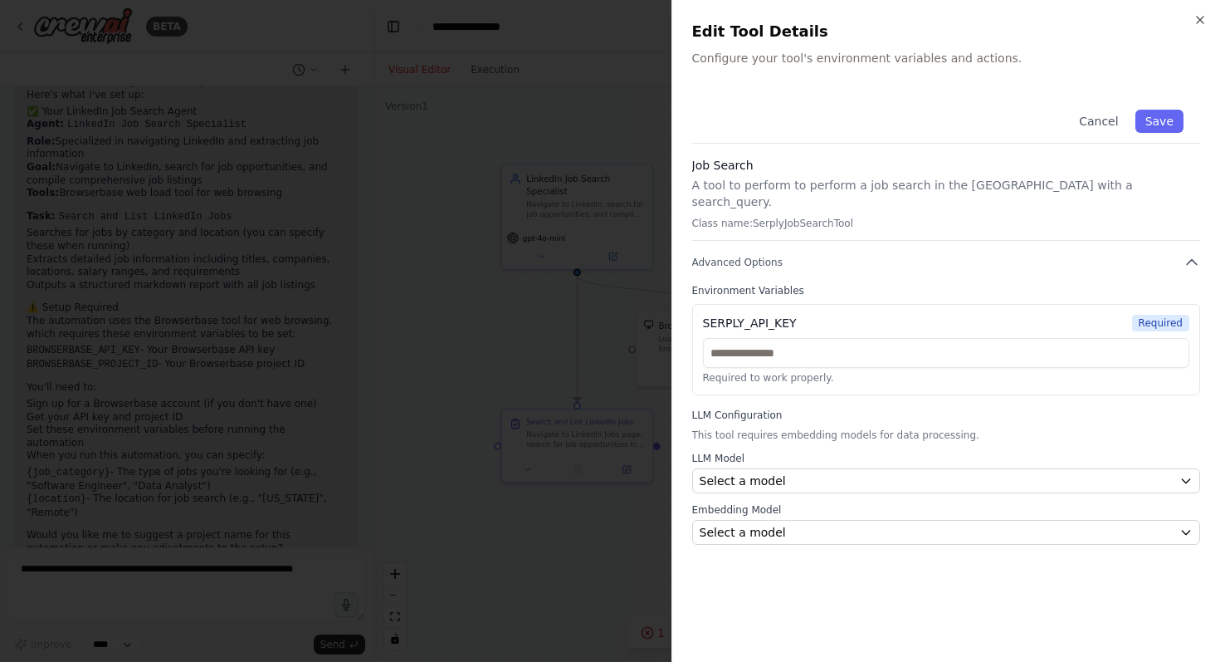
click at [898, 187] on p "A tool to perform to perform a job search in the [GEOGRAPHIC_DATA] with a searc…" at bounding box center [946, 193] width 509 height 33
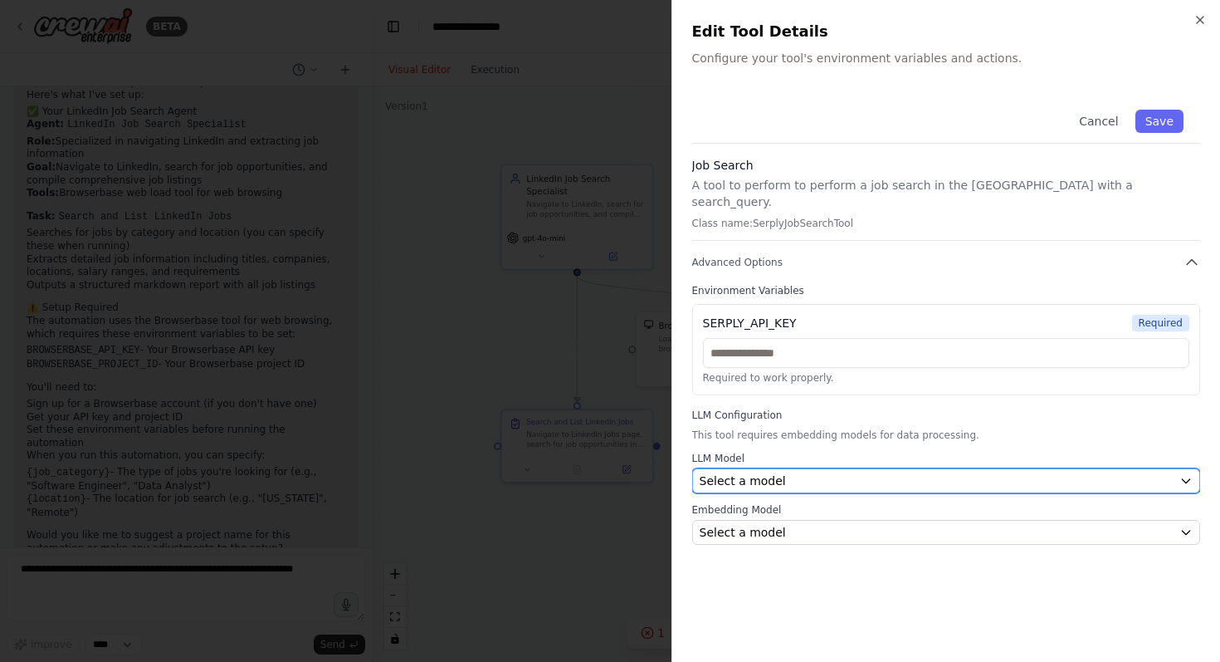
click at [859, 472] on div "Select a model" at bounding box center [937, 480] width 474 height 17
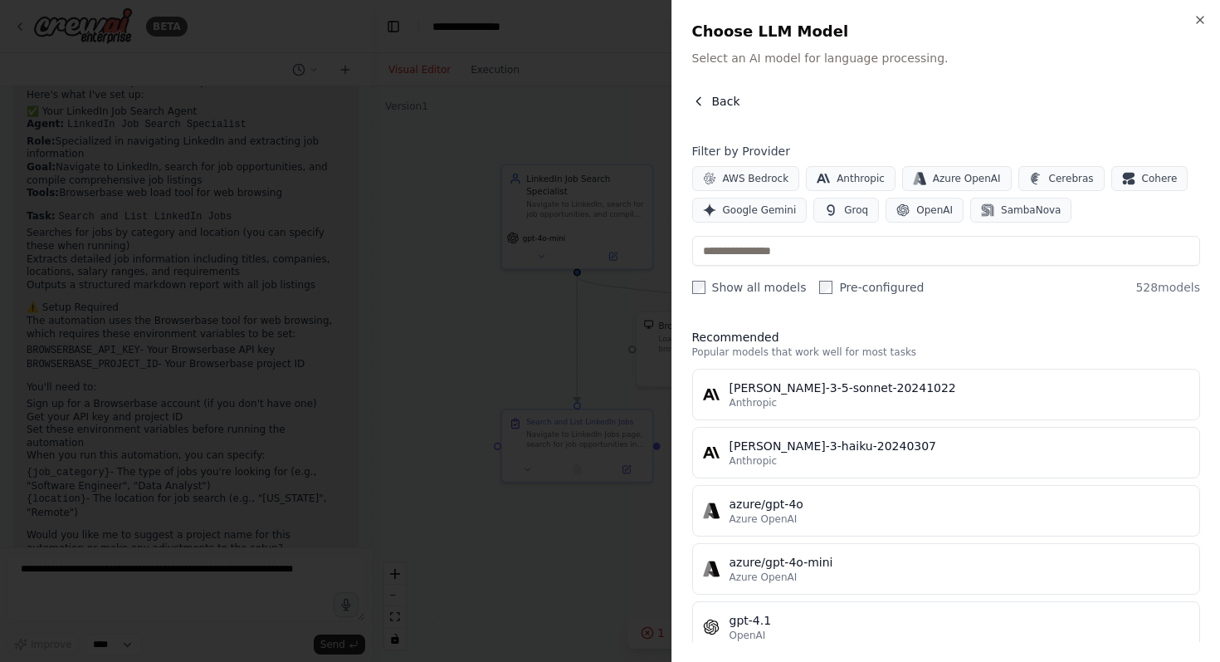
click at [698, 95] on icon "button" at bounding box center [698, 101] width 13 height 13
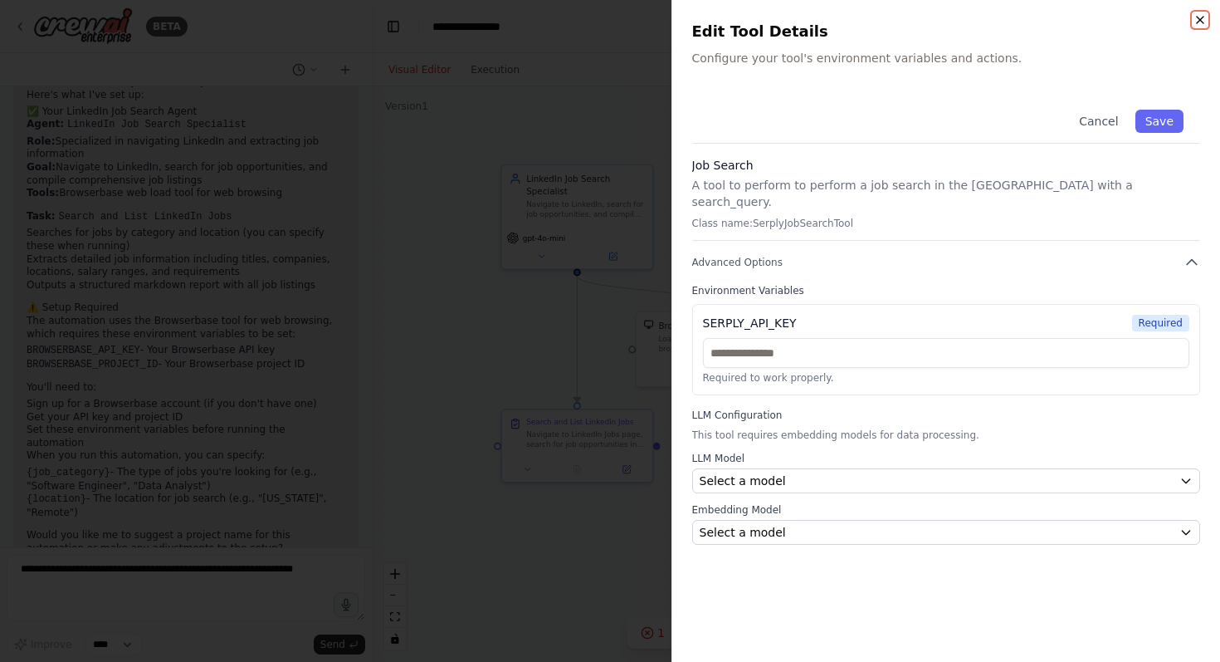
click at [1198, 22] on icon "button" at bounding box center [1200, 20] width 7 height 7
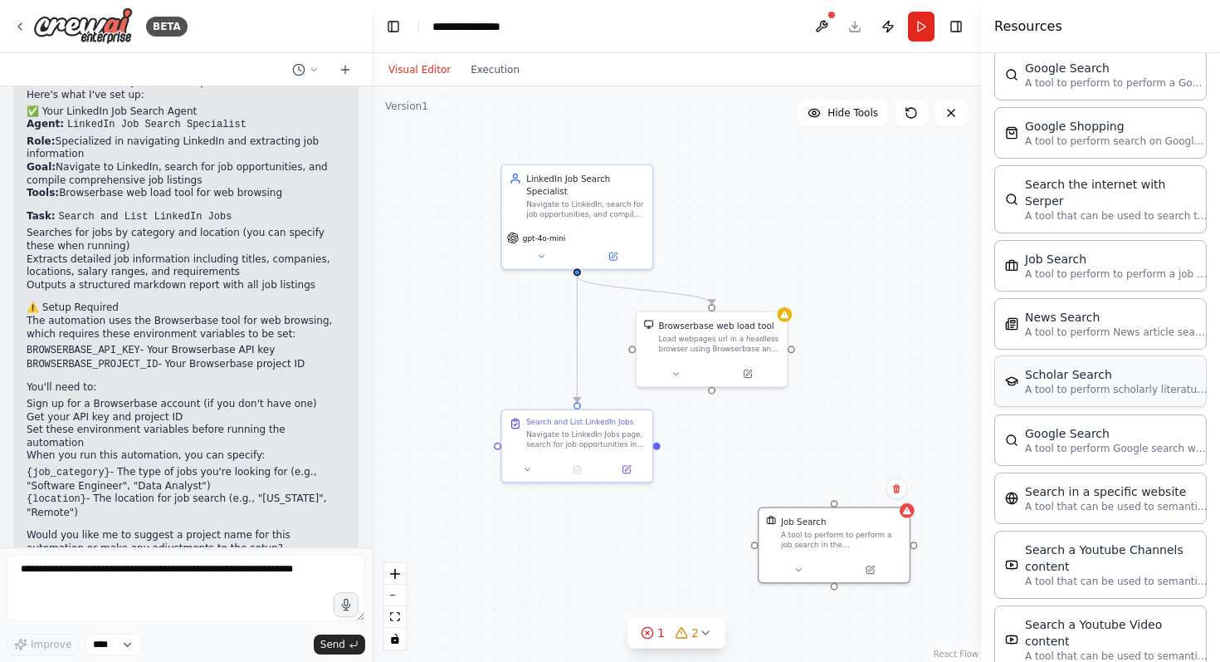
scroll to position [2265, 0]
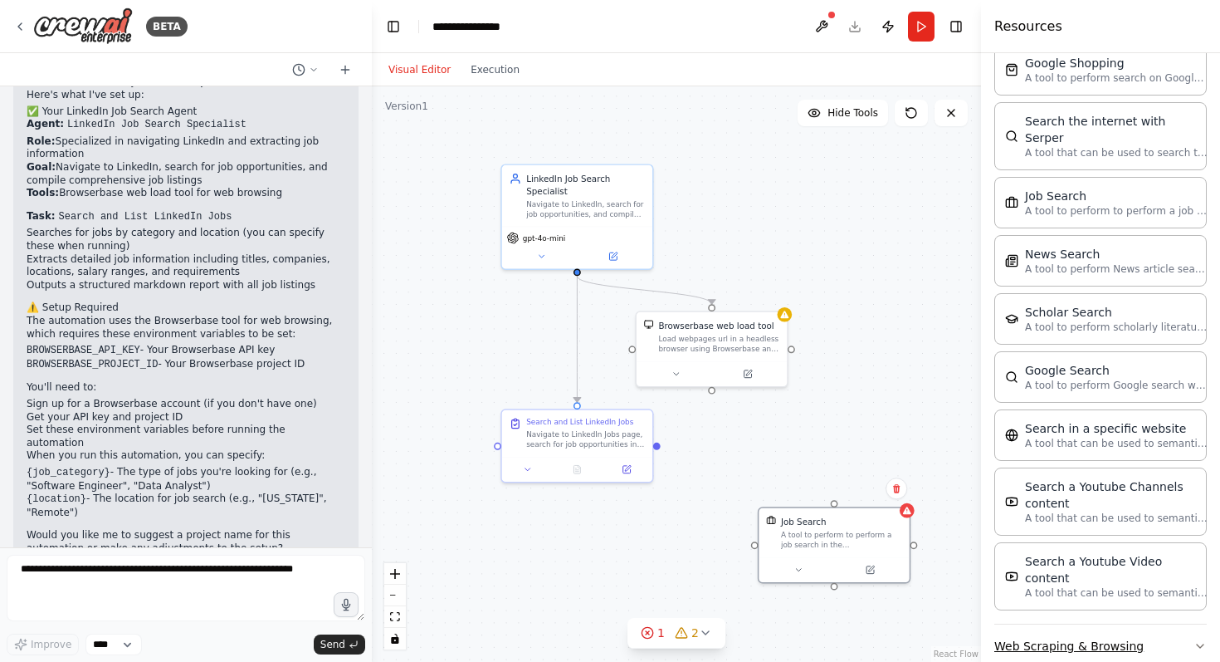
click at [1092, 624] on button "Web Scraping & Browsing" at bounding box center [1100, 645] width 213 height 43
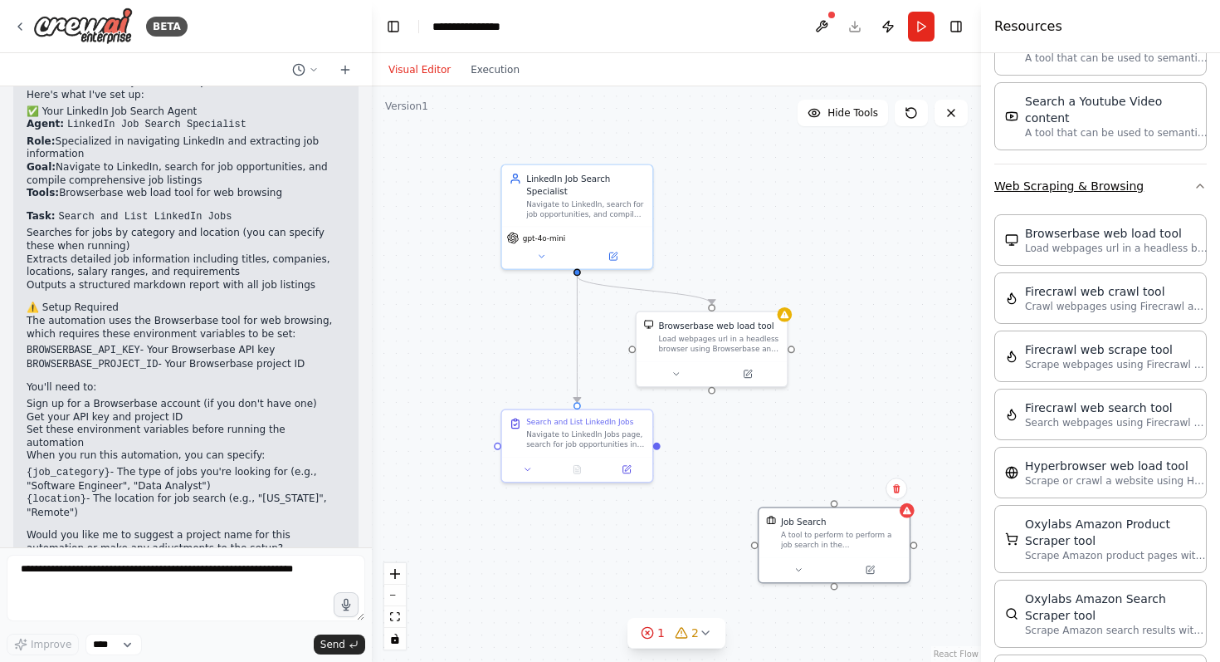
scroll to position [2727, 0]
click at [891, 309] on div ".deletable-edge-delete-btn { width: 20px; height: 20px; border: 0px solid #ffff…" at bounding box center [676, 373] width 609 height 575
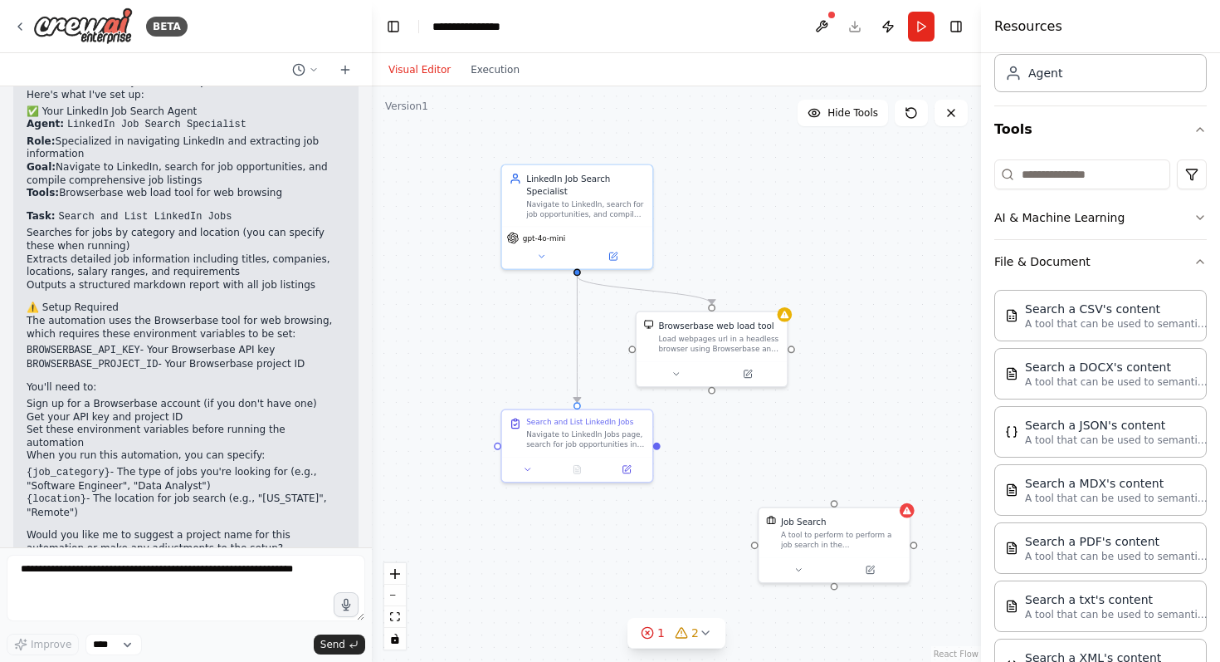
scroll to position [0, 0]
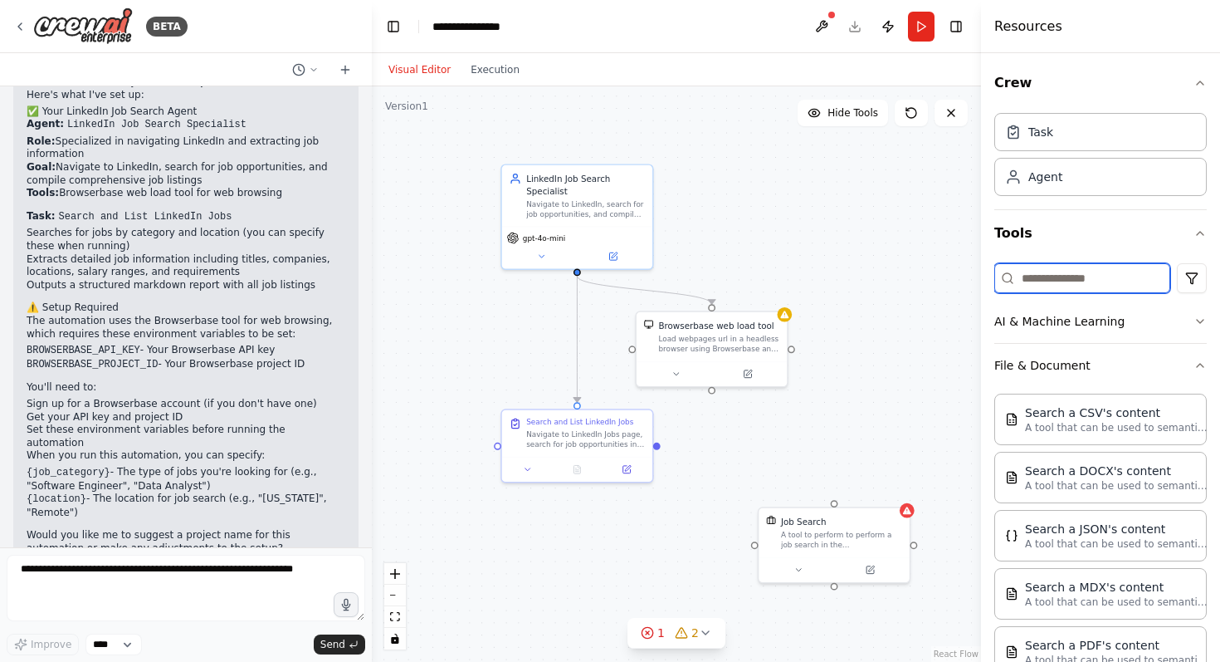
click at [1077, 286] on input at bounding box center [1082, 278] width 176 height 30
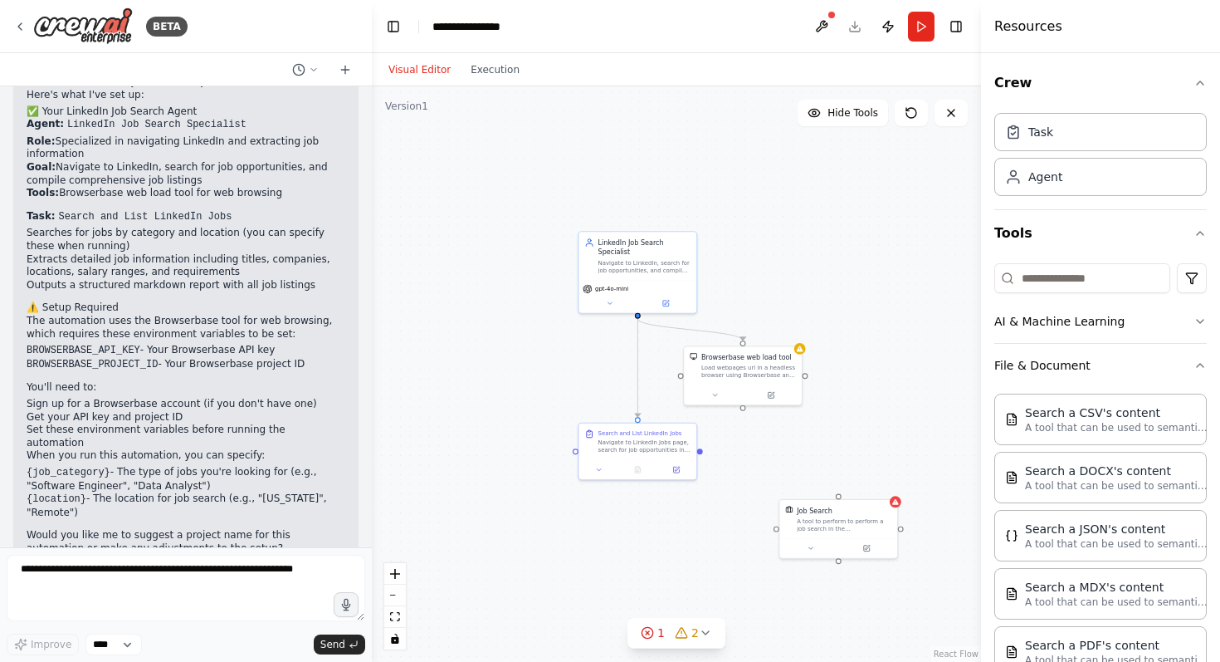
click at [751, 211] on div ".deletable-edge-delete-btn { width: 20px; height: 20px; border: 0px solid #ffff…" at bounding box center [676, 373] width 609 height 575
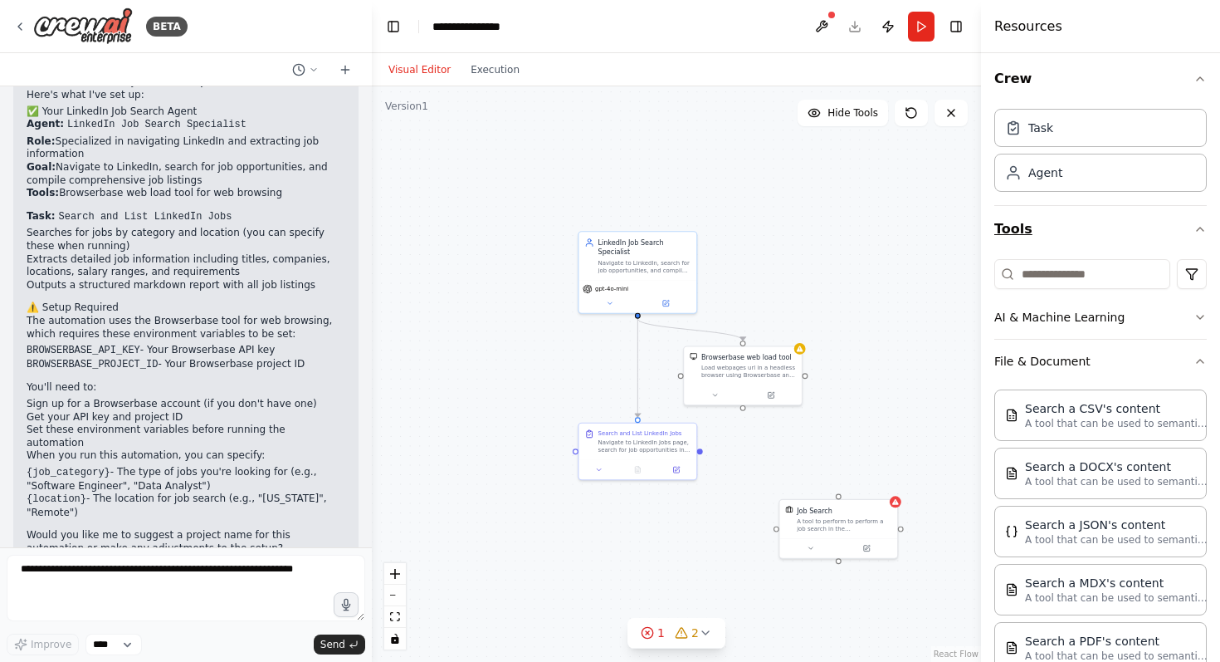
click at [1192, 229] on button "Tools" at bounding box center [1100, 229] width 213 height 46
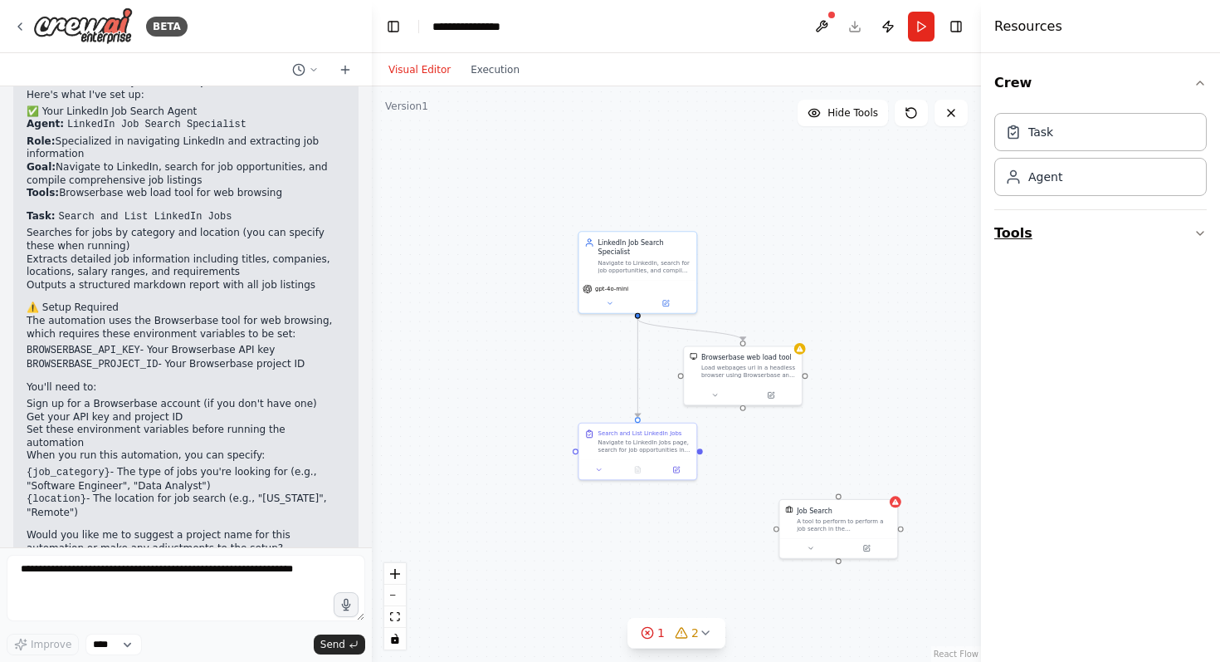
click at [1192, 229] on button "Tools" at bounding box center [1100, 233] width 213 height 46
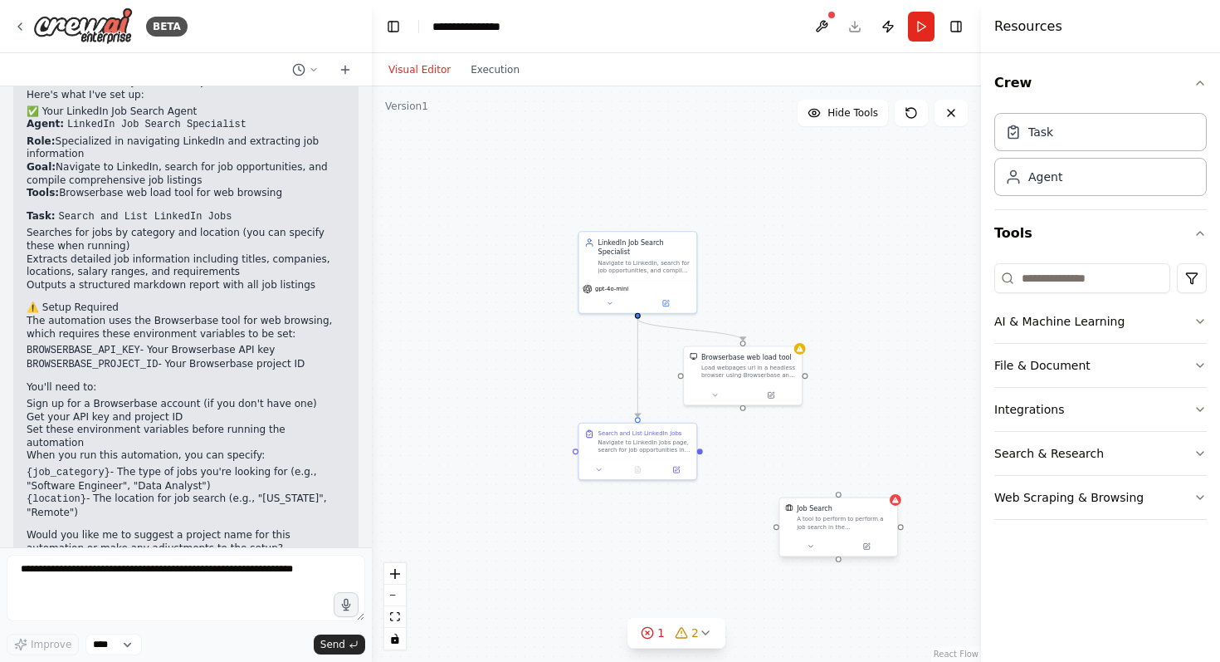
click at [835, 521] on div "A tool to perform to perform a job search in the [GEOGRAPHIC_DATA] with a searc…" at bounding box center [844, 522] width 95 height 15
click at [882, 481] on icon at bounding box center [884, 481] width 10 height 10
click at [846, 482] on button "Confirm" at bounding box center [837, 481] width 59 height 20
click at [1077, 292] on input at bounding box center [1082, 278] width 176 height 30
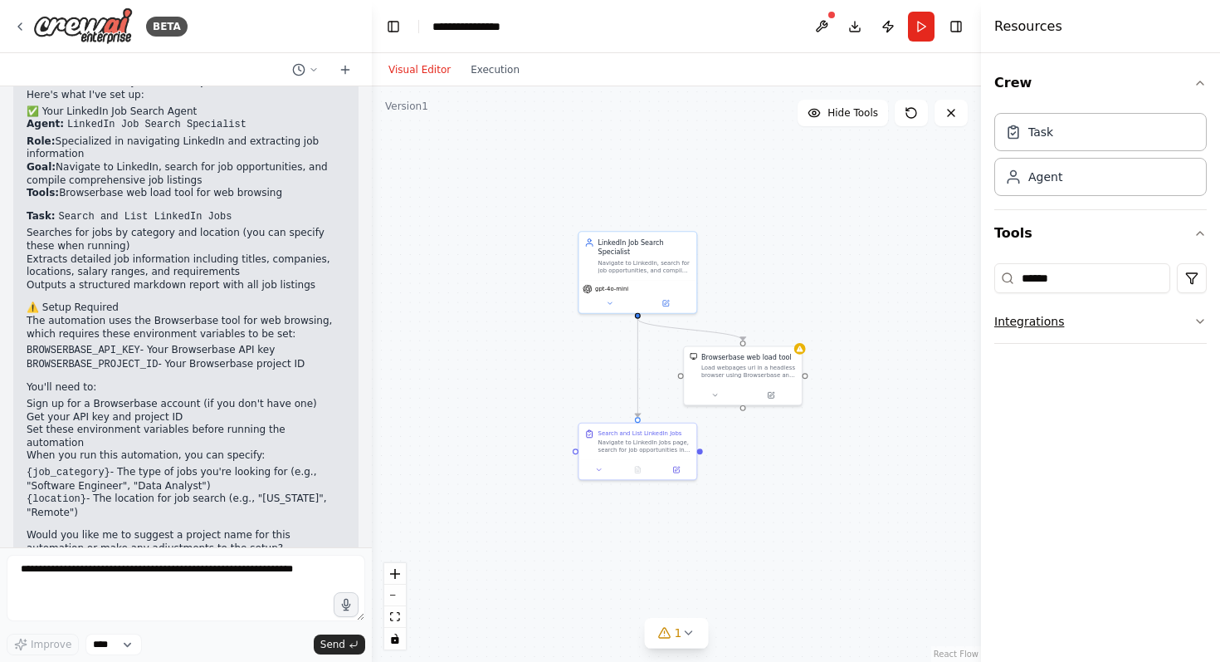
click at [1073, 321] on button "Integrations" at bounding box center [1100, 321] width 213 height 43
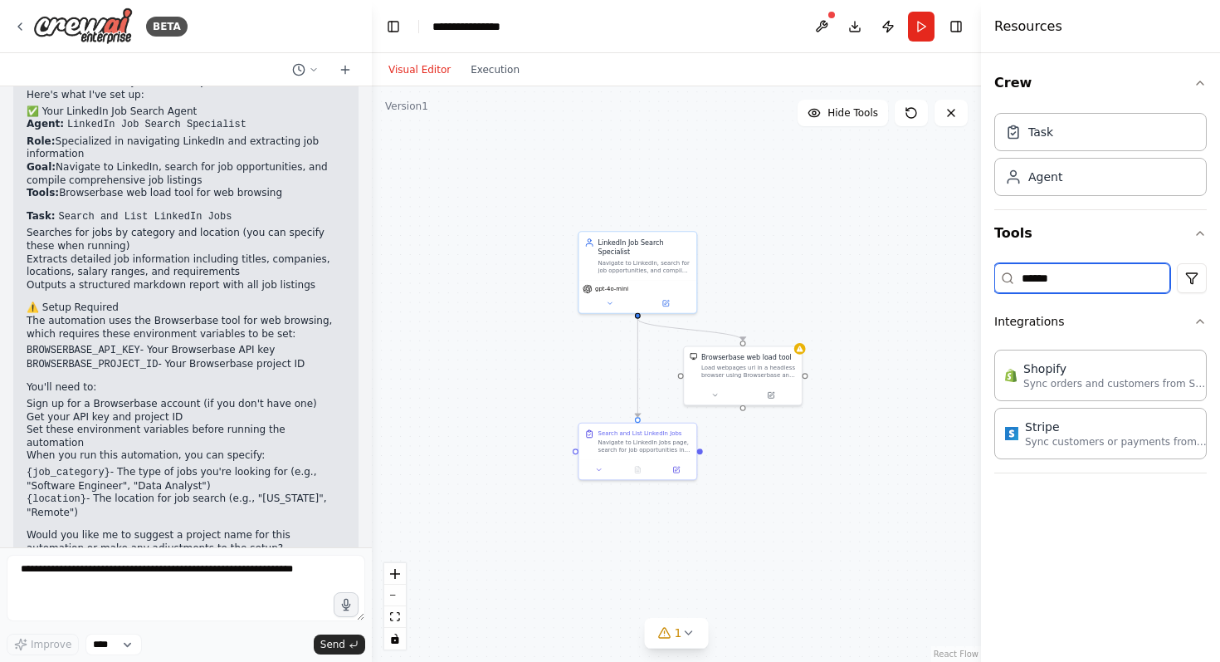
click at [1045, 279] on input "******" at bounding box center [1082, 278] width 176 height 30
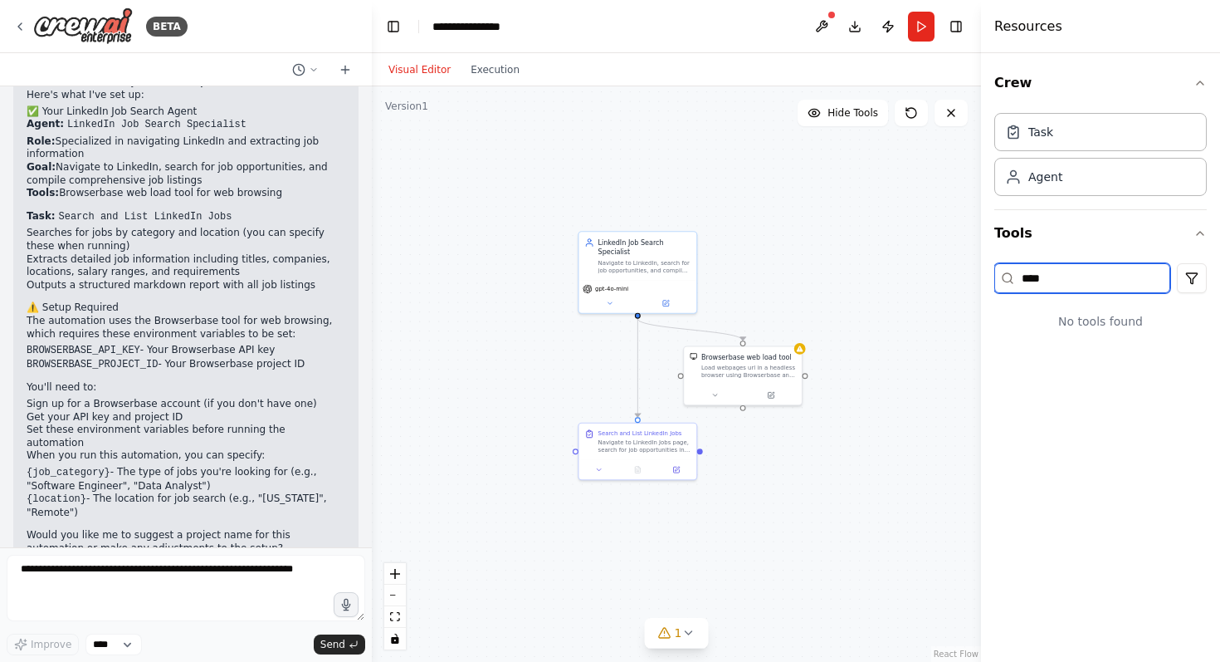
type input "*****"
click at [1071, 279] on input "*****" at bounding box center [1082, 278] width 176 height 30
click at [1068, 367] on button "Integrations" at bounding box center [1100, 365] width 213 height 43
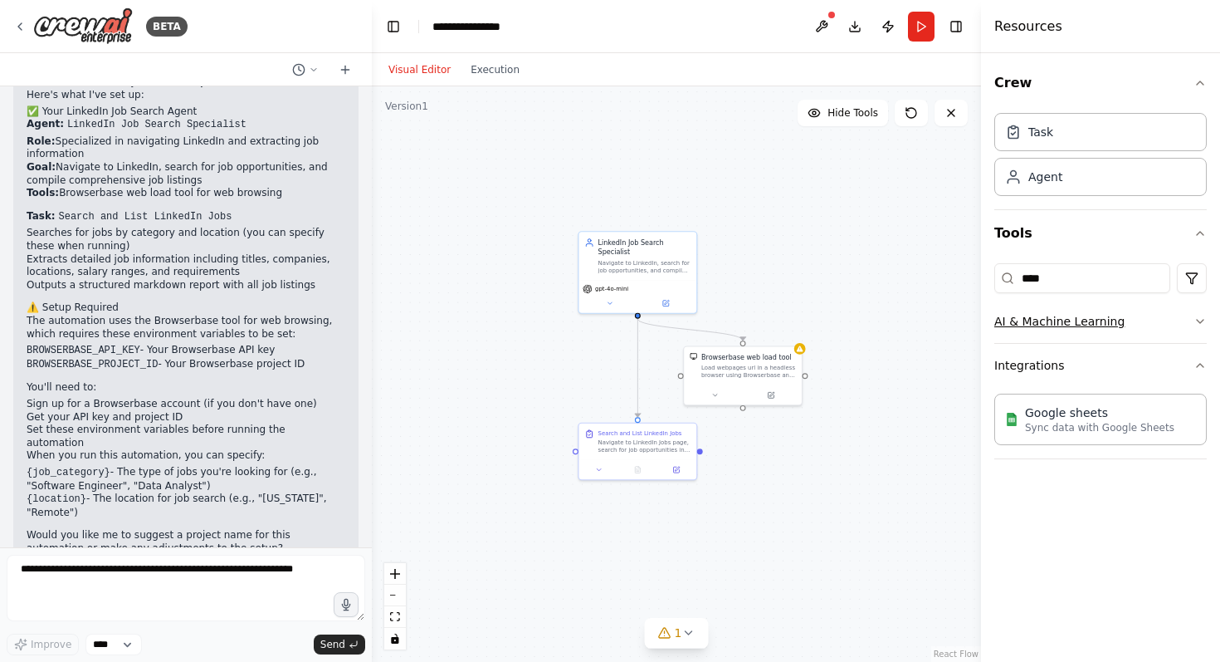
click at [1062, 334] on button "AI & Machine Learning" at bounding box center [1100, 321] width 213 height 43
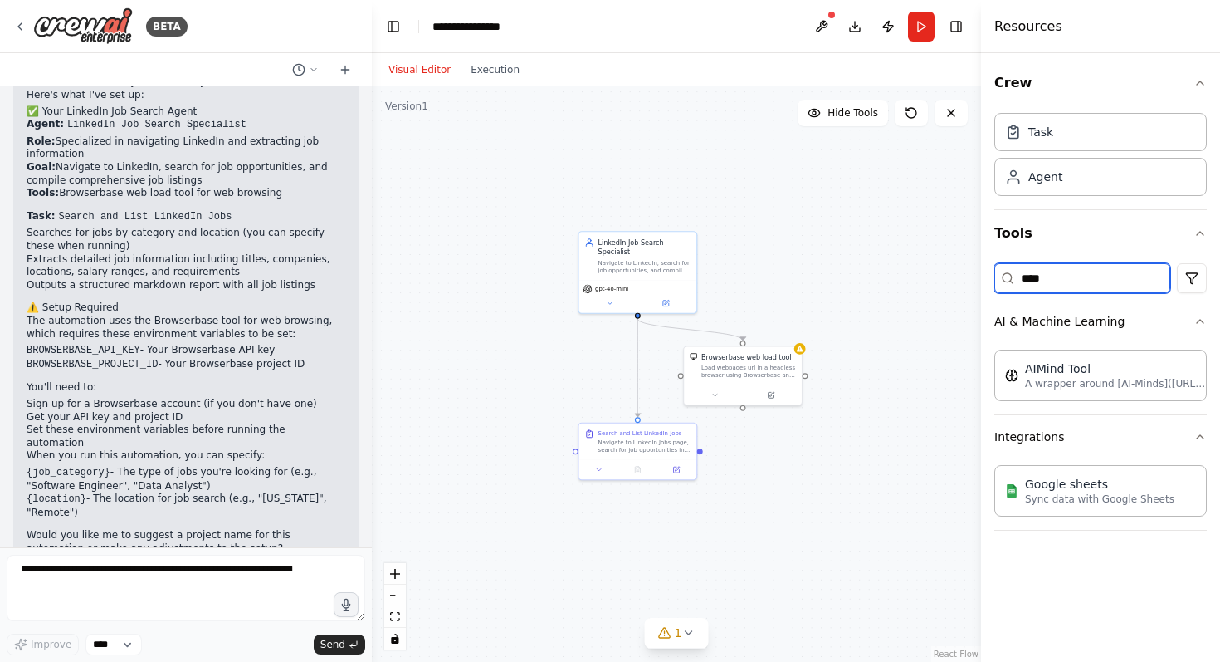
click at [1066, 275] on input "****" at bounding box center [1082, 278] width 176 height 30
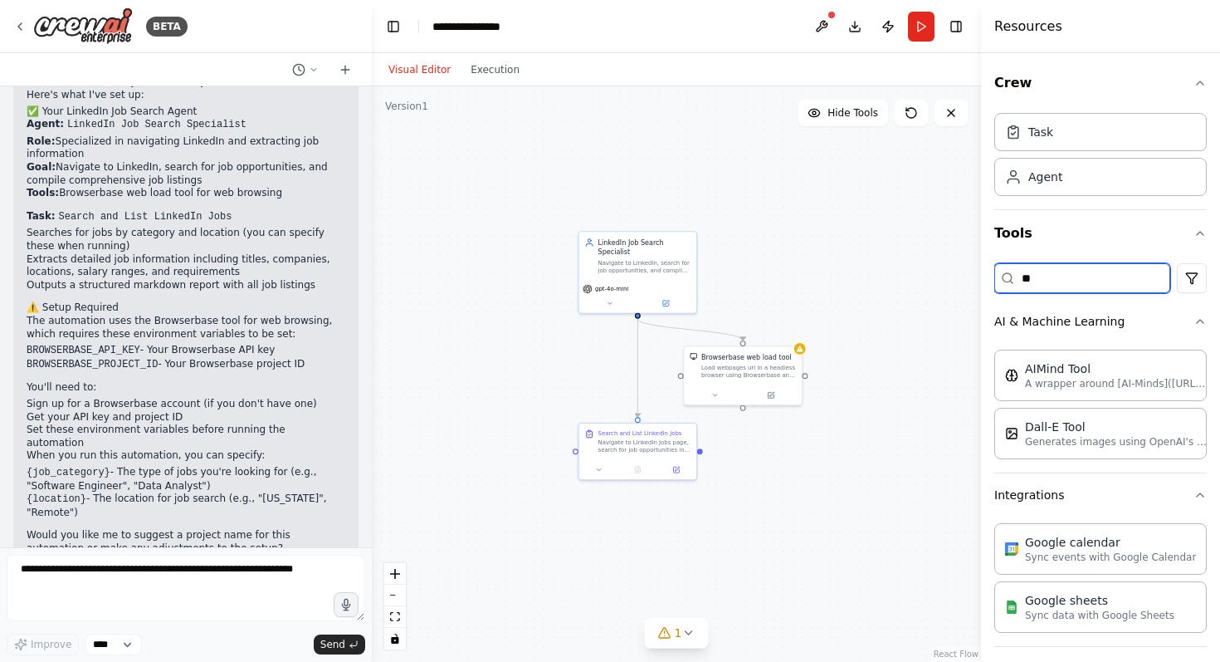
type input "*"
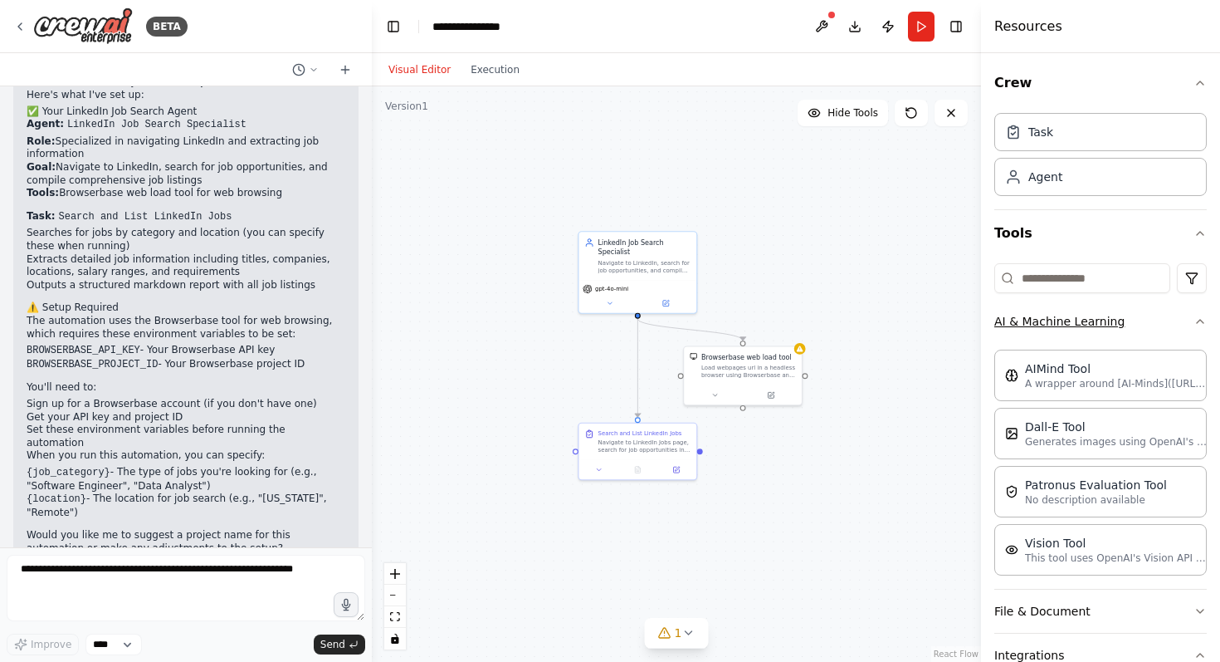
click at [1082, 325] on button "AI & Machine Learning" at bounding box center [1100, 321] width 213 height 43
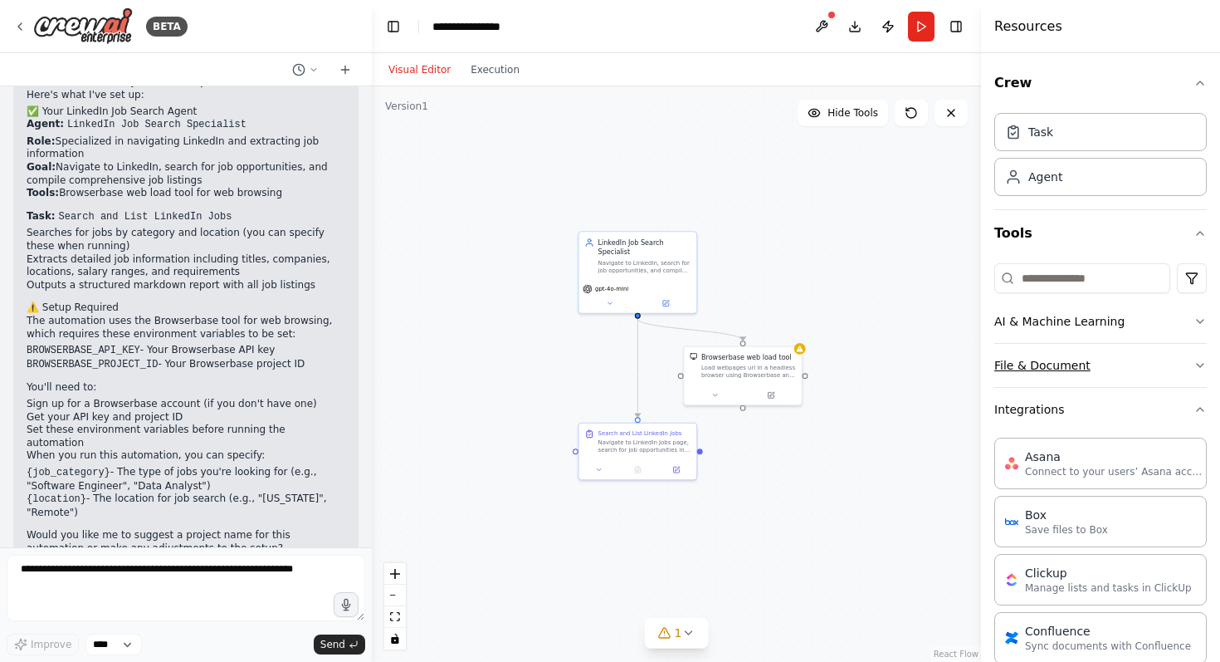
click at [1057, 363] on button "File & Document" at bounding box center [1100, 365] width 213 height 43
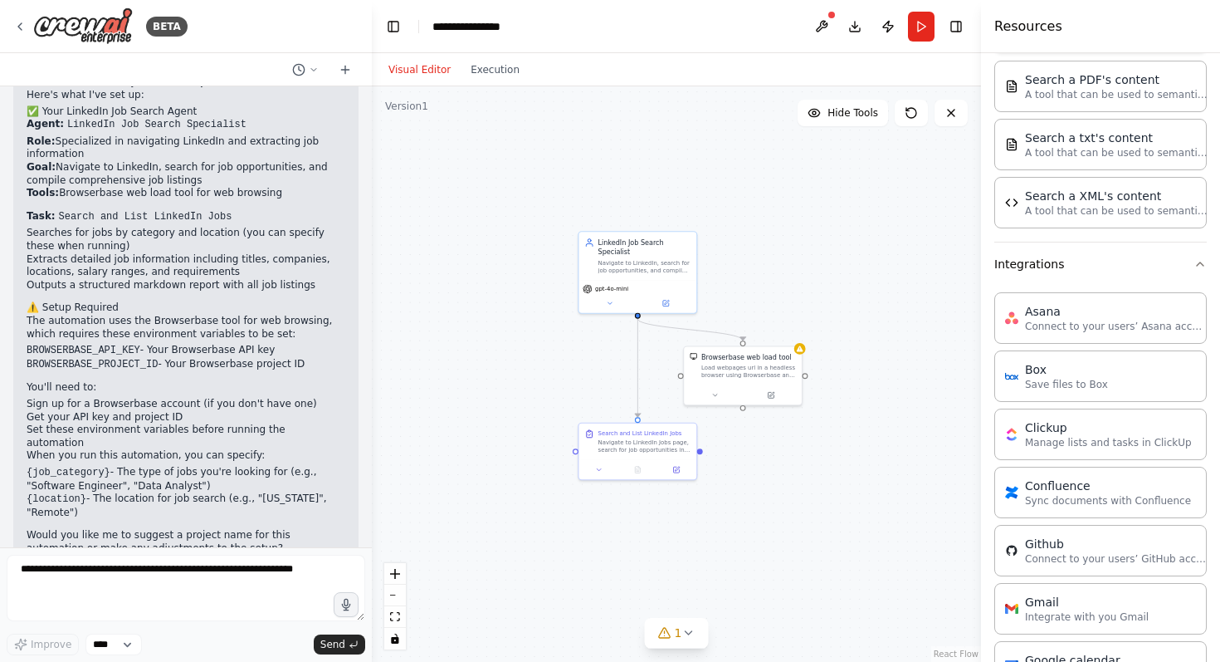
scroll to position [568, 0]
click at [1092, 257] on button "Integrations" at bounding box center [1100, 261] width 213 height 43
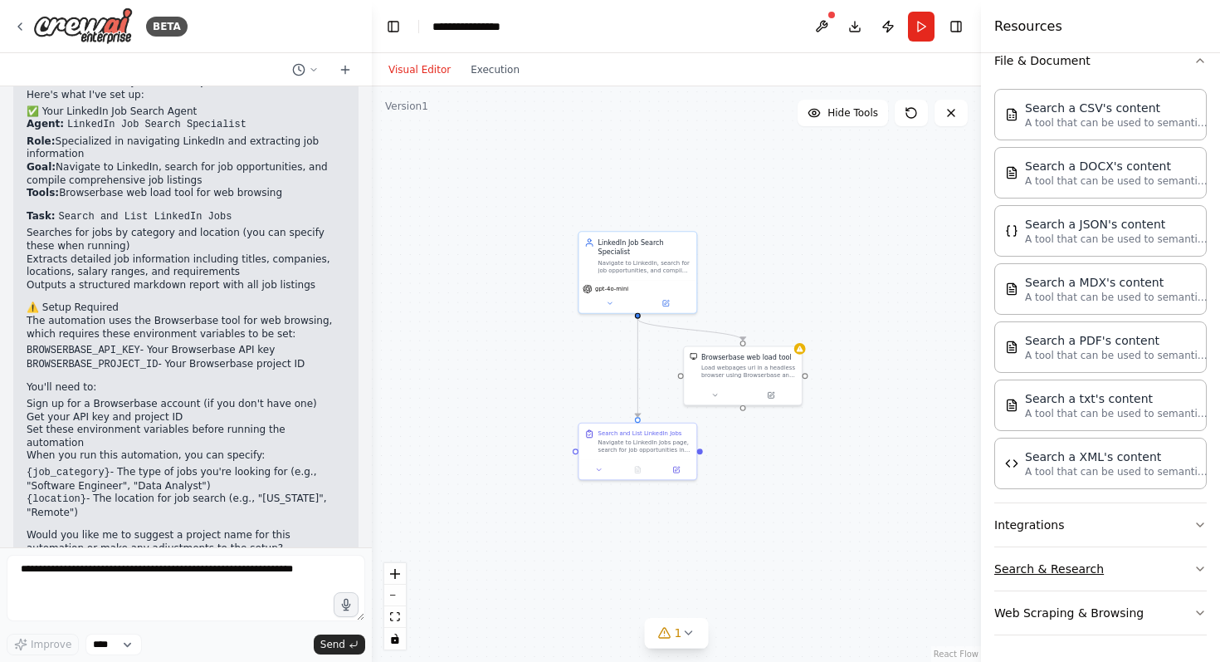
click at [1057, 567] on button "Search & Research" at bounding box center [1100, 568] width 213 height 43
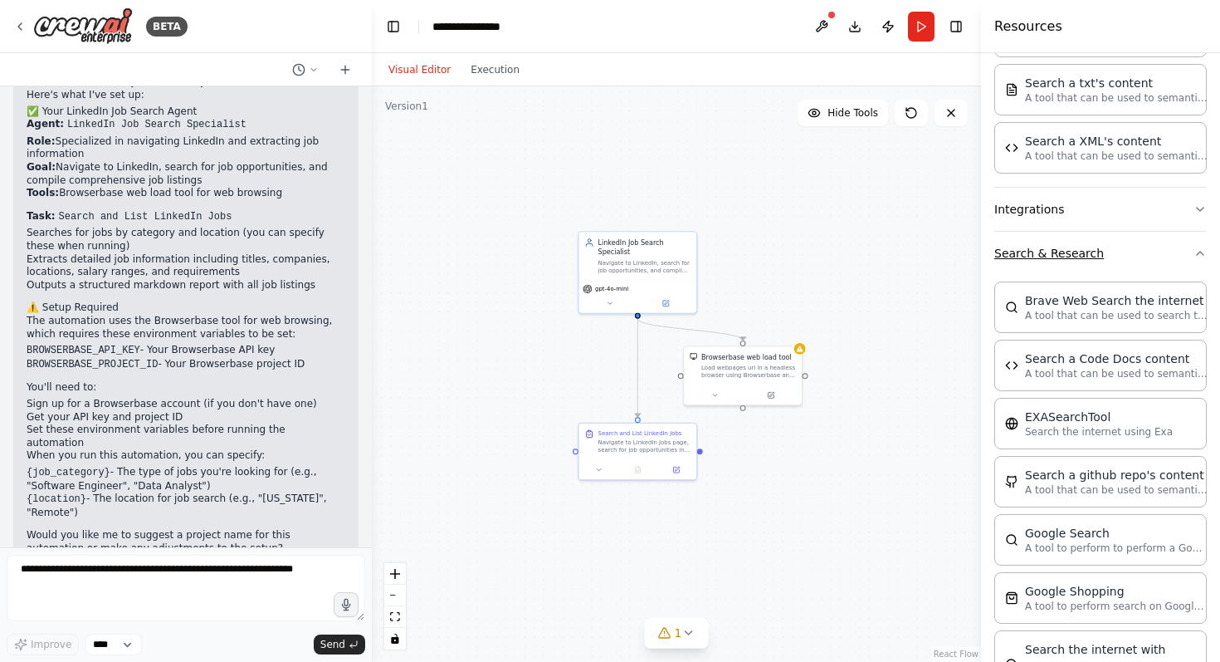
scroll to position [633, 0]
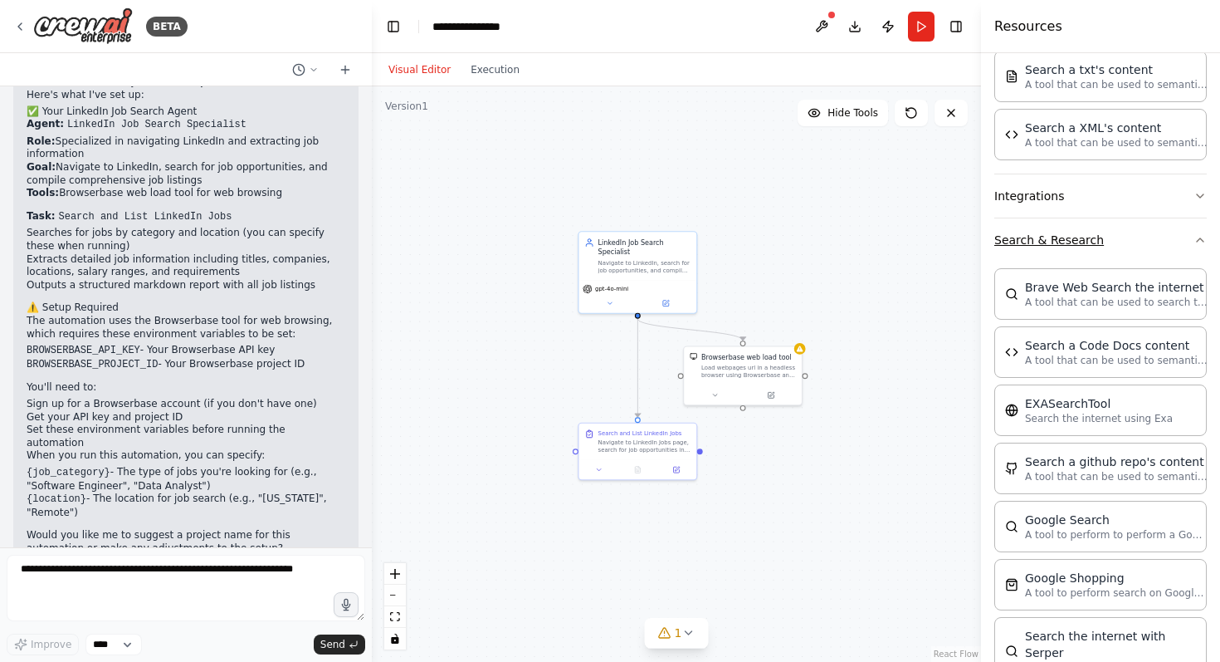
click at [1074, 243] on button "Search & Research" at bounding box center [1100, 239] width 213 height 43
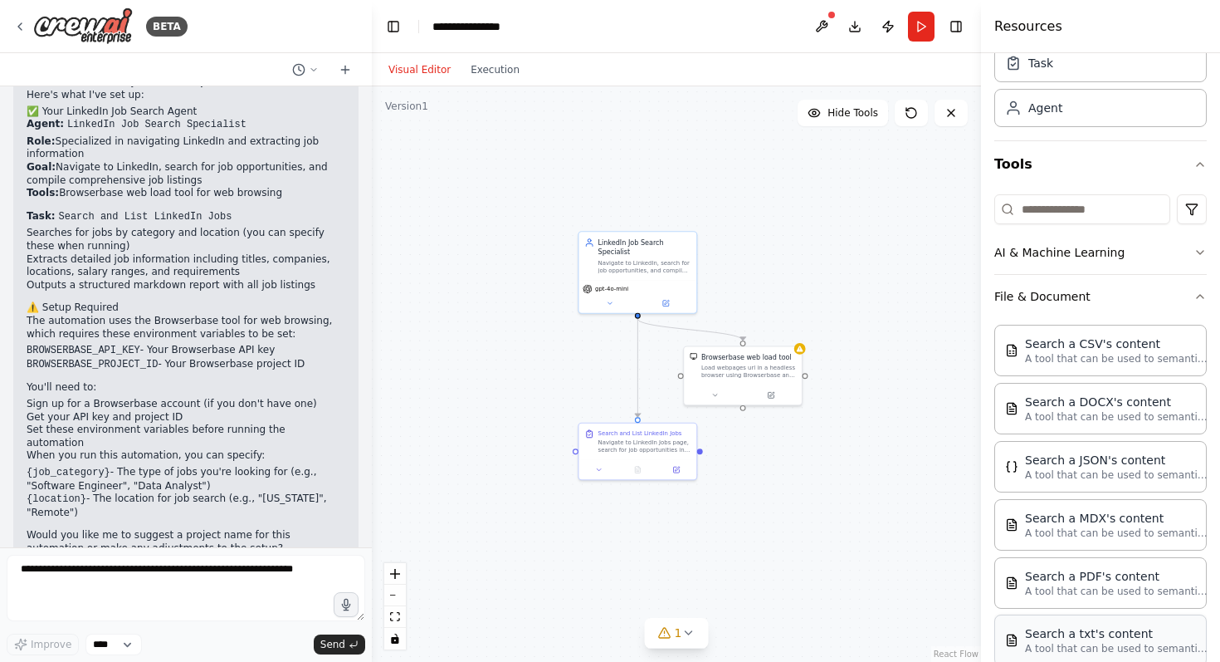
scroll to position [0, 0]
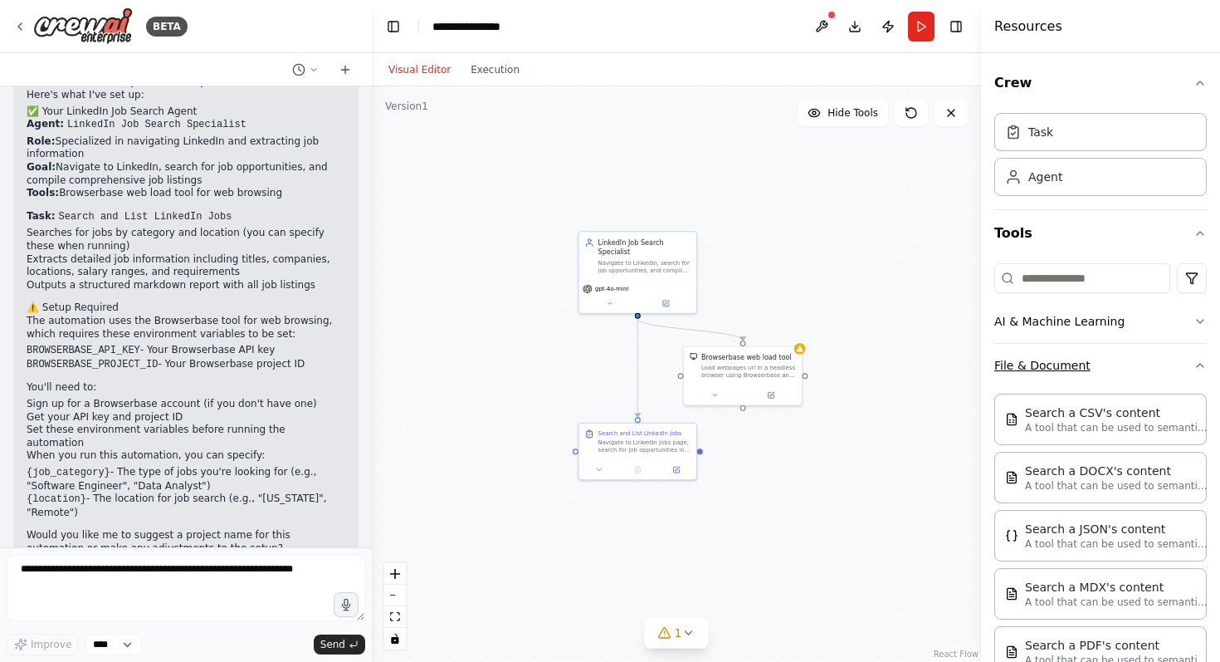
click at [1085, 364] on button "File & Document" at bounding box center [1100, 365] width 213 height 43
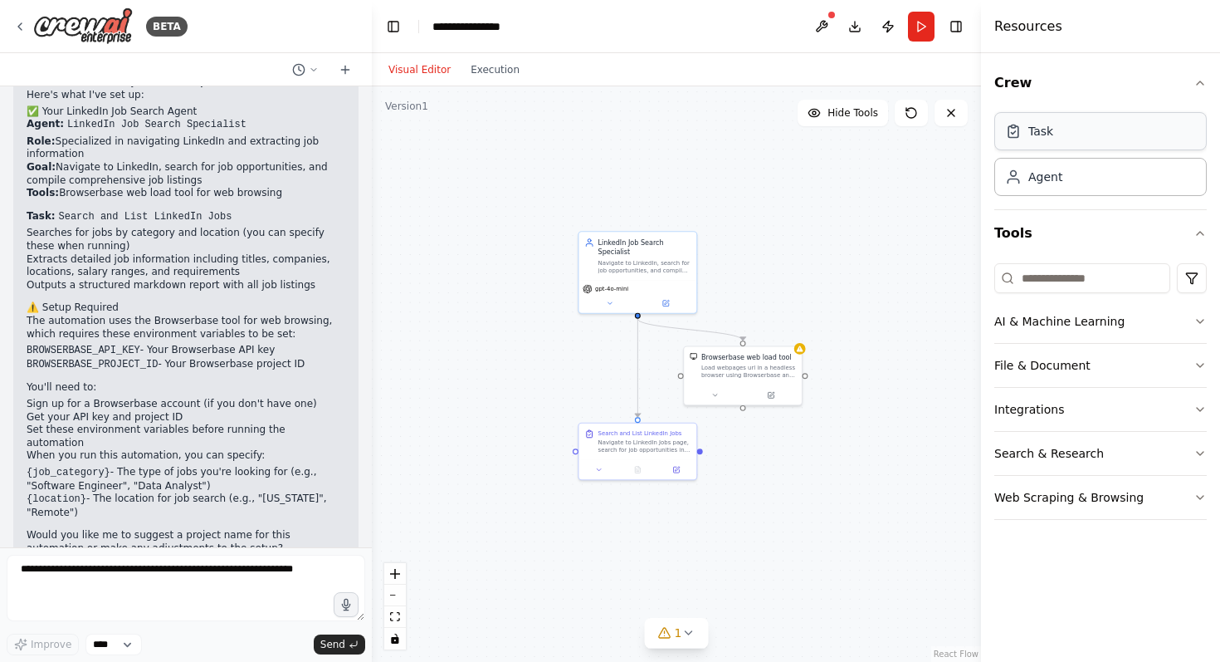
click at [1108, 137] on div "Task" at bounding box center [1100, 131] width 213 height 38
click at [962, 293] on div at bounding box center [963, 290] width 12 height 12
click at [955, 278] on button at bounding box center [951, 272] width 22 height 22
click at [923, 274] on button "Confirm" at bounding box center [904, 271] width 59 height 20
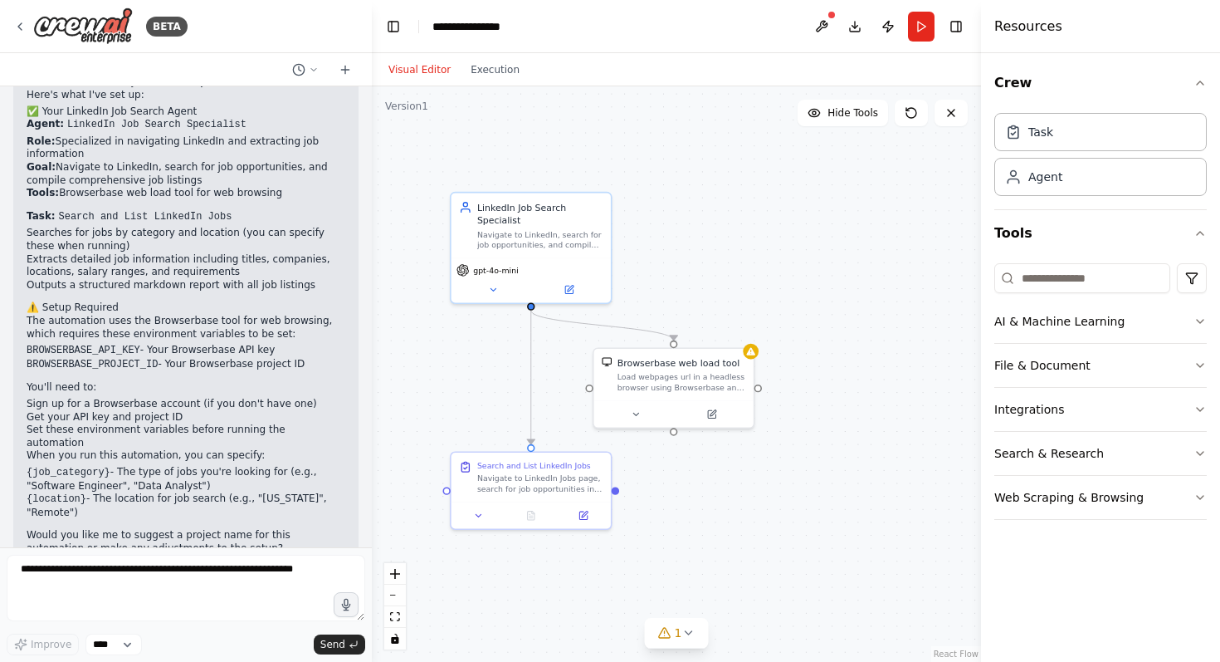
drag, startPoint x: 888, startPoint y: 437, endPoint x: 877, endPoint y: 476, distance: 41.3
click at [877, 476] on div ".deletable-edge-delete-btn { width: 20px; height: 20px; border: 0px solid #ffff…" at bounding box center [676, 373] width 609 height 575
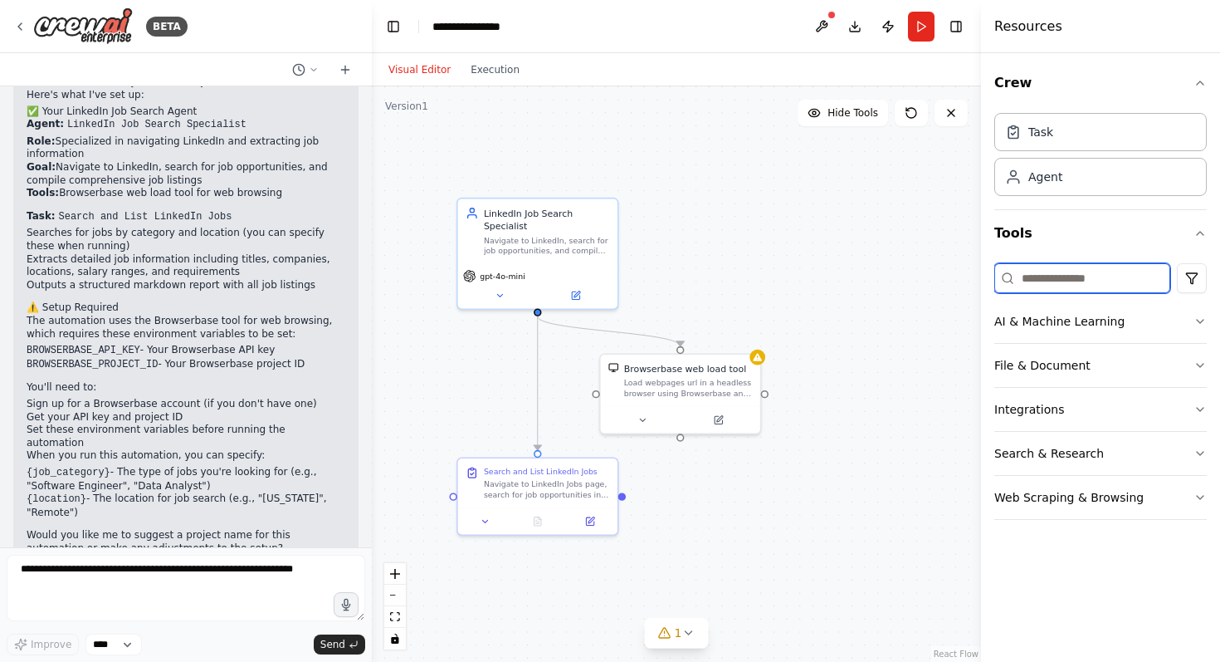
click at [1038, 275] on input at bounding box center [1082, 278] width 176 height 30
click at [1040, 335] on button "AI & Machine Learning" at bounding box center [1100, 321] width 213 height 43
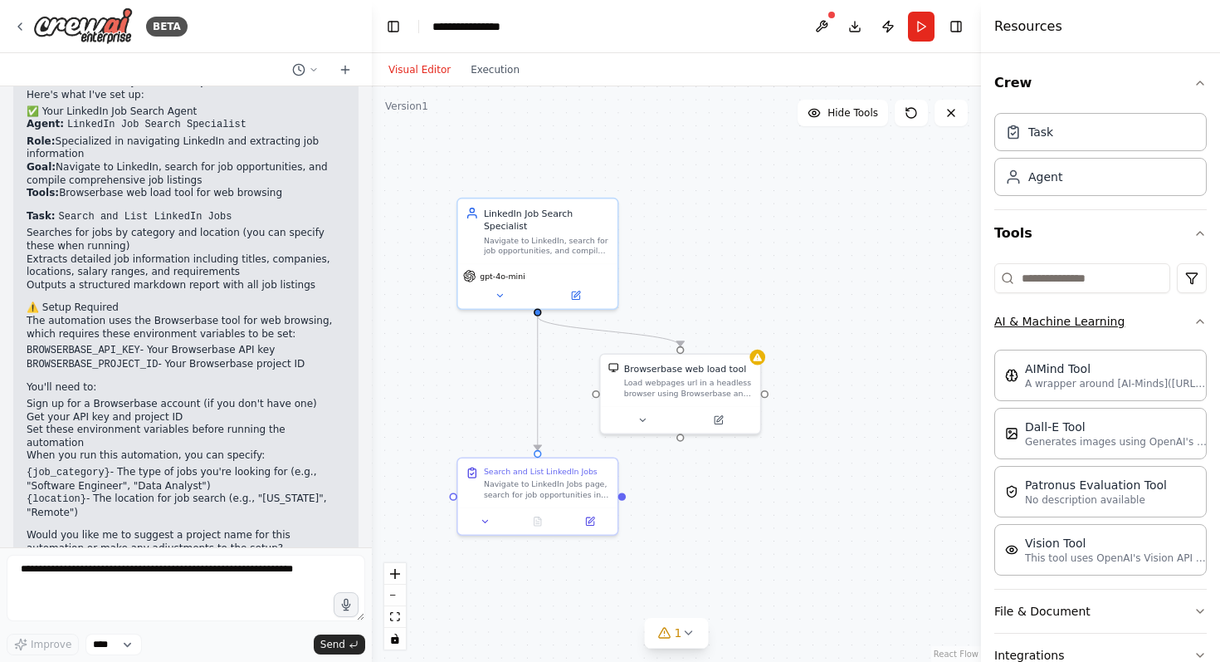
click at [1040, 335] on button "AI & Machine Learning" at bounding box center [1100, 321] width 213 height 43
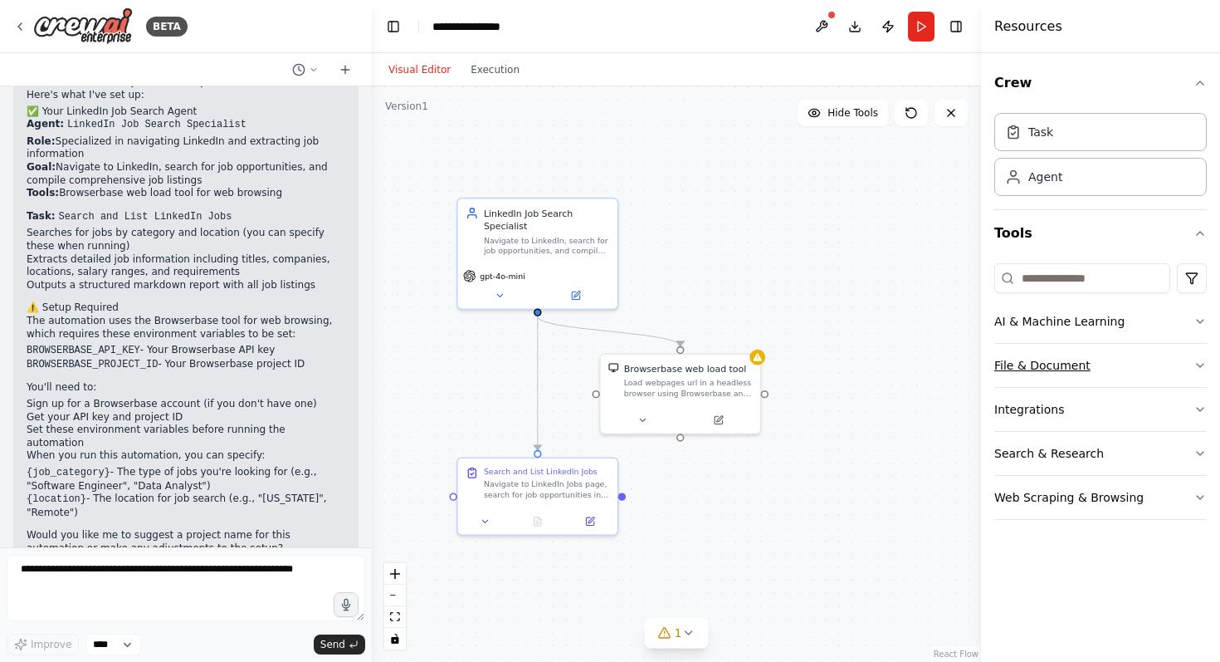
click at [1033, 364] on button "File & Document" at bounding box center [1100, 365] width 213 height 43
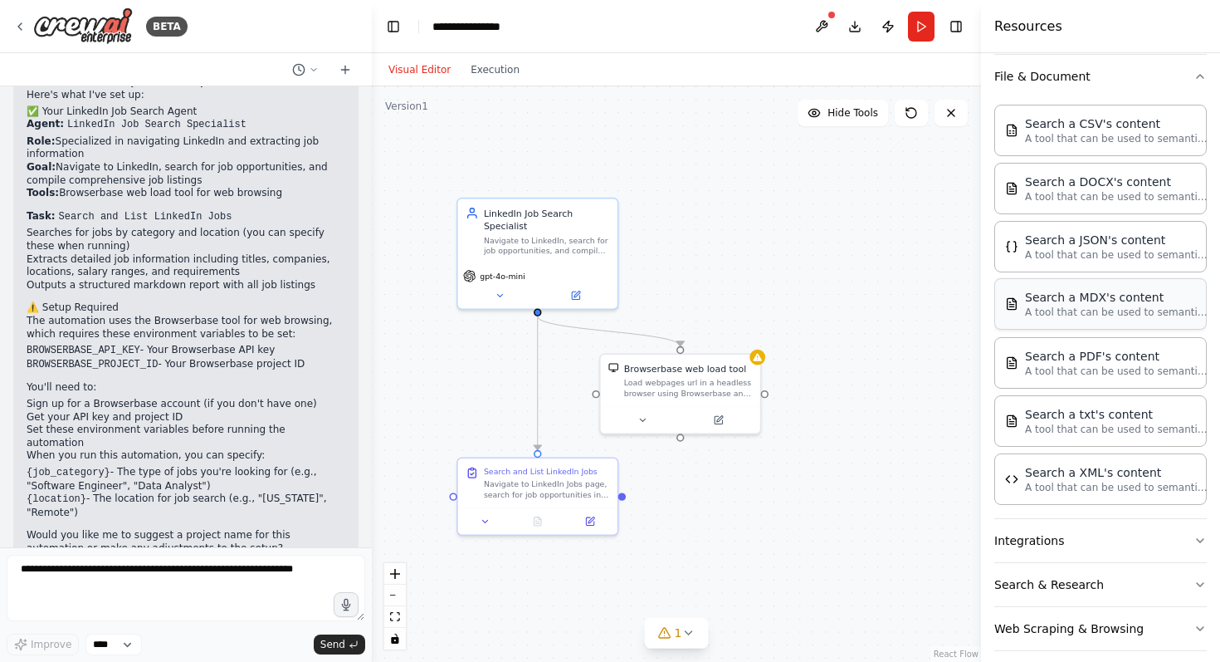
scroll to position [305, 0]
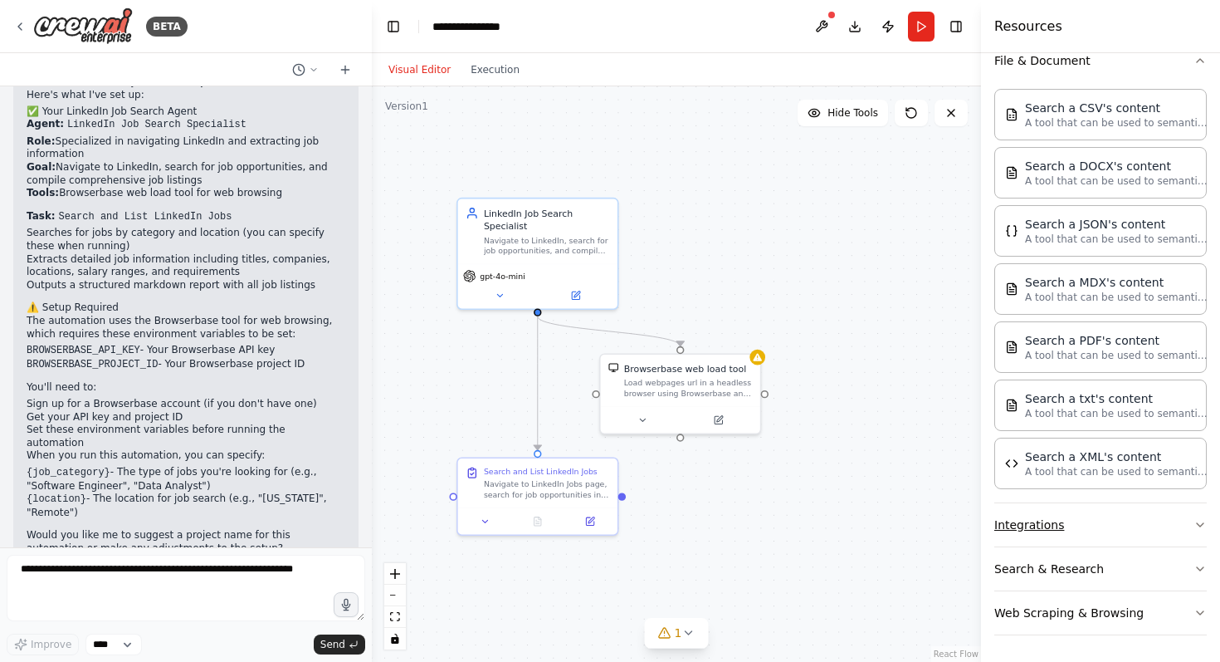
click at [1065, 537] on button "Integrations" at bounding box center [1100, 524] width 213 height 43
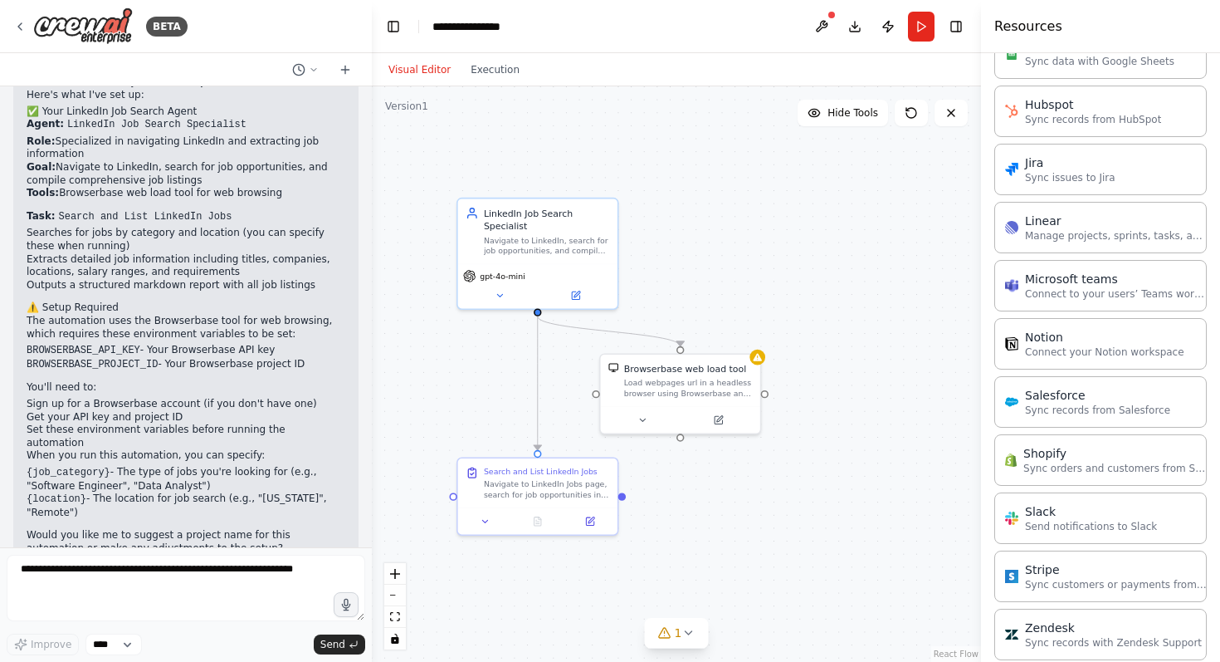
scroll to position [1422, 0]
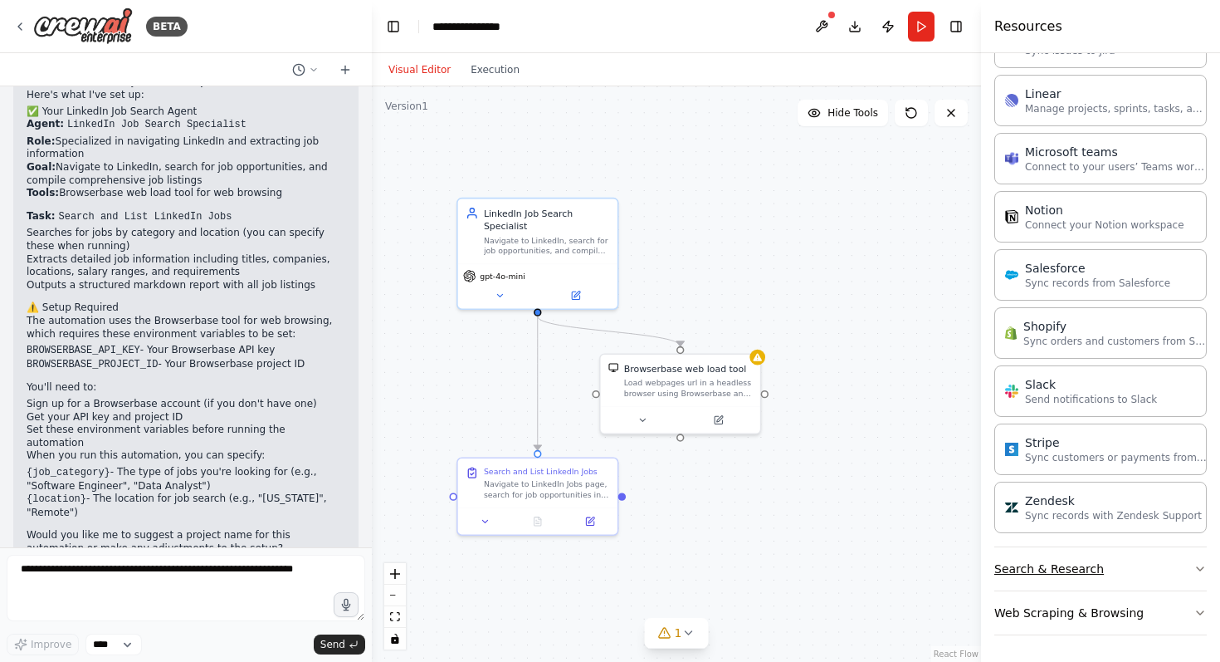
click at [1058, 557] on button "Search & Research" at bounding box center [1100, 568] width 213 height 43
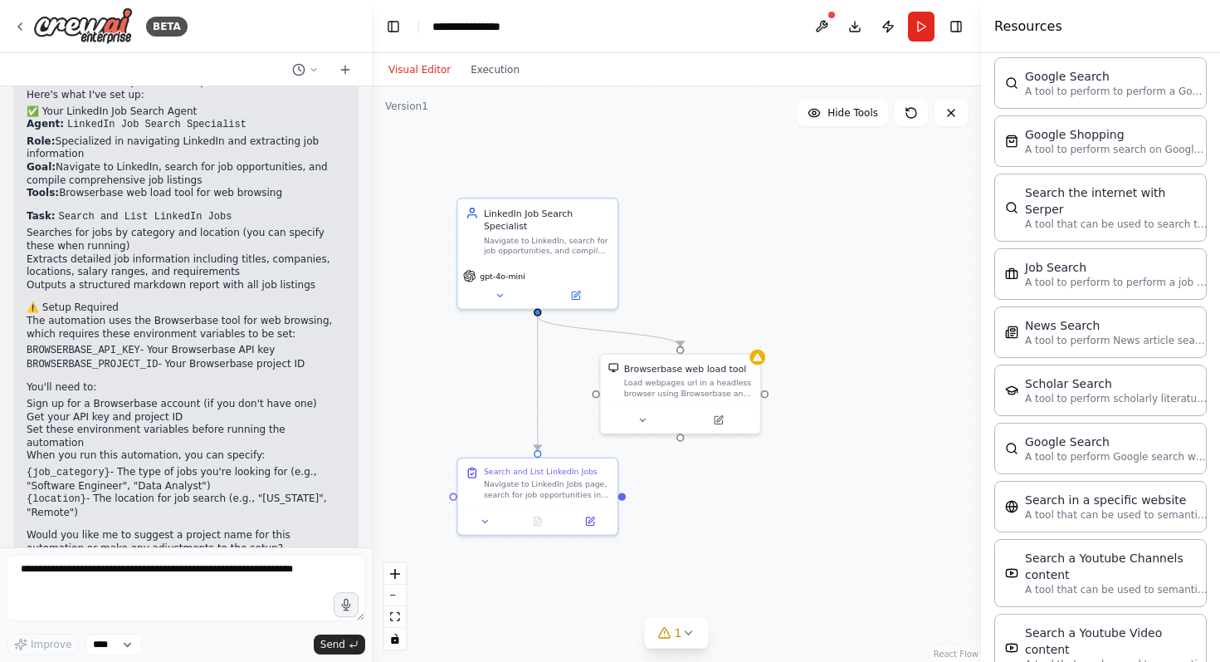
scroll to position [2265, 0]
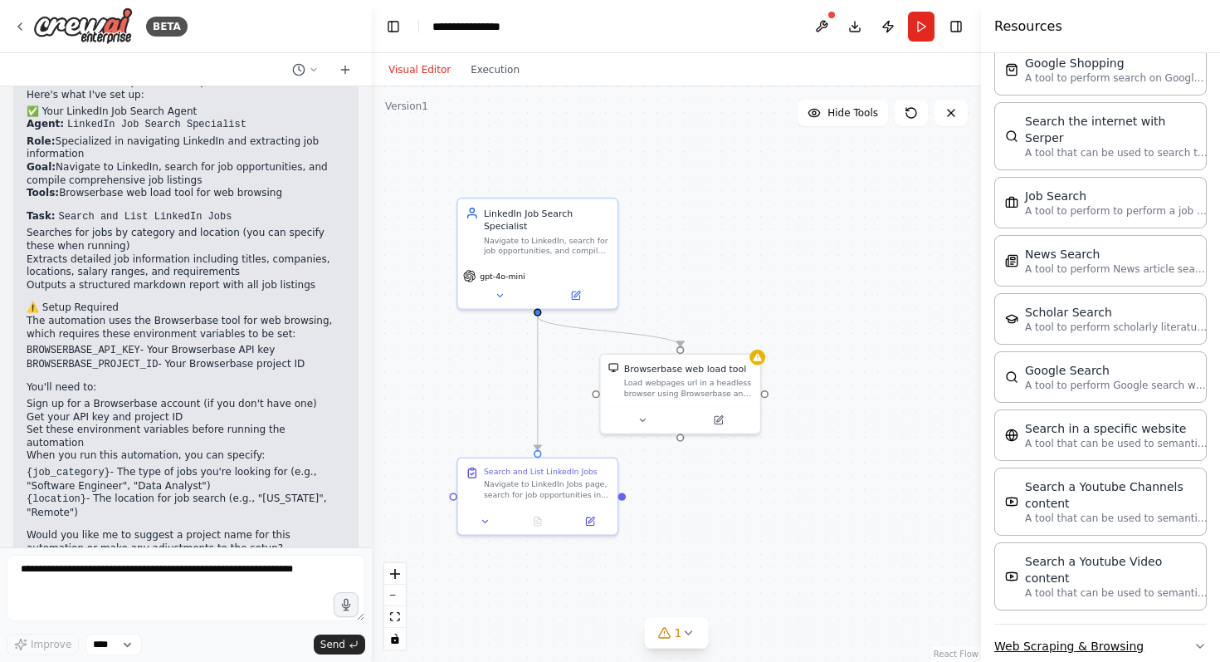
click at [1044, 624] on button "Web Scraping & Browsing" at bounding box center [1100, 645] width 213 height 43
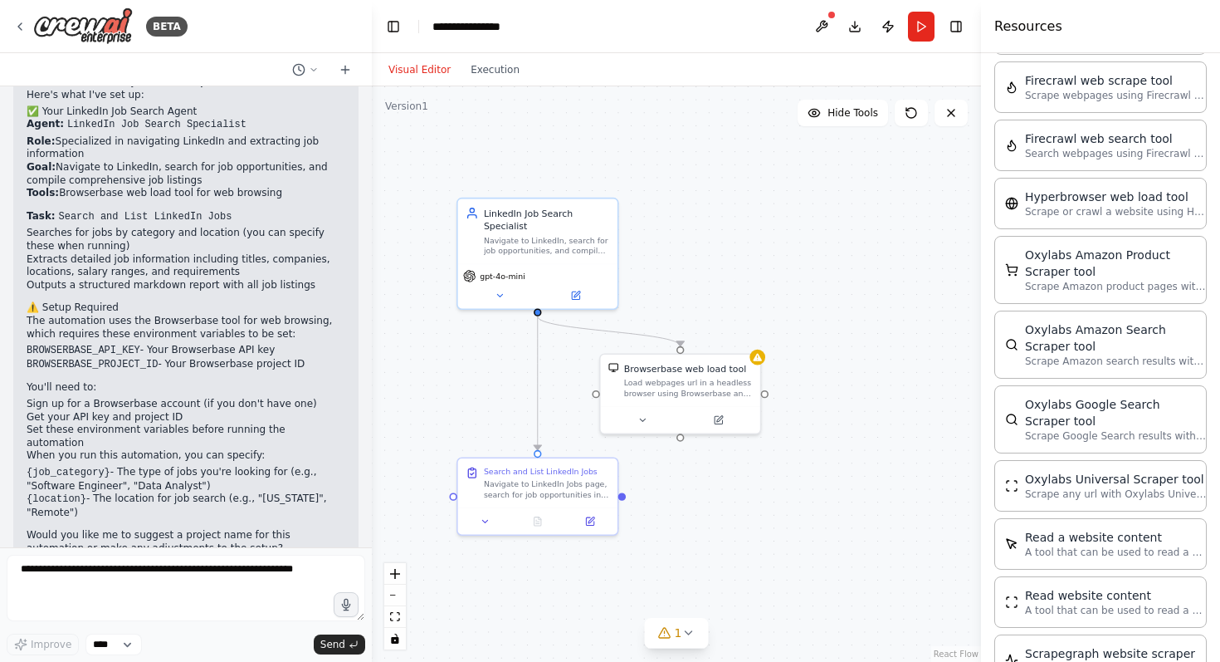
scroll to position [3142, 0]
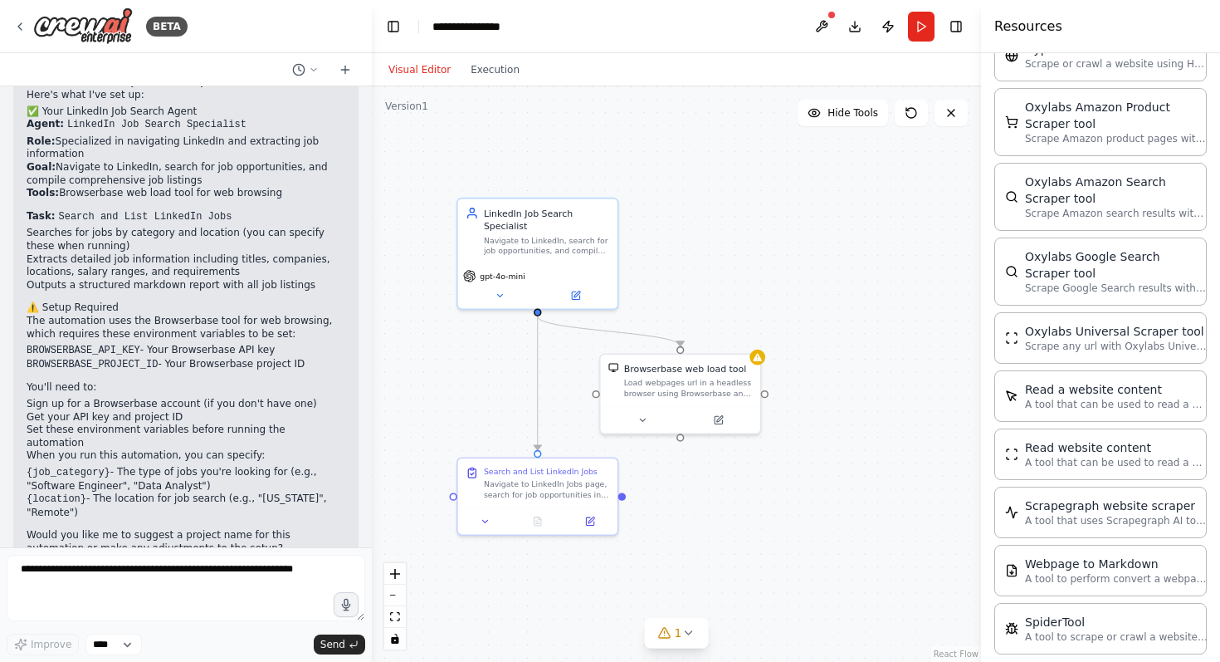
click at [1140, 393] on div "Browserbase web load tool Load webpages url in a headless browser using Browser…" at bounding box center [1100, 222] width 213 height 863
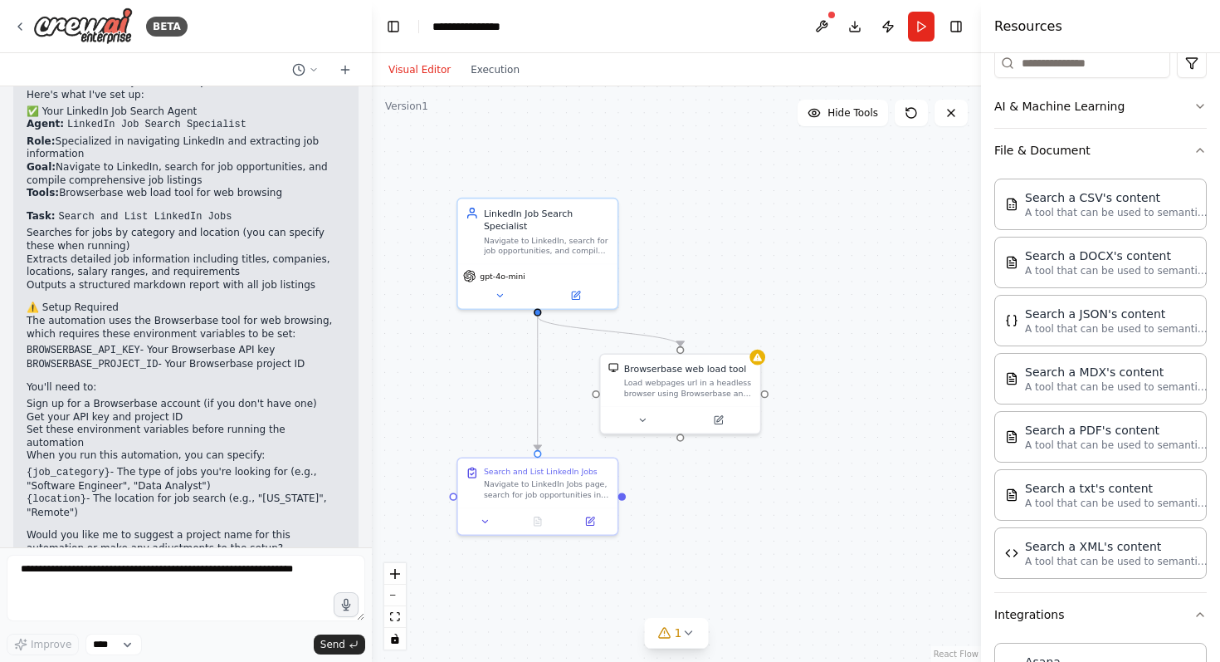
scroll to position [0, 0]
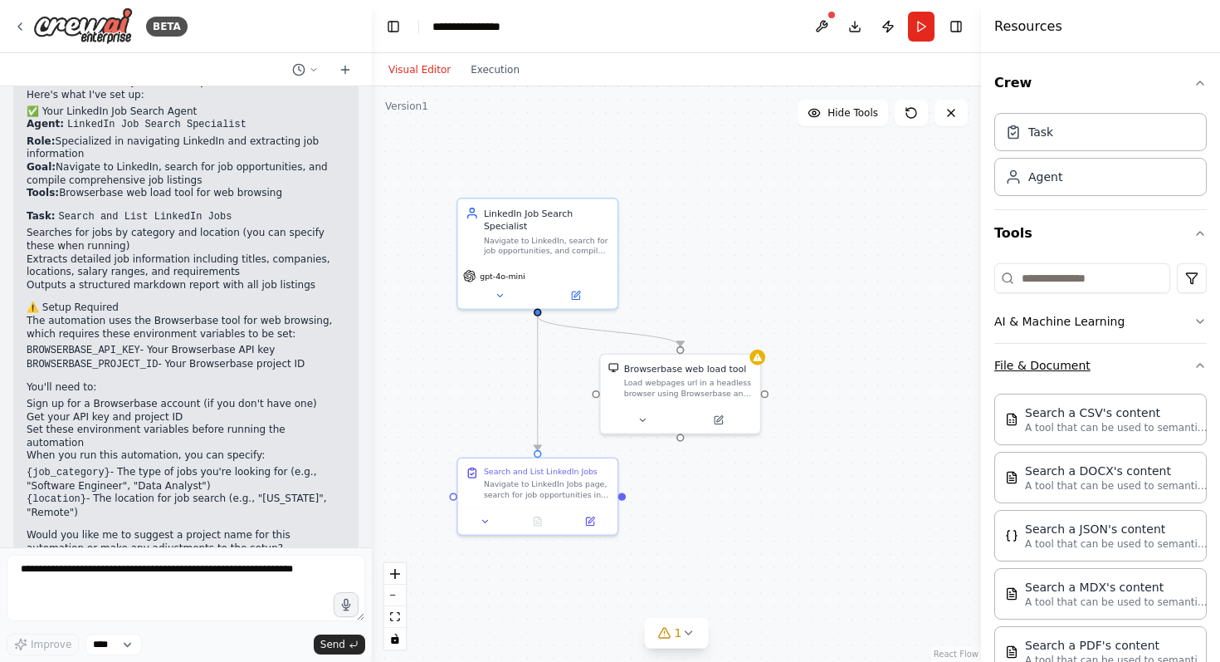
click at [1193, 356] on button "File & Document" at bounding box center [1100, 365] width 213 height 43
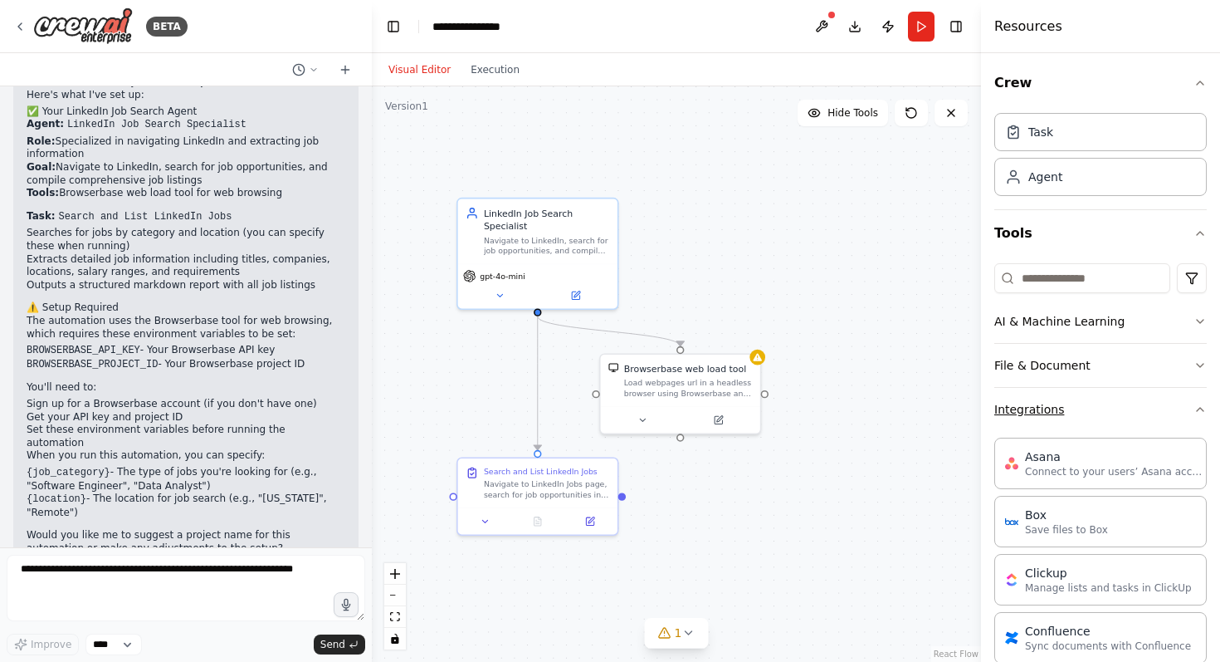
click at [1194, 399] on button "Integrations" at bounding box center [1100, 409] width 213 height 43
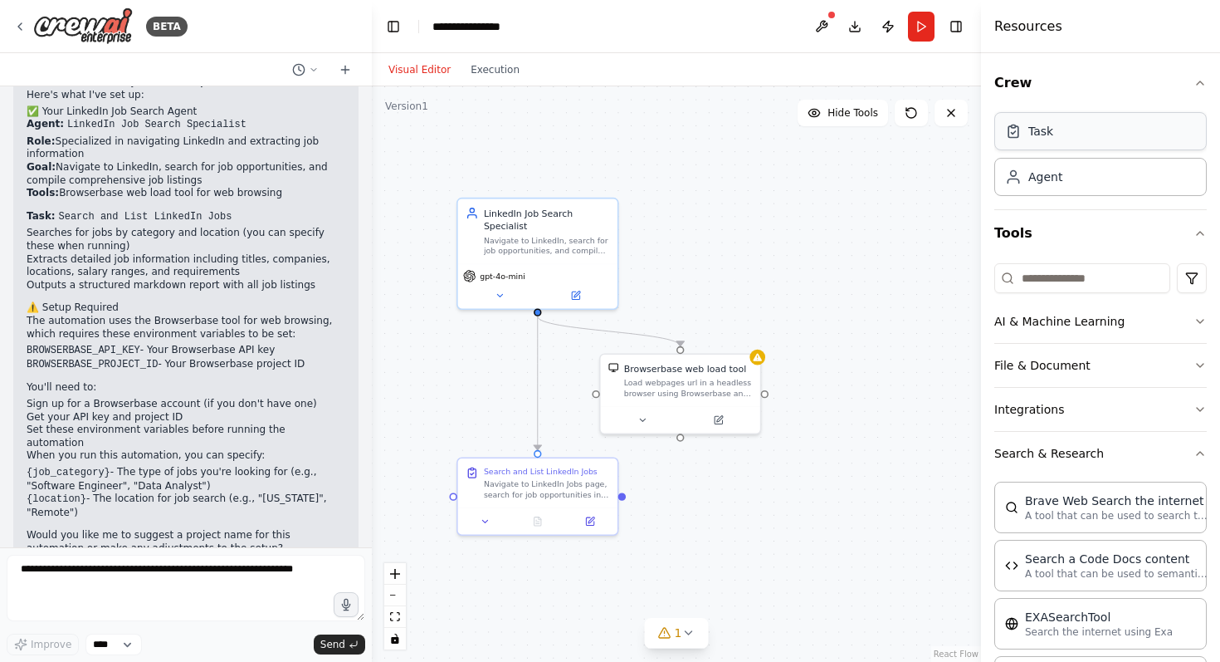
click at [1121, 132] on div "Task" at bounding box center [1100, 131] width 213 height 38
drag, startPoint x: 934, startPoint y: 249, endPoint x: 758, endPoint y: 230, distance: 177.0
click at [758, 231] on div "Task description" at bounding box center [807, 235] width 126 height 11
click at [703, 260] on icon at bounding box center [706, 261] width 11 height 11
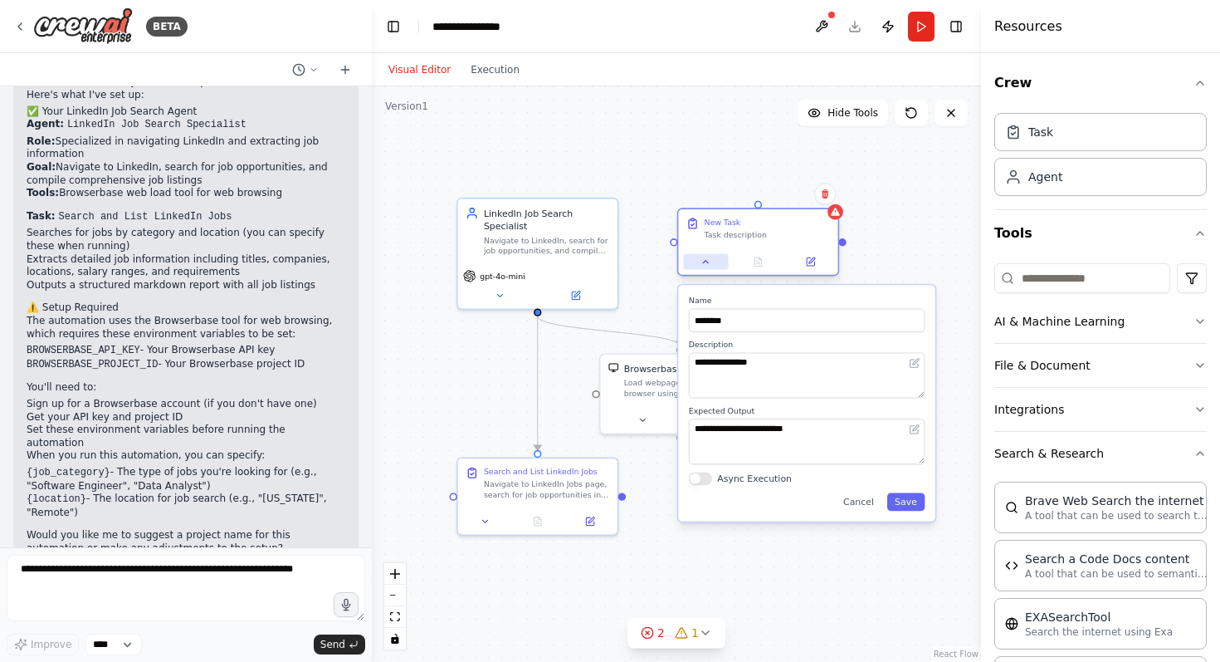
click at [703, 260] on icon at bounding box center [706, 261] width 11 height 11
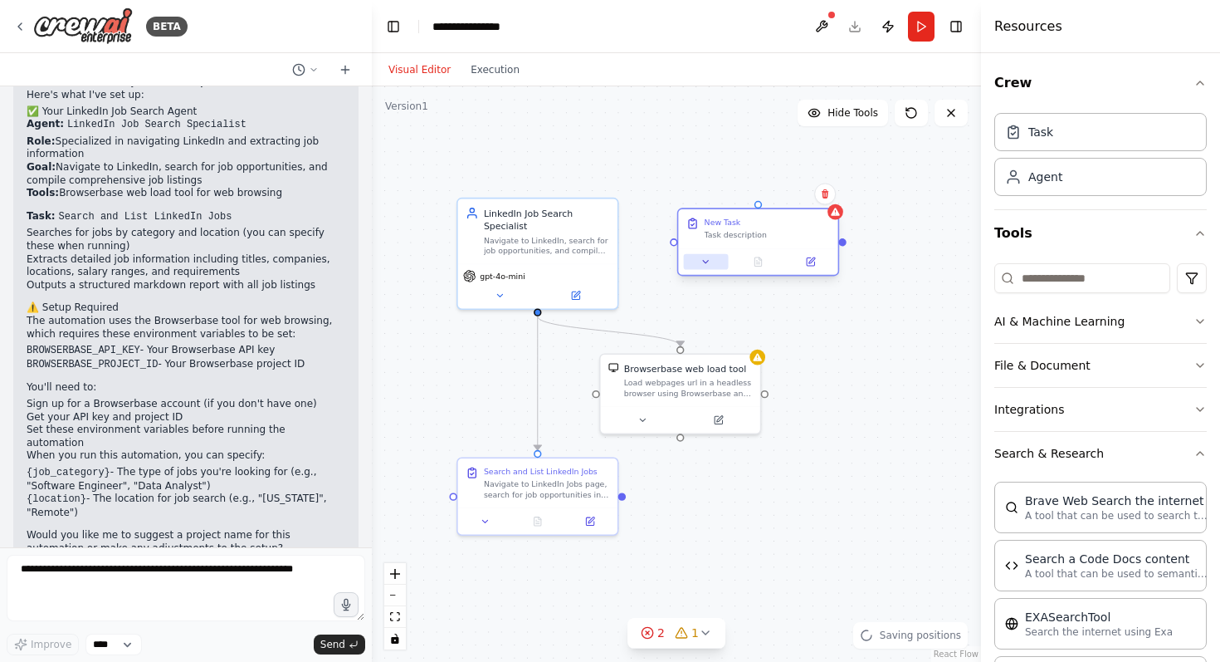
click at [703, 260] on icon at bounding box center [706, 261] width 11 height 11
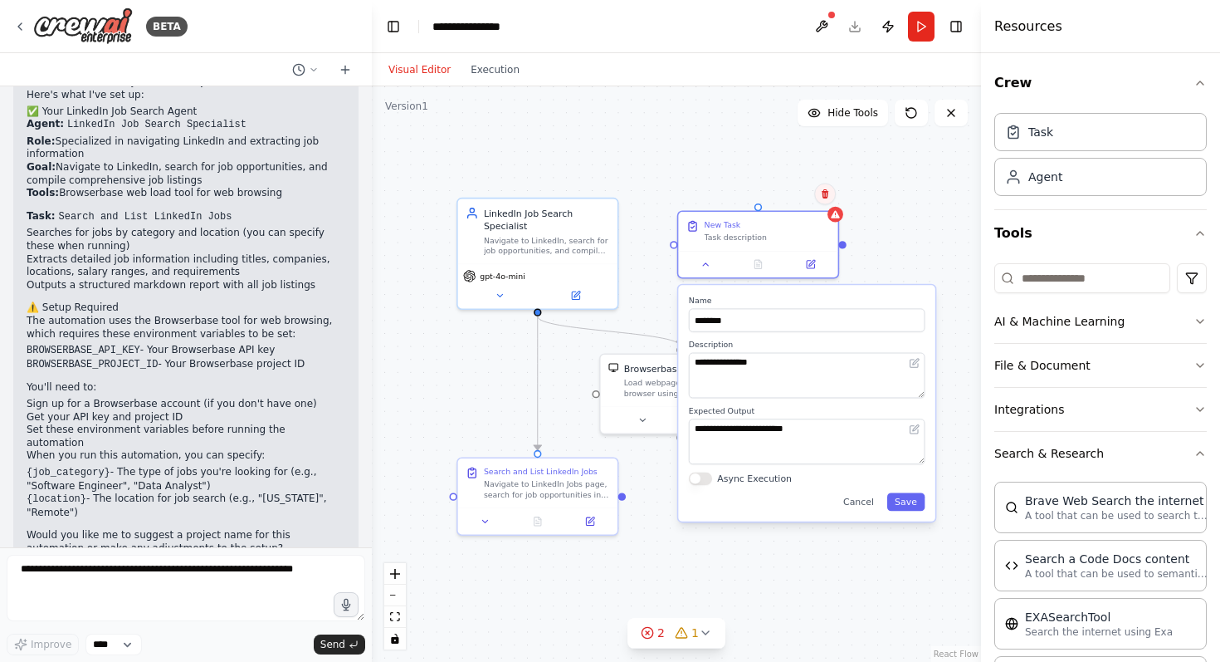
click at [826, 198] on icon at bounding box center [825, 193] width 10 height 10
click at [795, 197] on button "Confirm" at bounding box center [778, 193] width 59 height 20
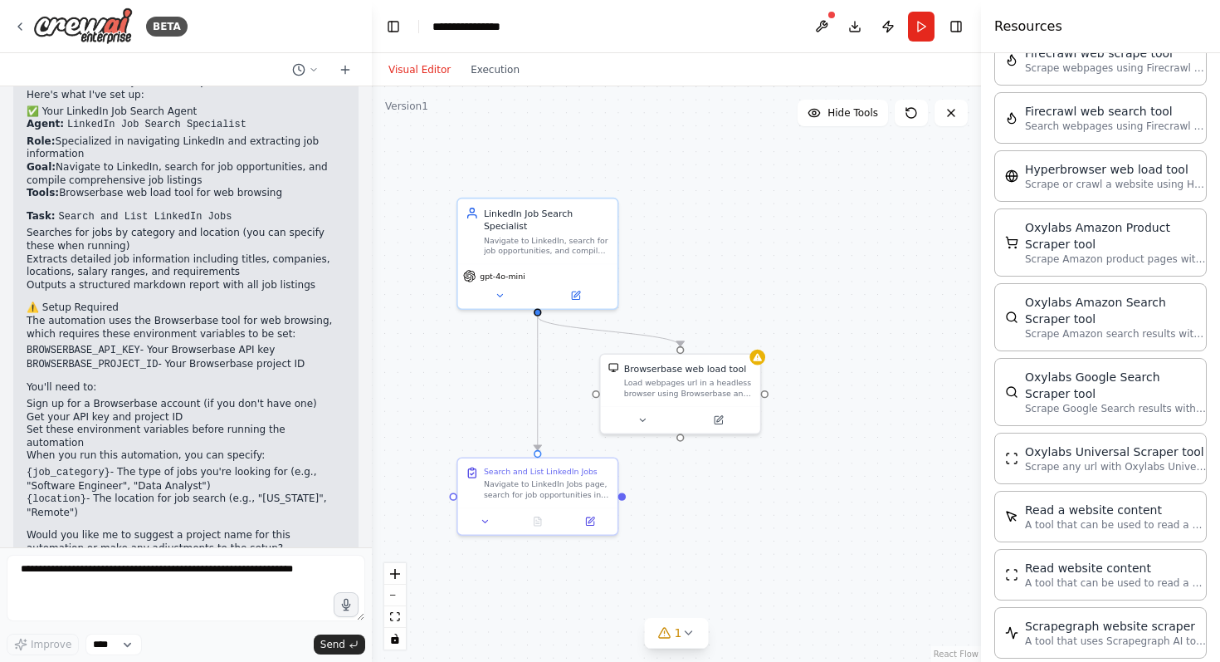
scroll to position [1605, 0]
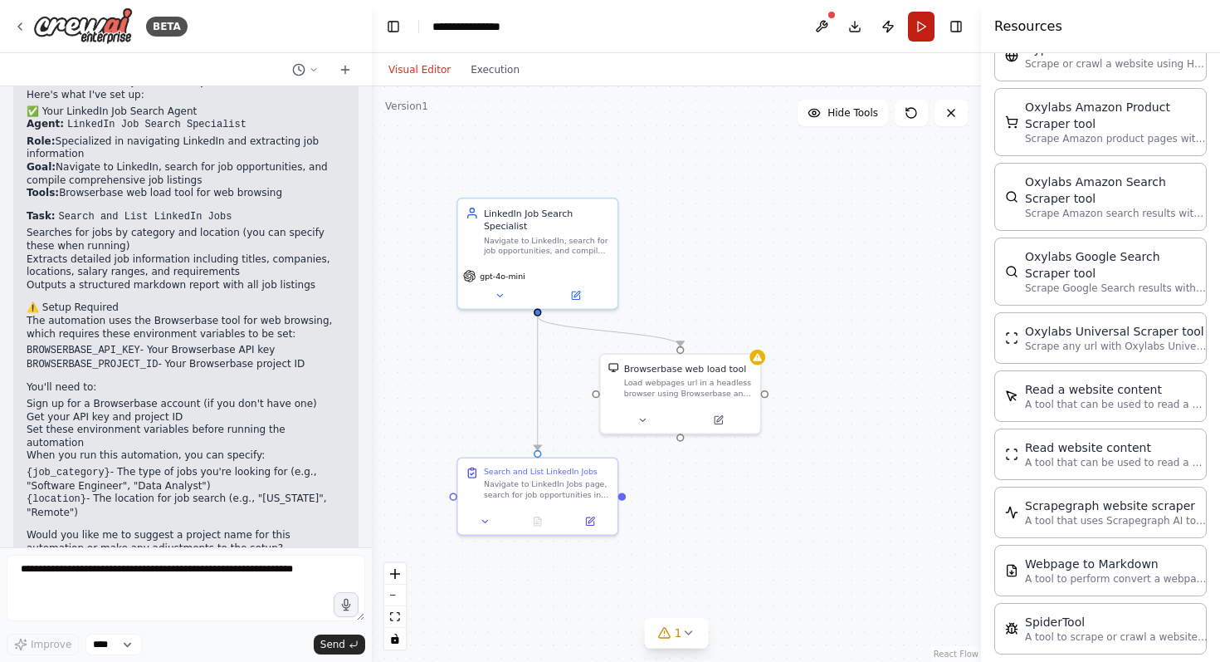
click at [921, 16] on button "Run" at bounding box center [921, 27] width 27 height 30
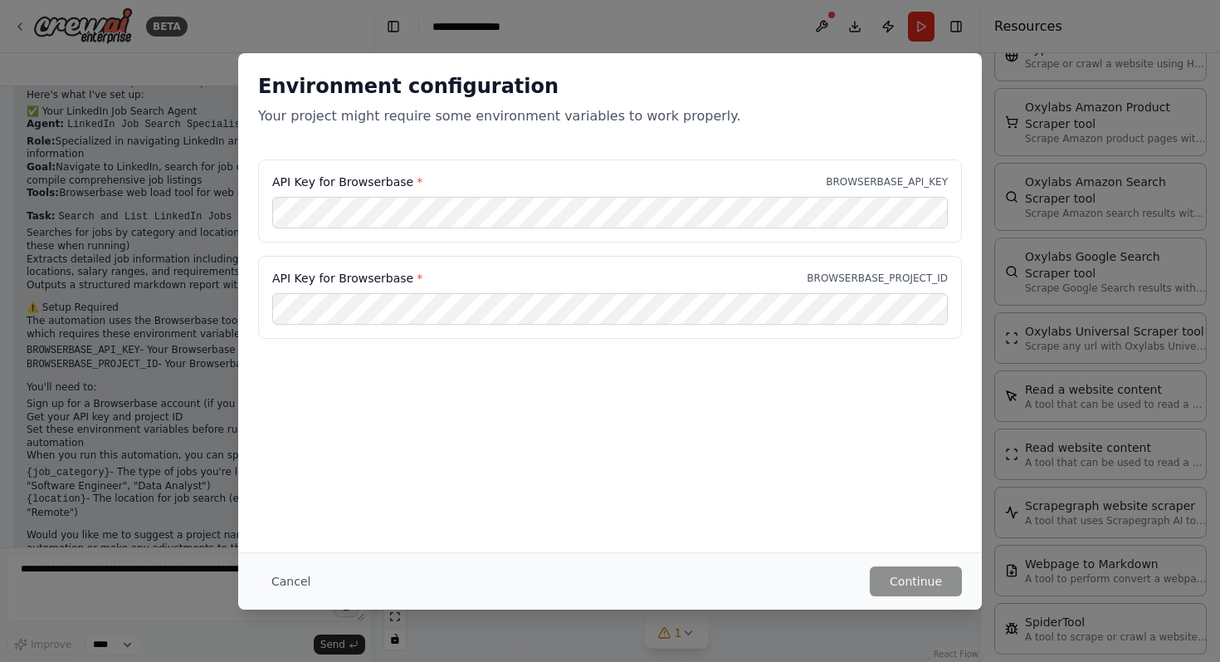
click at [762, 399] on div "Environment configuration Your project might require some environment variables…" at bounding box center [610, 302] width 744 height 499
click at [931, 572] on button "Continue" at bounding box center [916, 581] width 92 height 30
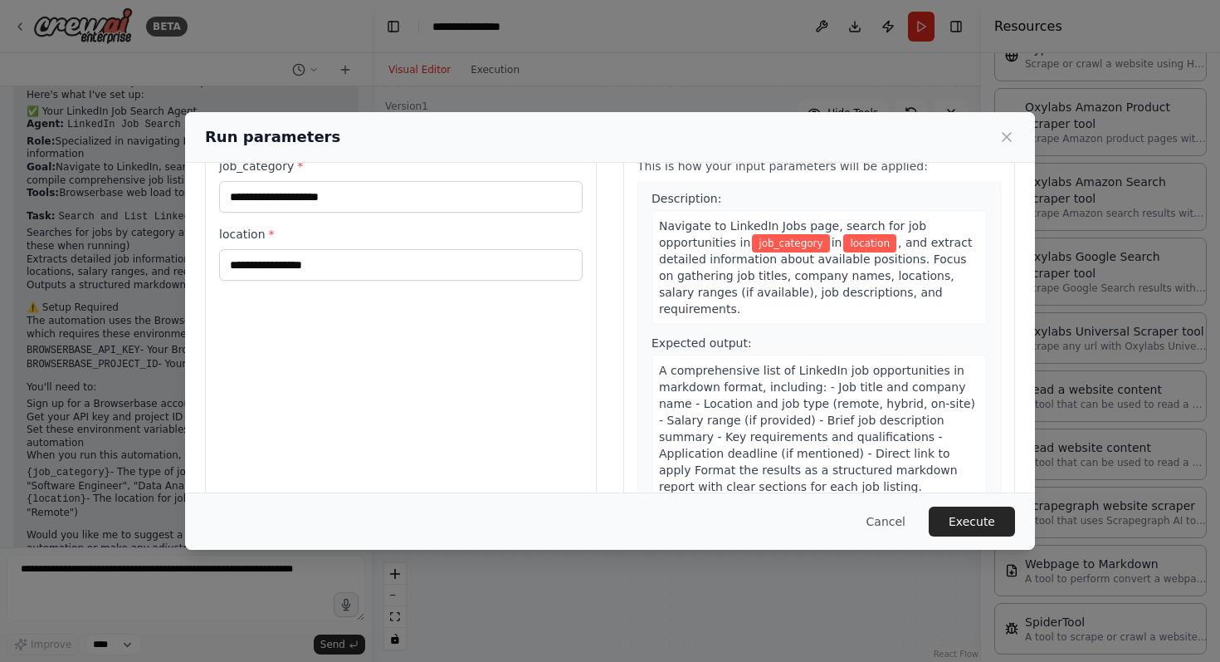
scroll to position [0, 0]
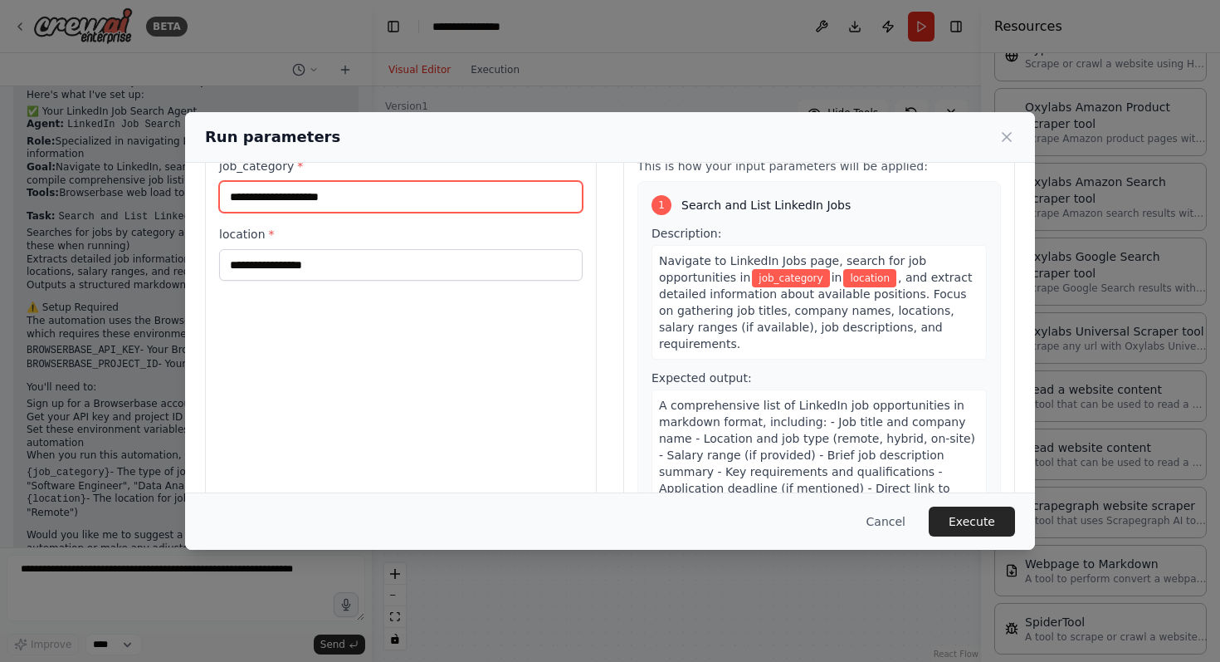
click at [513, 203] on input "job_category *" at bounding box center [401, 197] width 364 height 32
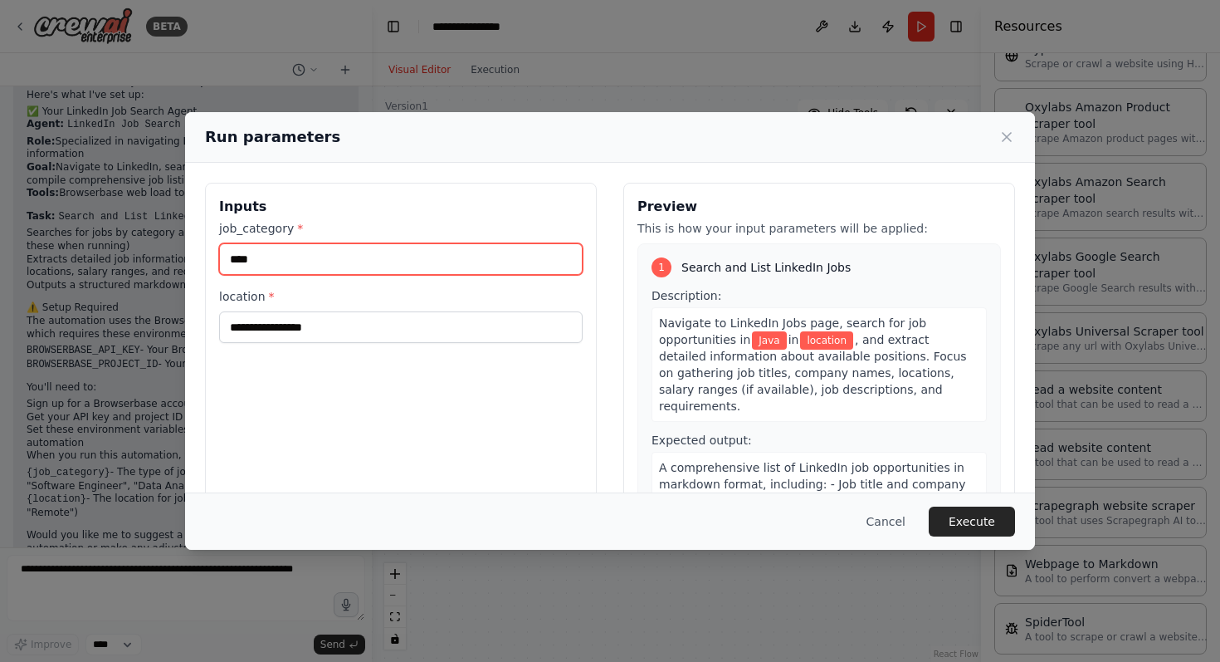
type input "****"
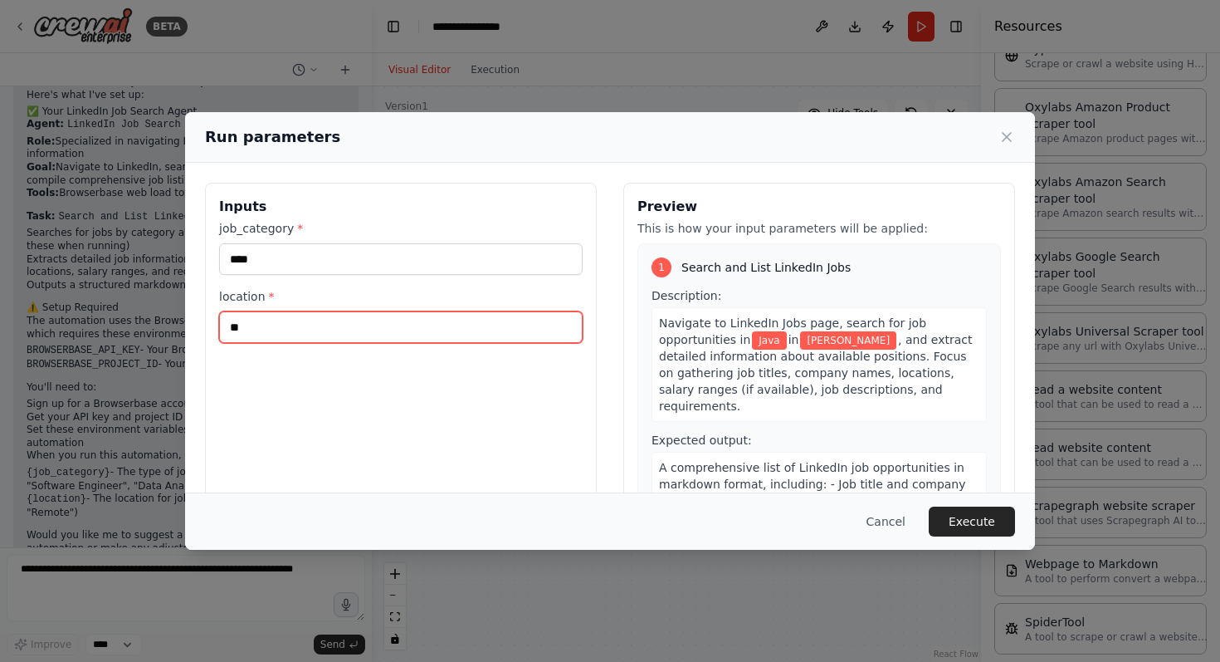
type input "*"
type input "*******"
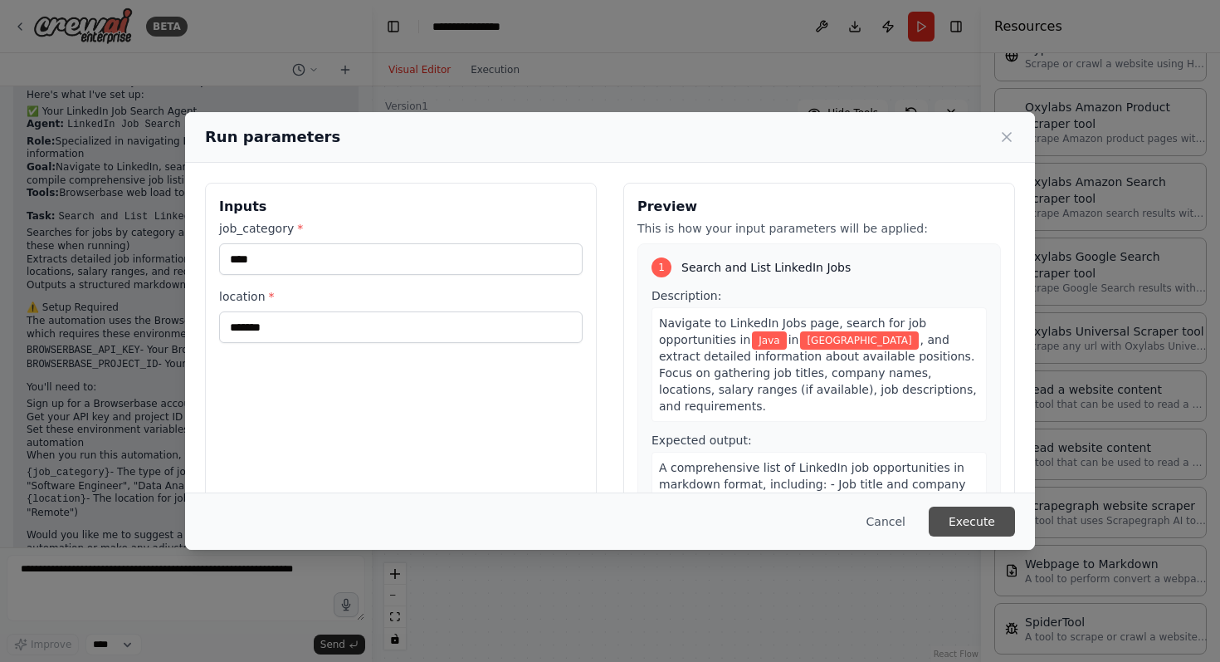
click at [978, 512] on button "Execute" at bounding box center [972, 521] width 86 height 30
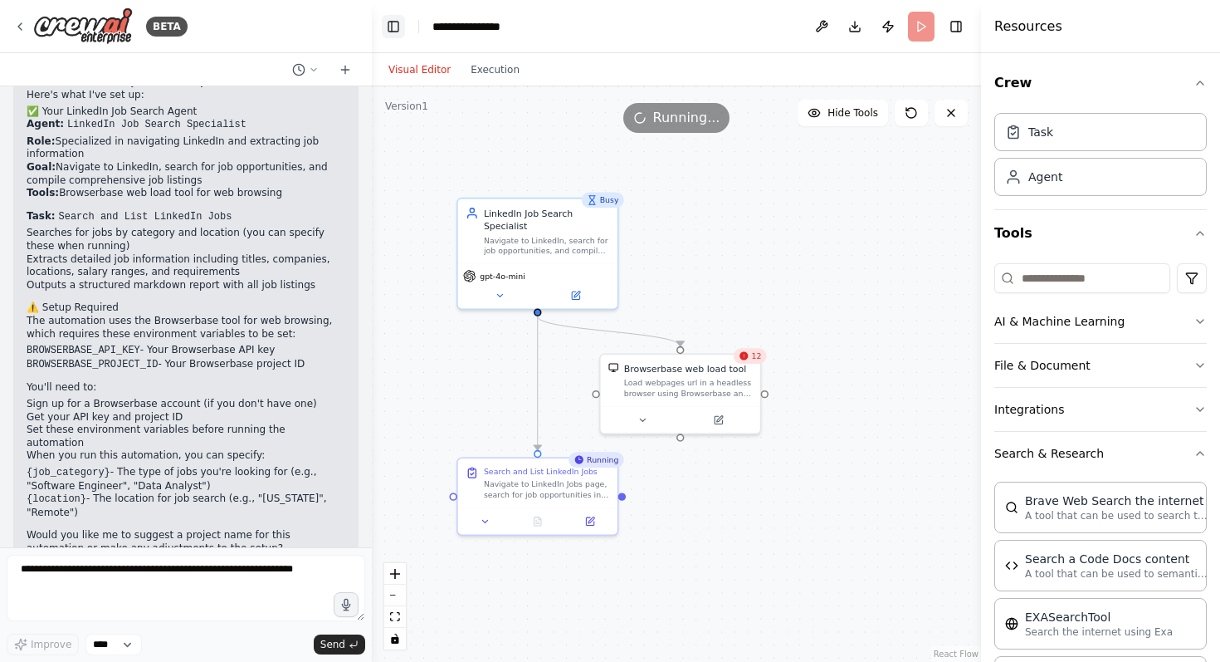
click at [390, 31] on button "Toggle Left Sidebar" at bounding box center [393, 26] width 23 height 23
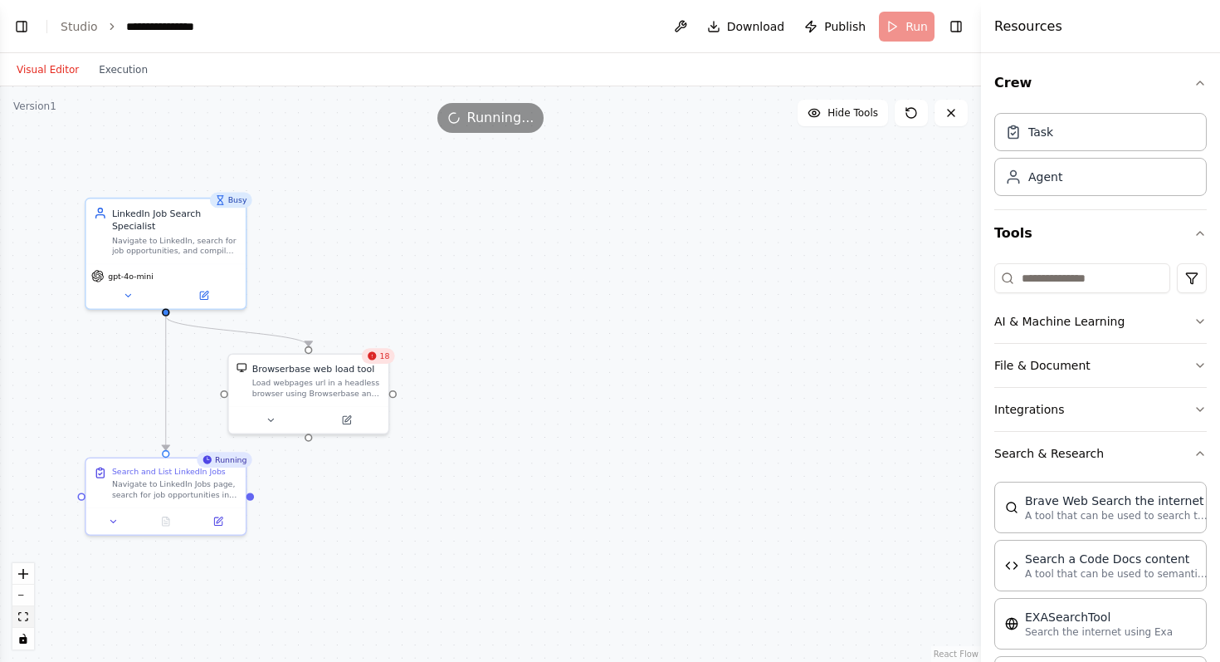
click at [25, 622] on button "fit view" at bounding box center [23, 617] width 22 height 22
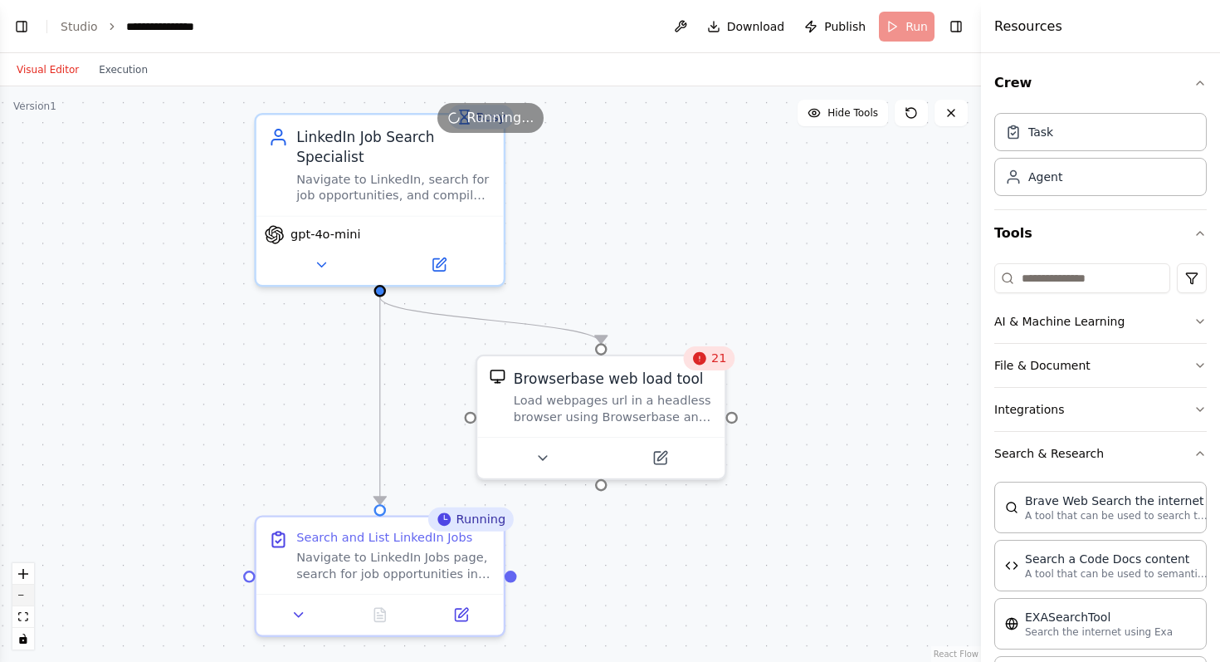
click at [27, 594] on icon "zoom out" at bounding box center [23, 595] width 10 height 2
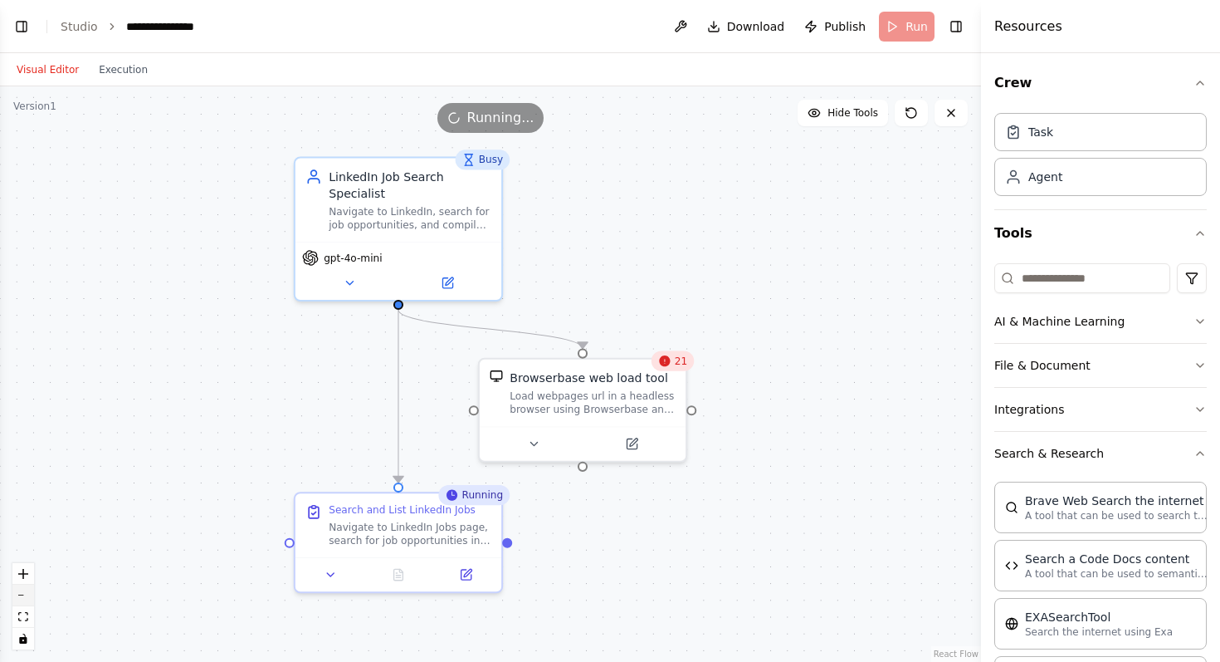
click at [27, 594] on icon "zoom out" at bounding box center [23, 595] width 10 height 2
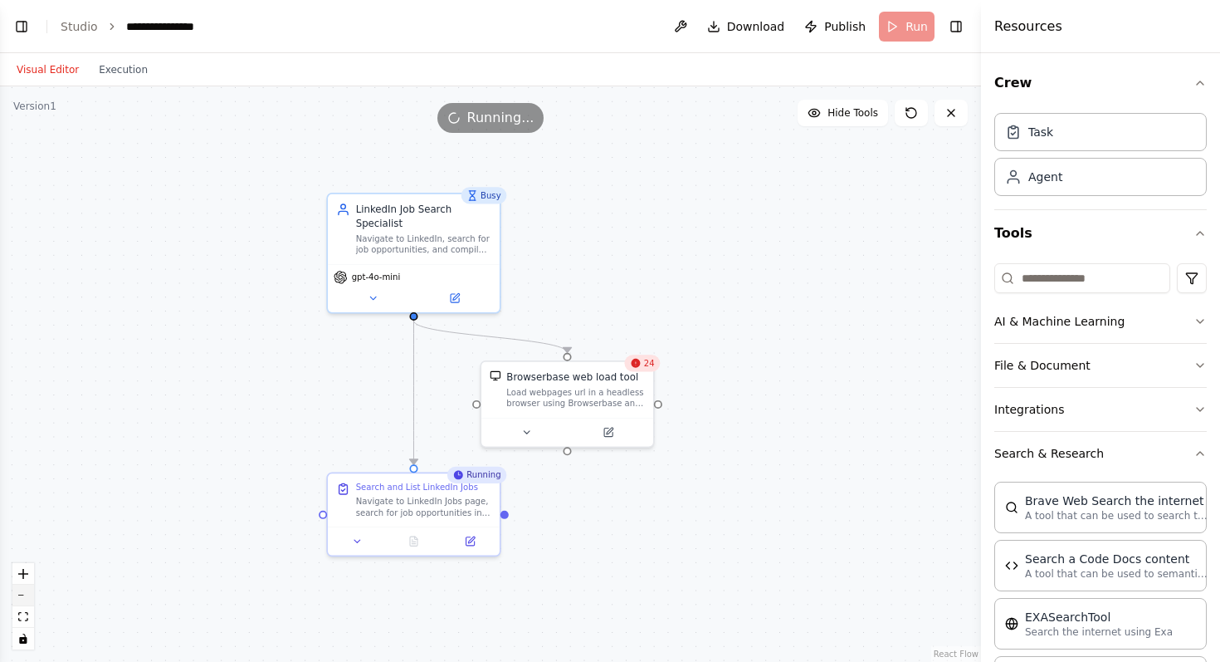
click at [27, 594] on icon "zoom out" at bounding box center [23, 595] width 10 height 2
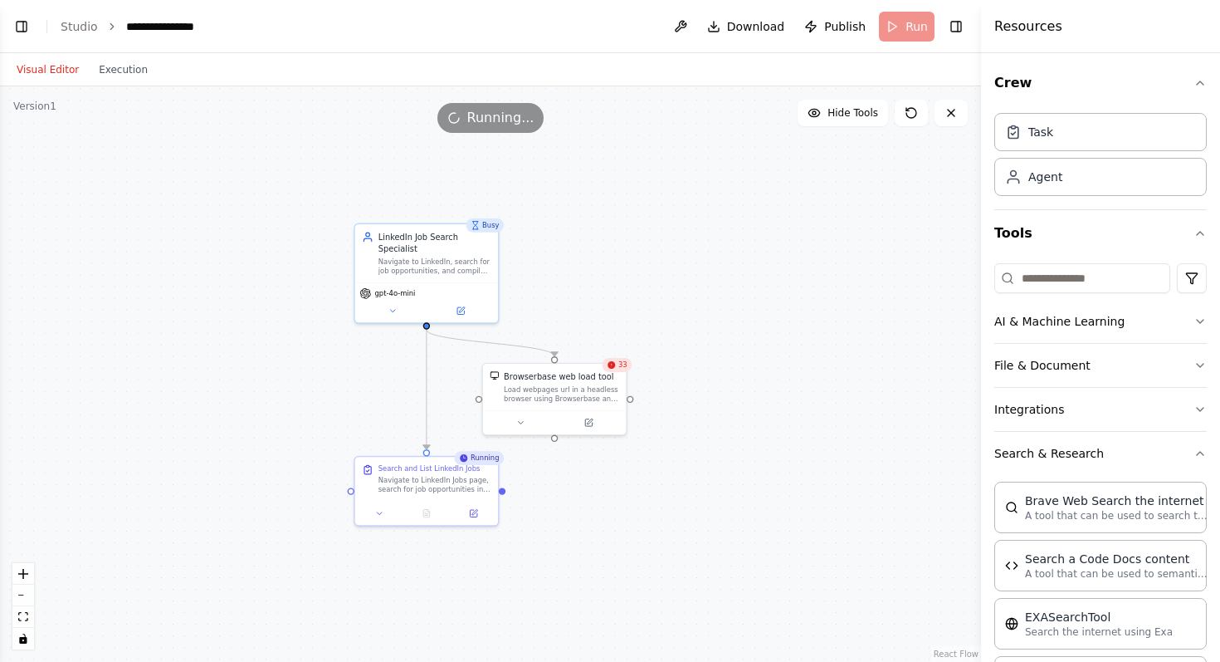
click at [620, 366] on span "33" at bounding box center [622, 364] width 9 height 9
click at [472, 467] on div "Search and List LinkedIn Jobs" at bounding box center [430, 466] width 102 height 9
click at [445, 234] on div "LinkedIn Job Search Specialist" at bounding box center [435, 240] width 113 height 23
click at [961, 26] on button "Toggle Right Sidebar" at bounding box center [956, 26] width 23 height 23
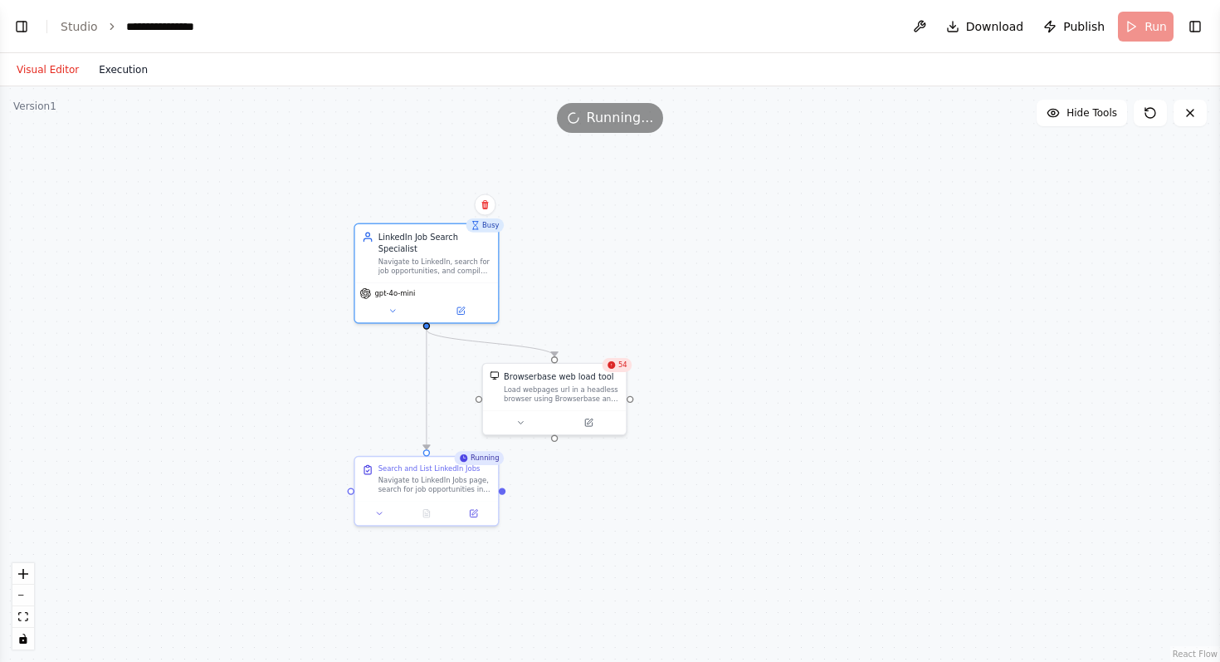
click at [112, 66] on button "Execution" at bounding box center [123, 70] width 69 height 20
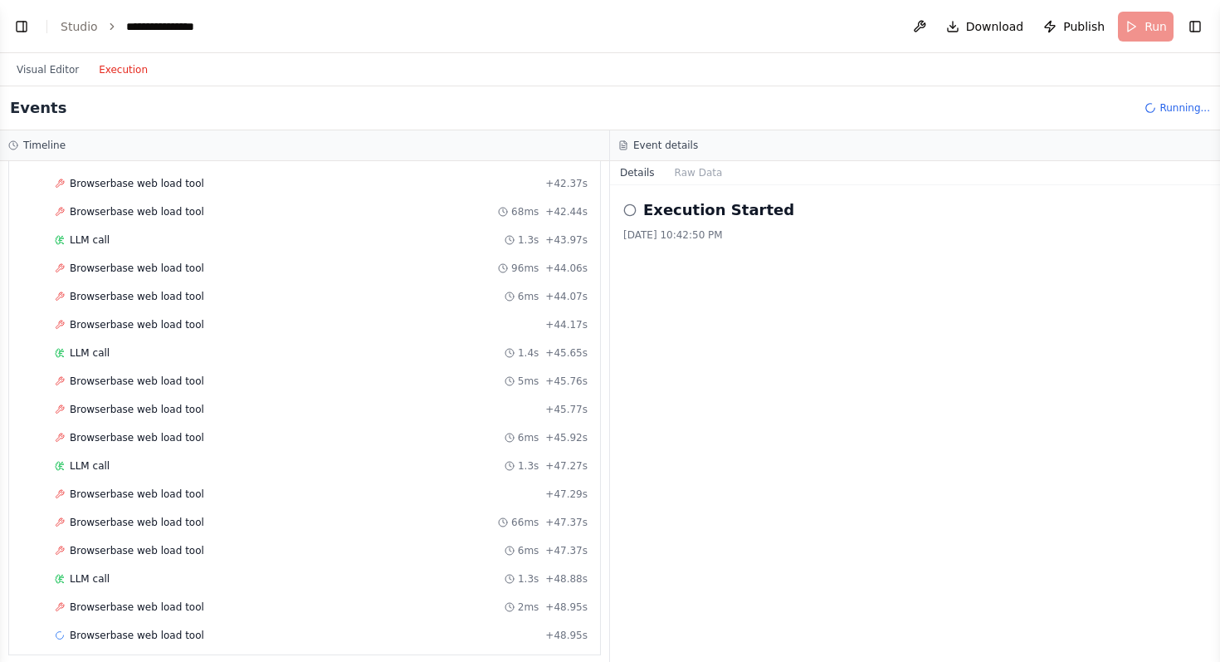
scroll to position [2506, 0]
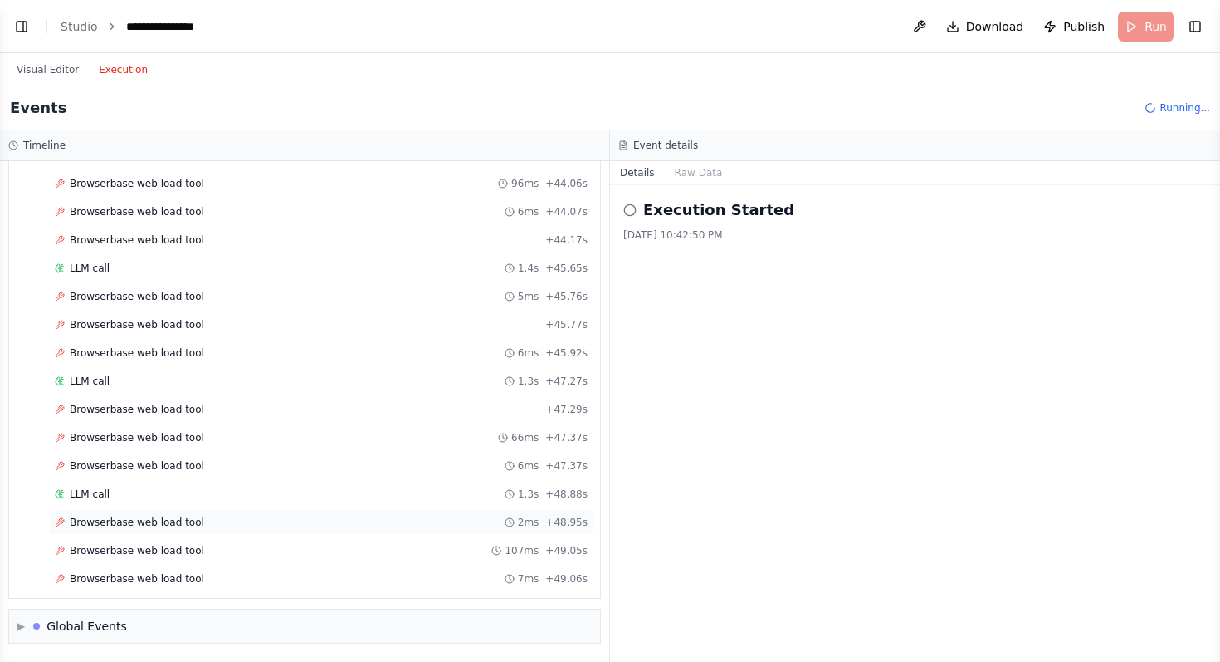
click at [122, 517] on span "Browserbase web load tool" at bounding box center [137, 521] width 134 height 13
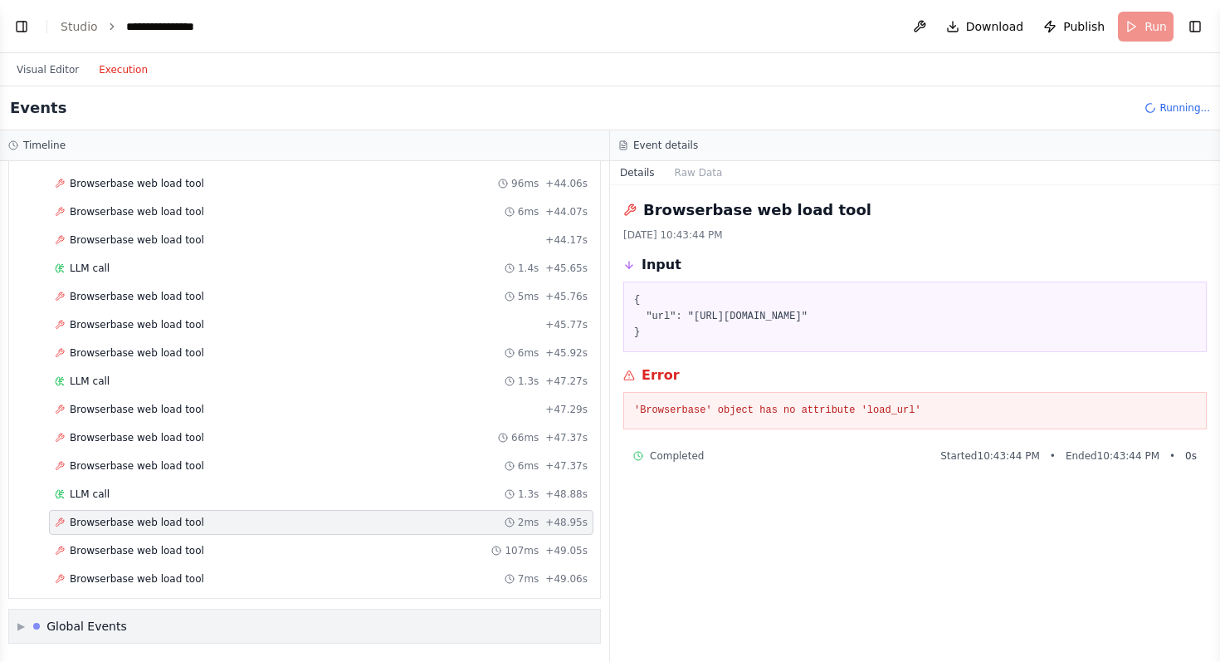
click at [25, 623] on span "▶" at bounding box center [20, 625] width 7 height 13
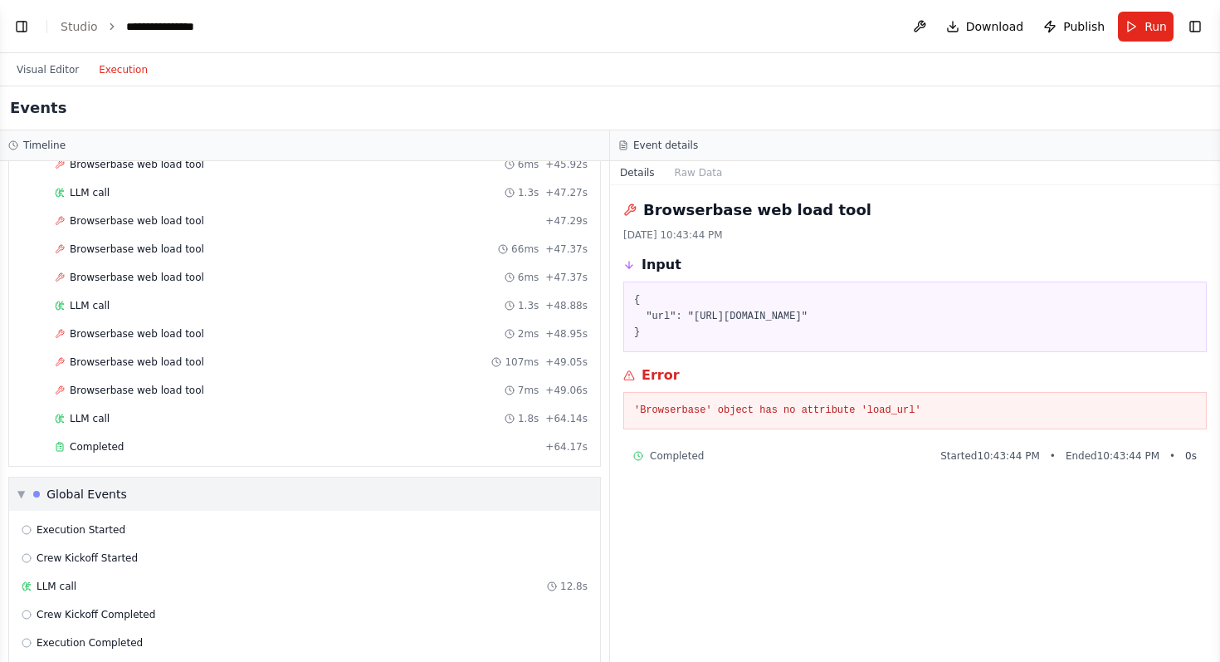
scroll to position [2714, 0]
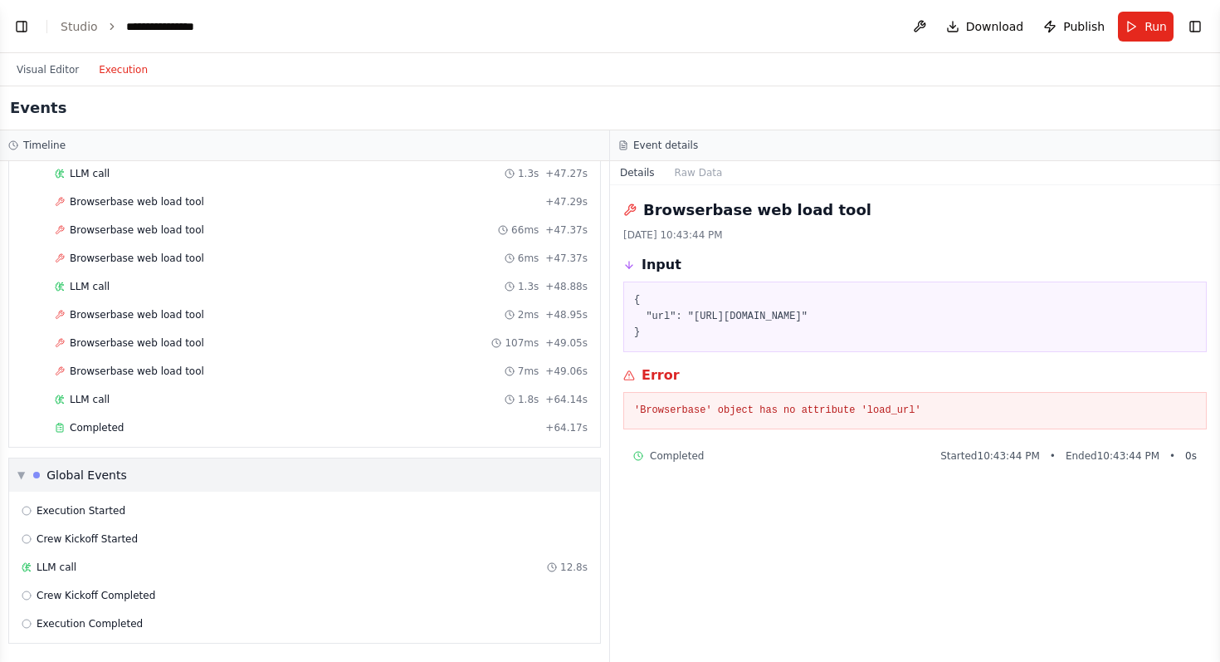
click at [25, 476] on div "▼ Global Events" at bounding box center [72, 475] width 110 height 17
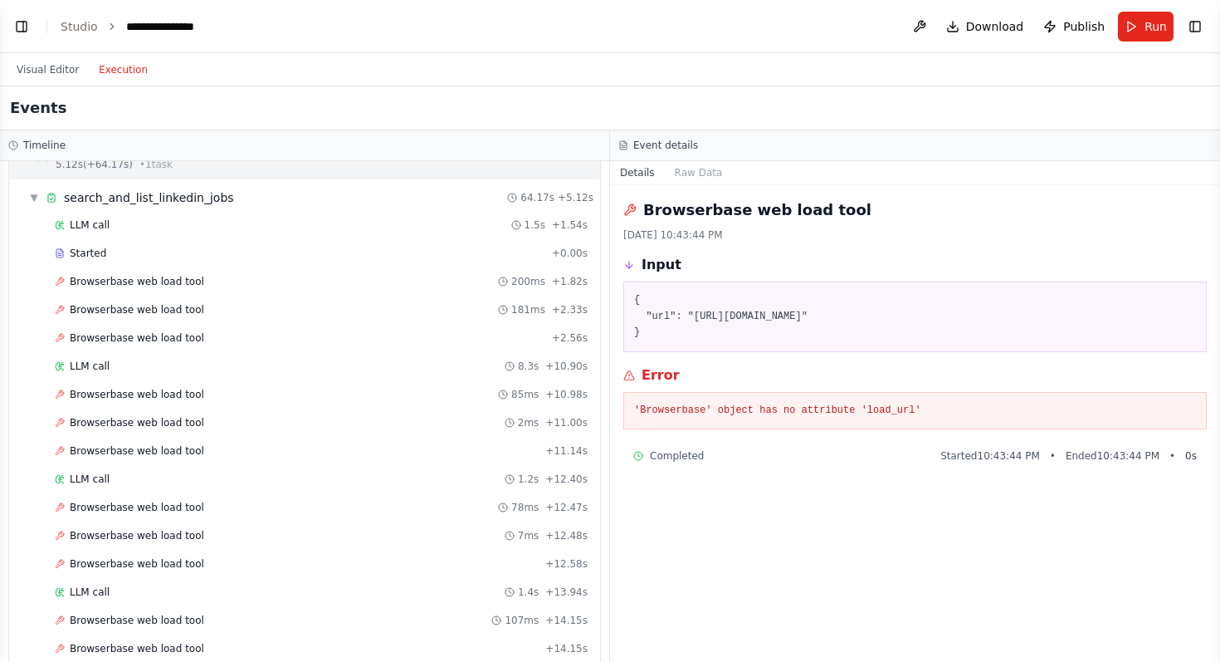
scroll to position [3, 0]
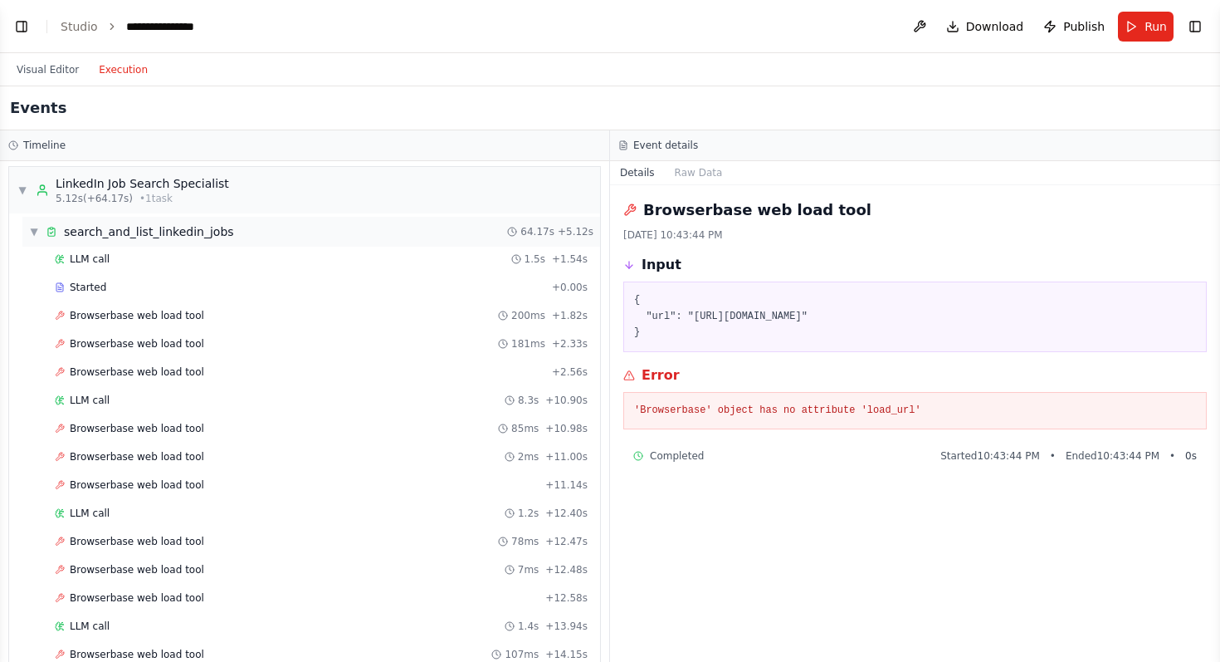
click at [38, 232] on span "▼" at bounding box center [34, 231] width 10 height 13
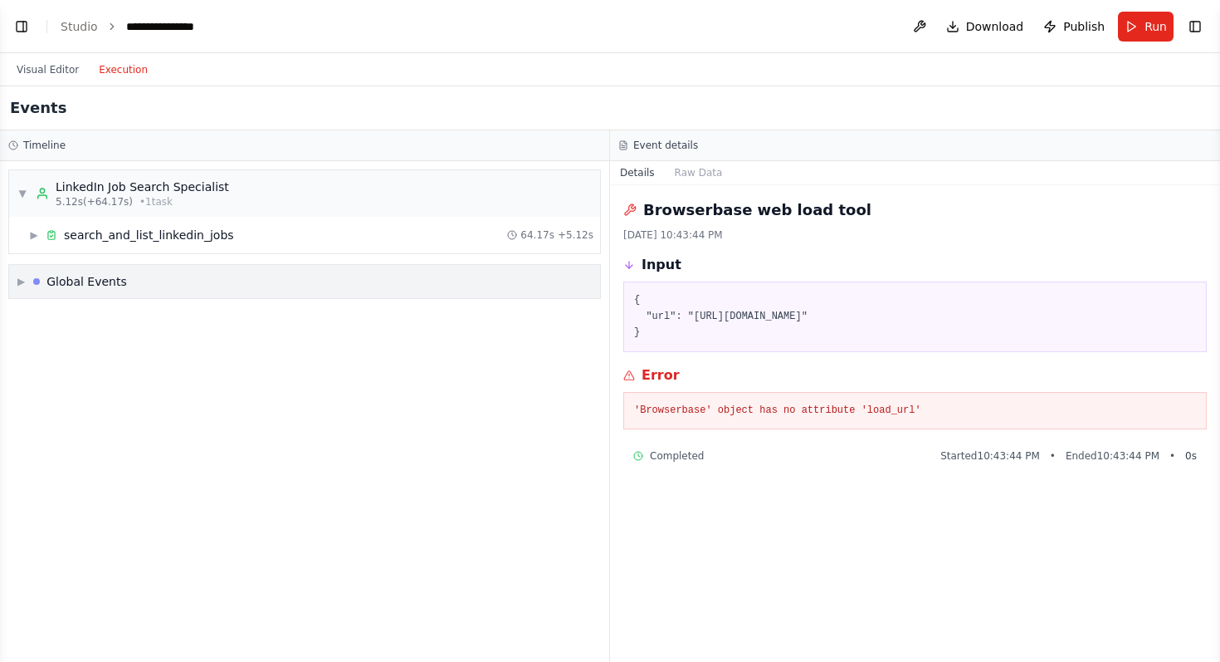
click at [20, 284] on span "▶" at bounding box center [20, 281] width 7 height 13
click at [20, 284] on span "▼" at bounding box center [20, 281] width 7 height 13
click at [24, 194] on span "▼" at bounding box center [22, 193] width 10 height 13
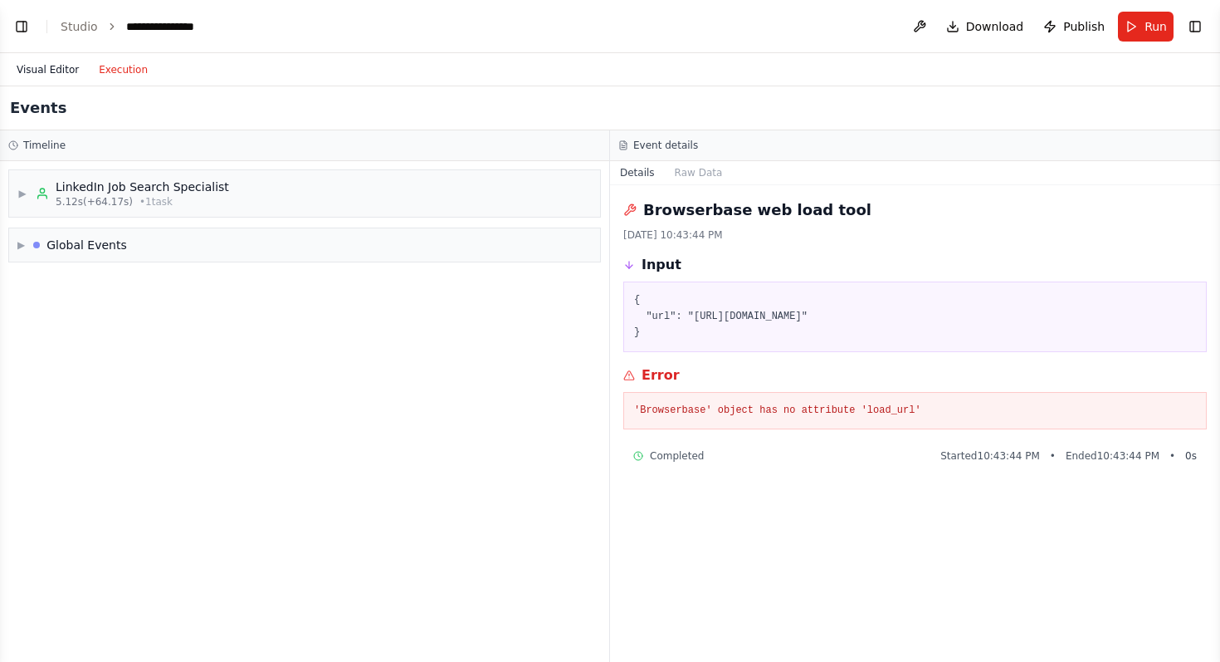
click at [46, 68] on button "Visual Editor" at bounding box center [48, 70] width 82 height 20
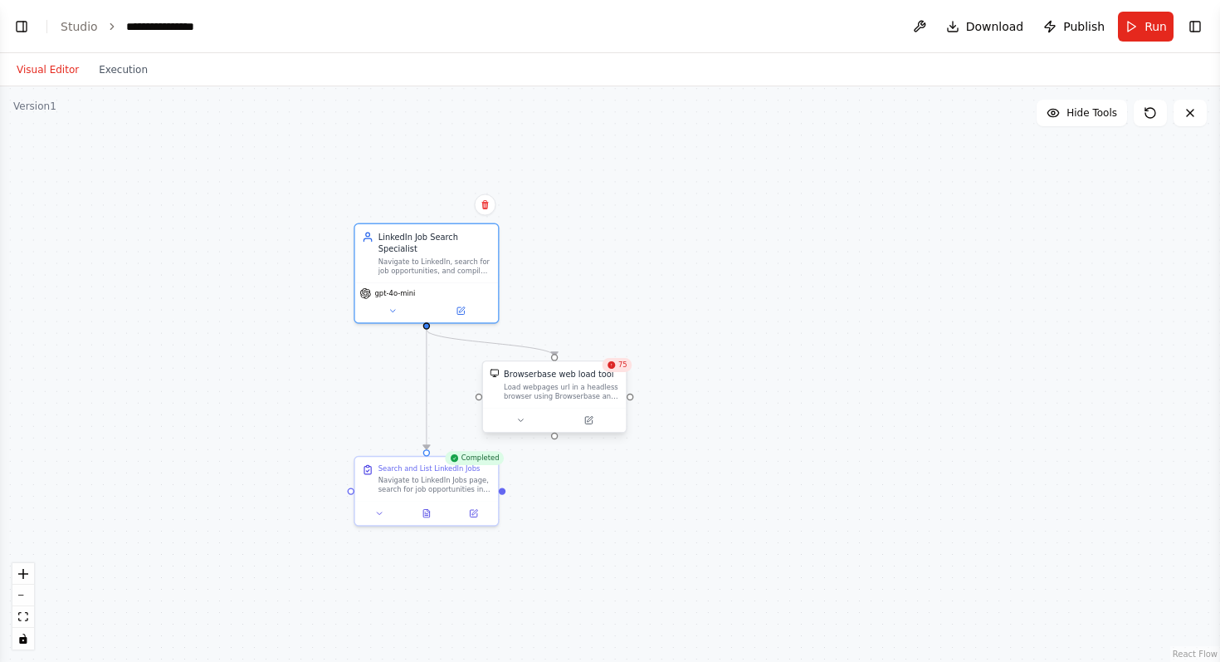
click at [616, 373] on div "Browserbase web load tool" at bounding box center [561, 375] width 115 height 12
click at [774, 310] on div ".deletable-edge-delete-btn { width: 20px; height: 20px; border: 0px solid #ffff…" at bounding box center [610, 373] width 1220 height 575
click at [569, 395] on div "Load webpages url in a headless browser using Browserbase and return the conten…" at bounding box center [561, 392] width 115 height 18
click at [112, 65] on button "Execution" at bounding box center [123, 70] width 69 height 20
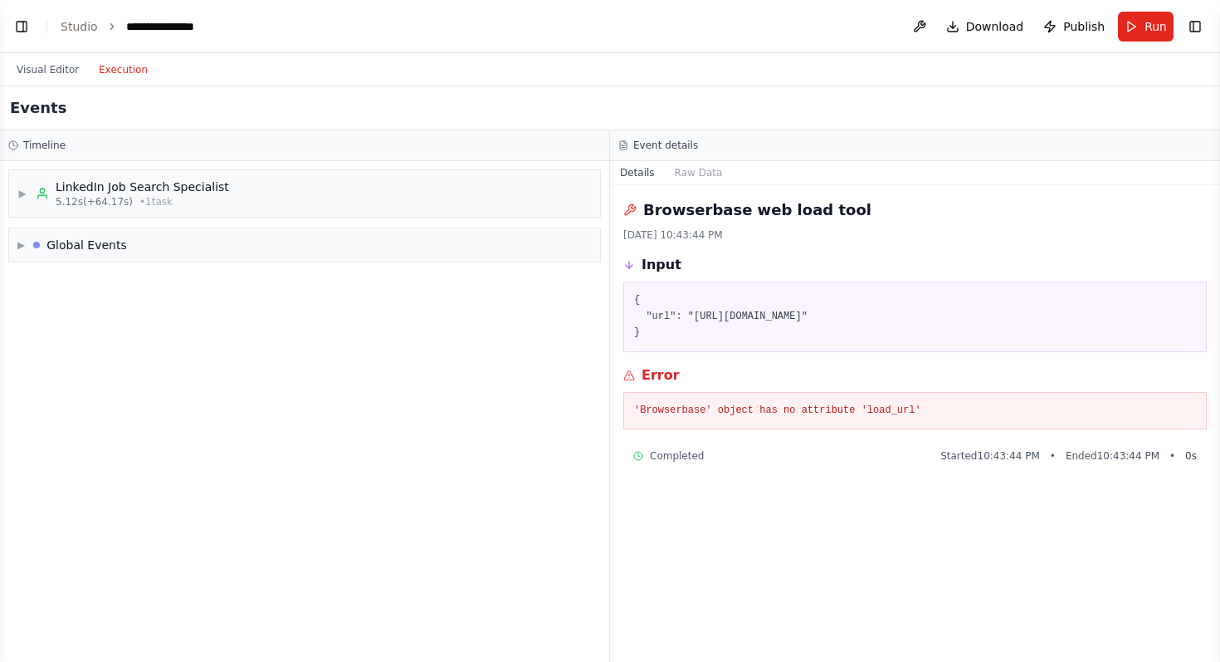
click at [694, 318] on pre "{ "url": "[URL][DOMAIN_NAME]" }" at bounding box center [915, 316] width 562 height 49
click at [858, 318] on pre "{ "url": "[URL][DOMAIN_NAME]" }" at bounding box center [915, 316] width 562 height 49
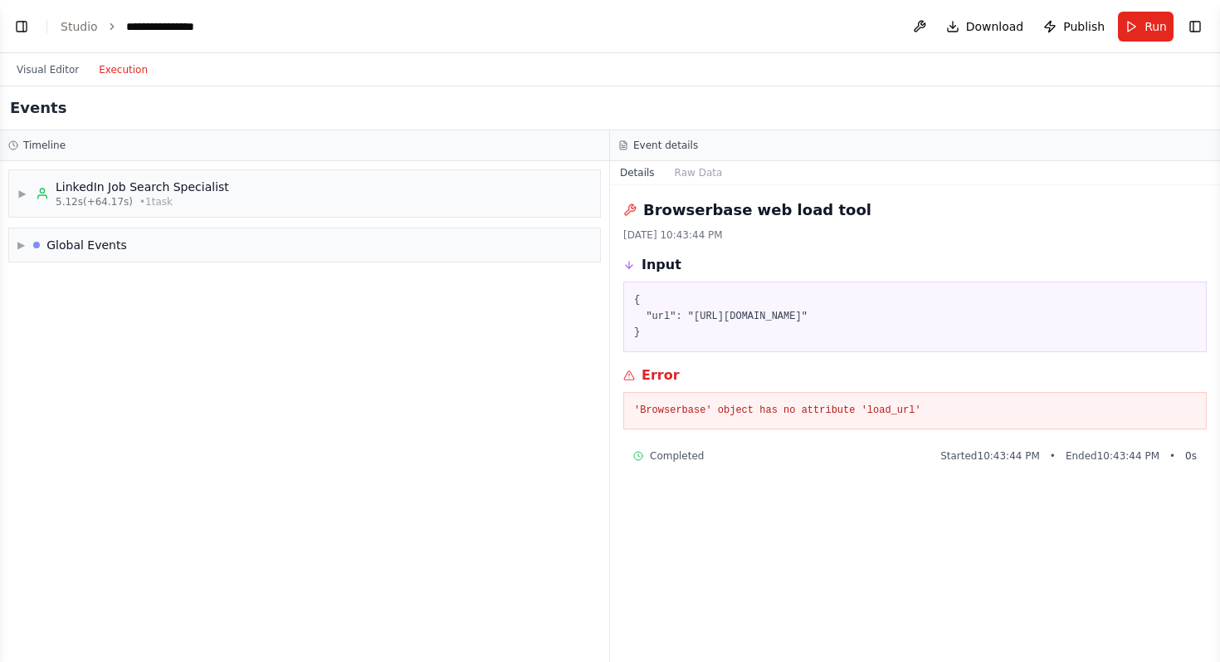
click at [858, 318] on pre "{ "url": "[URL][DOMAIN_NAME]" }" at bounding box center [915, 316] width 562 height 49
click at [719, 324] on pre "{ "url": "[URL][DOMAIN_NAME]" }" at bounding box center [915, 316] width 562 height 49
drag, startPoint x: 695, startPoint y: 317, endPoint x: 1053, endPoint y: 312, distance: 358.6
click at [1053, 312] on pre "{ "url": "[URL][DOMAIN_NAME]" }" at bounding box center [915, 316] width 562 height 49
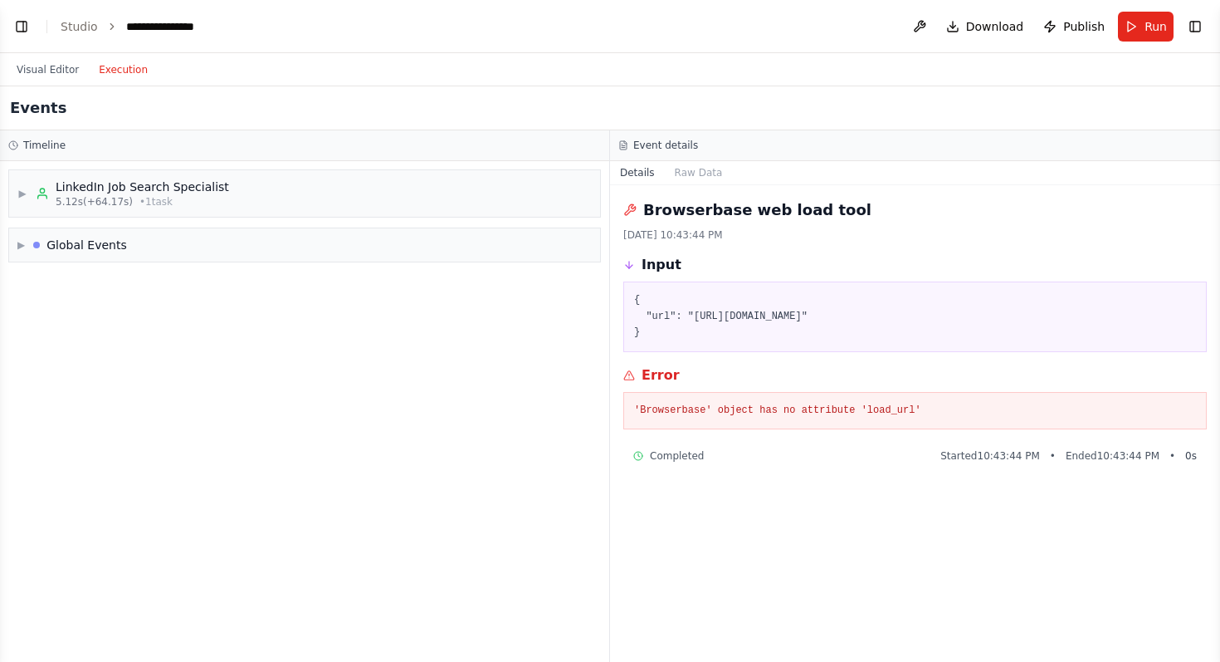
drag, startPoint x: 1102, startPoint y: 318, endPoint x: 694, endPoint y: 322, distance: 407.6
click at [693, 322] on pre "{ "url": "[URL][DOMAIN_NAME]" }" at bounding box center [915, 316] width 562 height 49
copy pre "[URL][DOMAIN_NAME]"
click at [936, 232] on div "[DATE] 10:43:44 PM" at bounding box center [915, 234] width 584 height 13
click at [695, 317] on pre "{ "url": "[URL][DOMAIN_NAME]" }" at bounding box center [915, 316] width 562 height 49
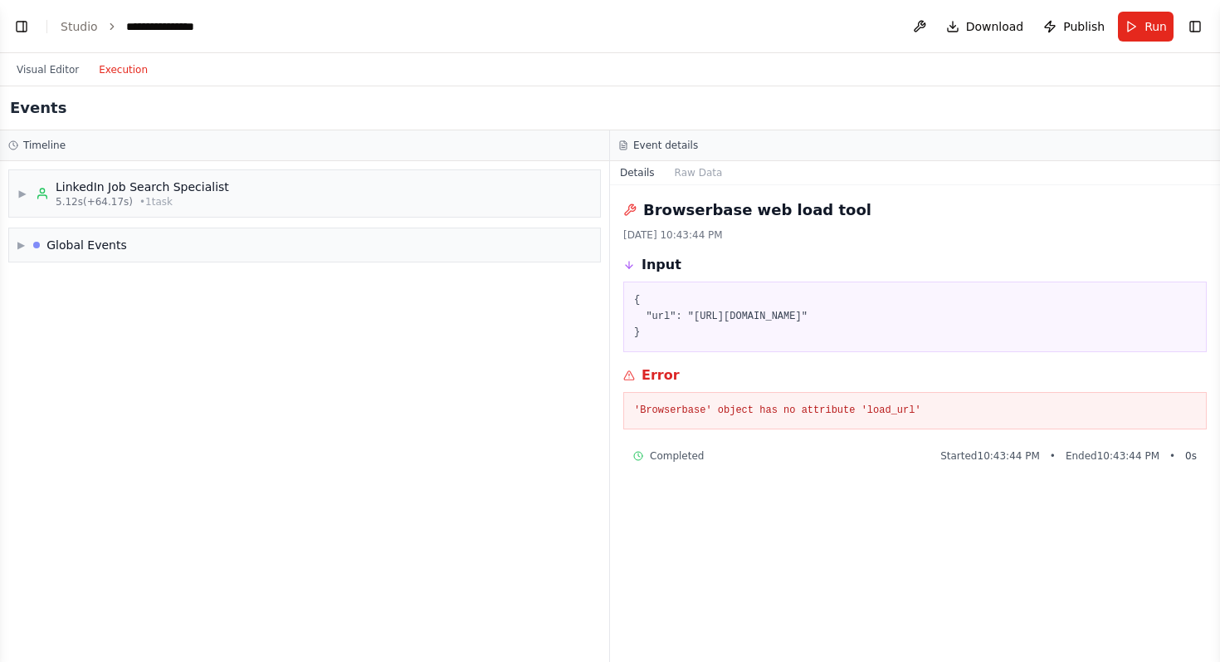
click at [696, 315] on pre "{ "url": "[URL][DOMAIN_NAME]" }" at bounding box center [915, 316] width 562 height 49
drag, startPoint x: 696, startPoint y: 315, endPoint x: 1079, endPoint y: 320, distance: 382.7
click at [1079, 320] on pre "{ "url": "[URL][DOMAIN_NAME]" }" at bounding box center [915, 316] width 562 height 49
copy pre "[URL][DOMAIN_NAME]"
